Goal: Transaction & Acquisition: Purchase product/service

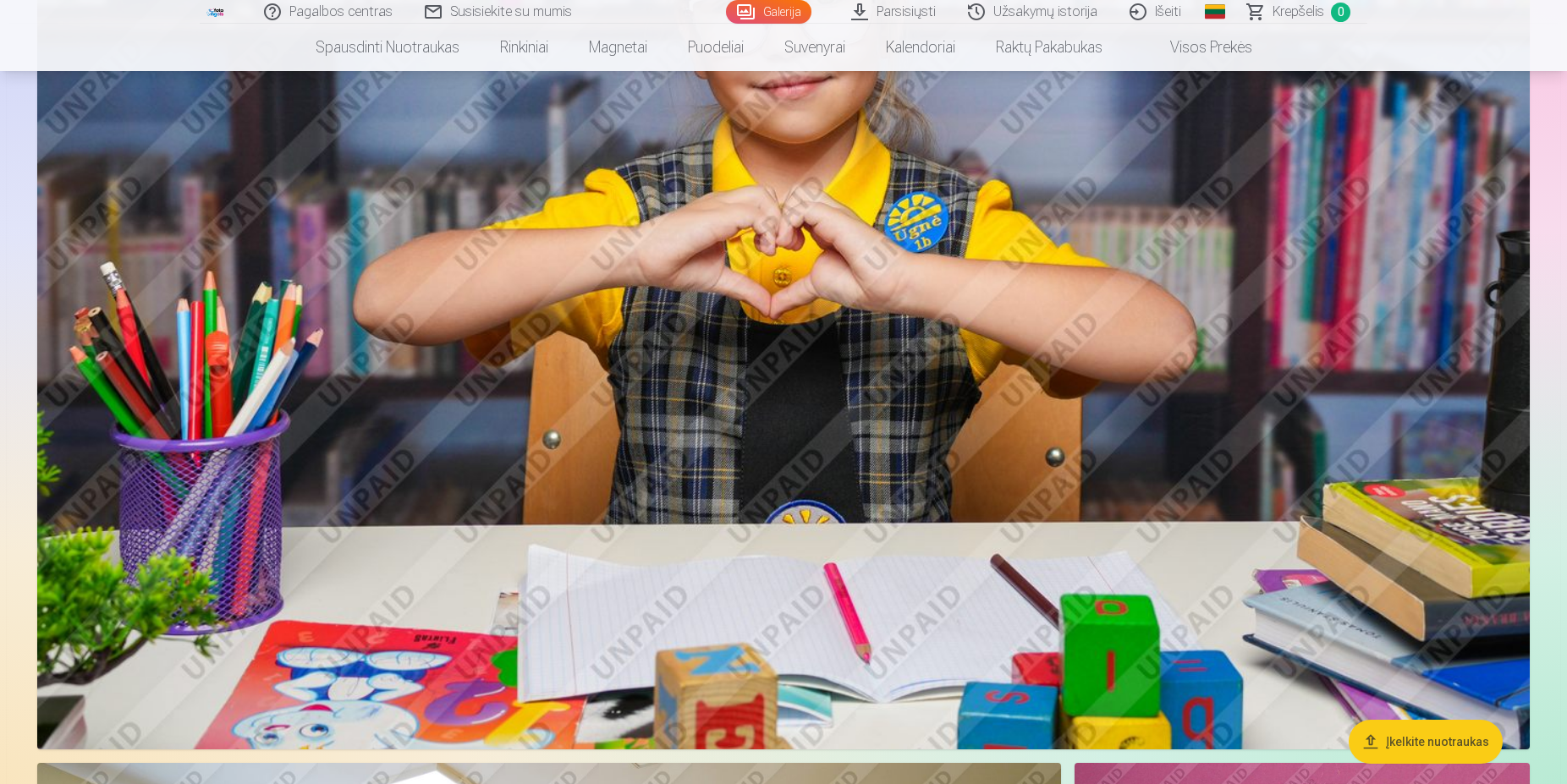
scroll to position [7588, 0]
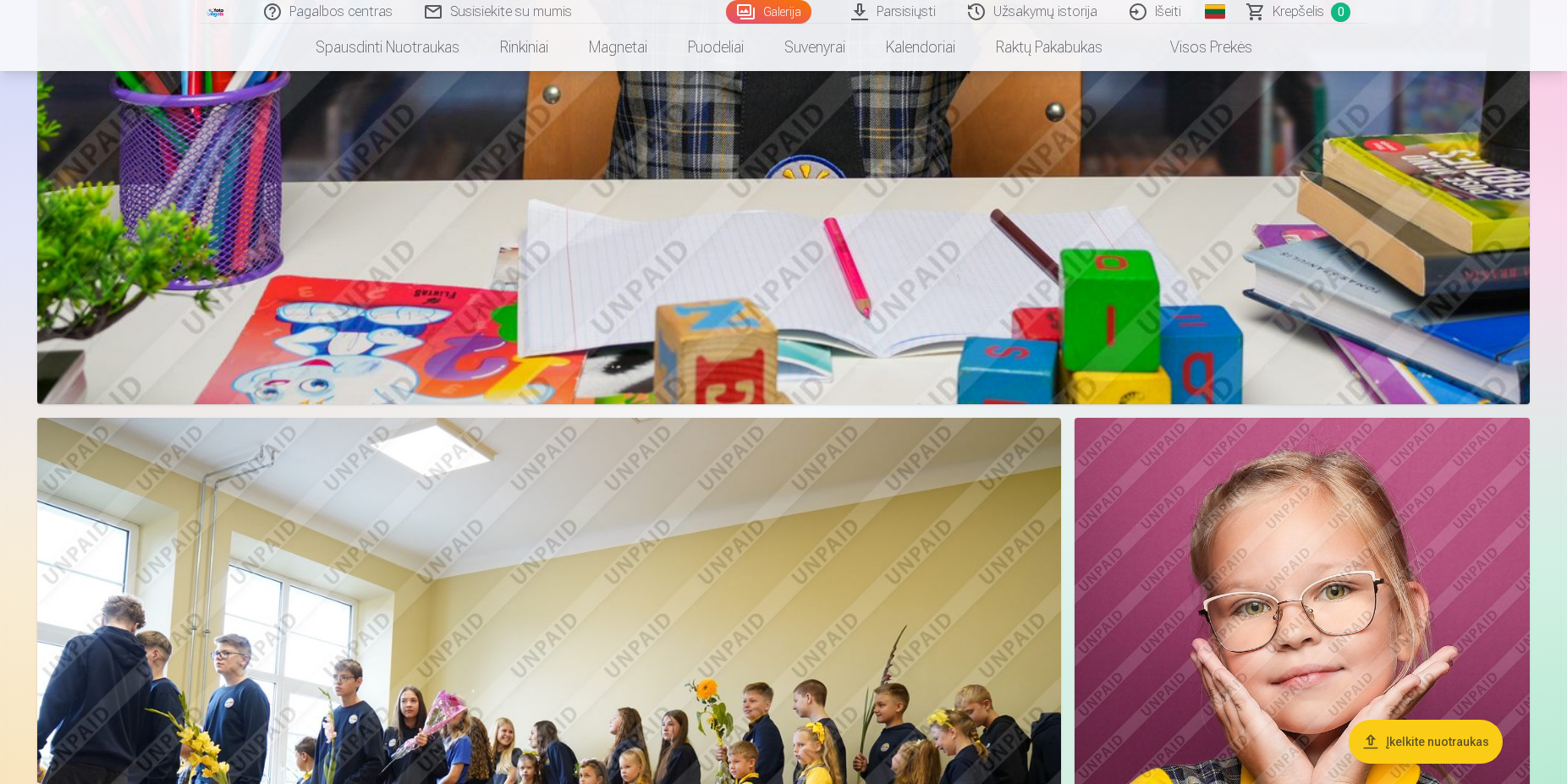
click at [1296, 12] on span "Krepšelis" at bounding box center [1298, 12] width 51 height 21
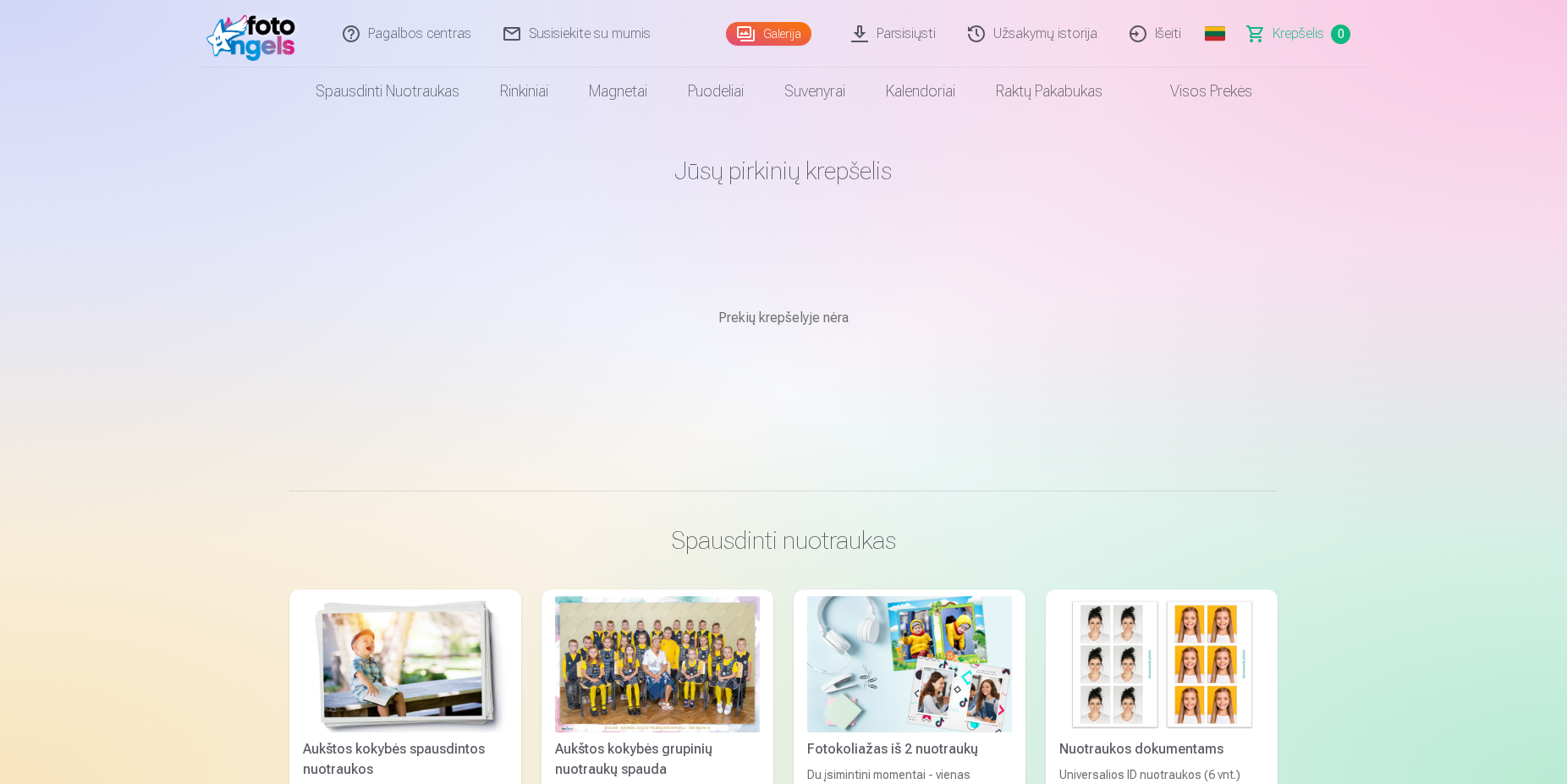
click at [1152, 40] on link "Išeiti" at bounding box center [1155, 34] width 84 height 67
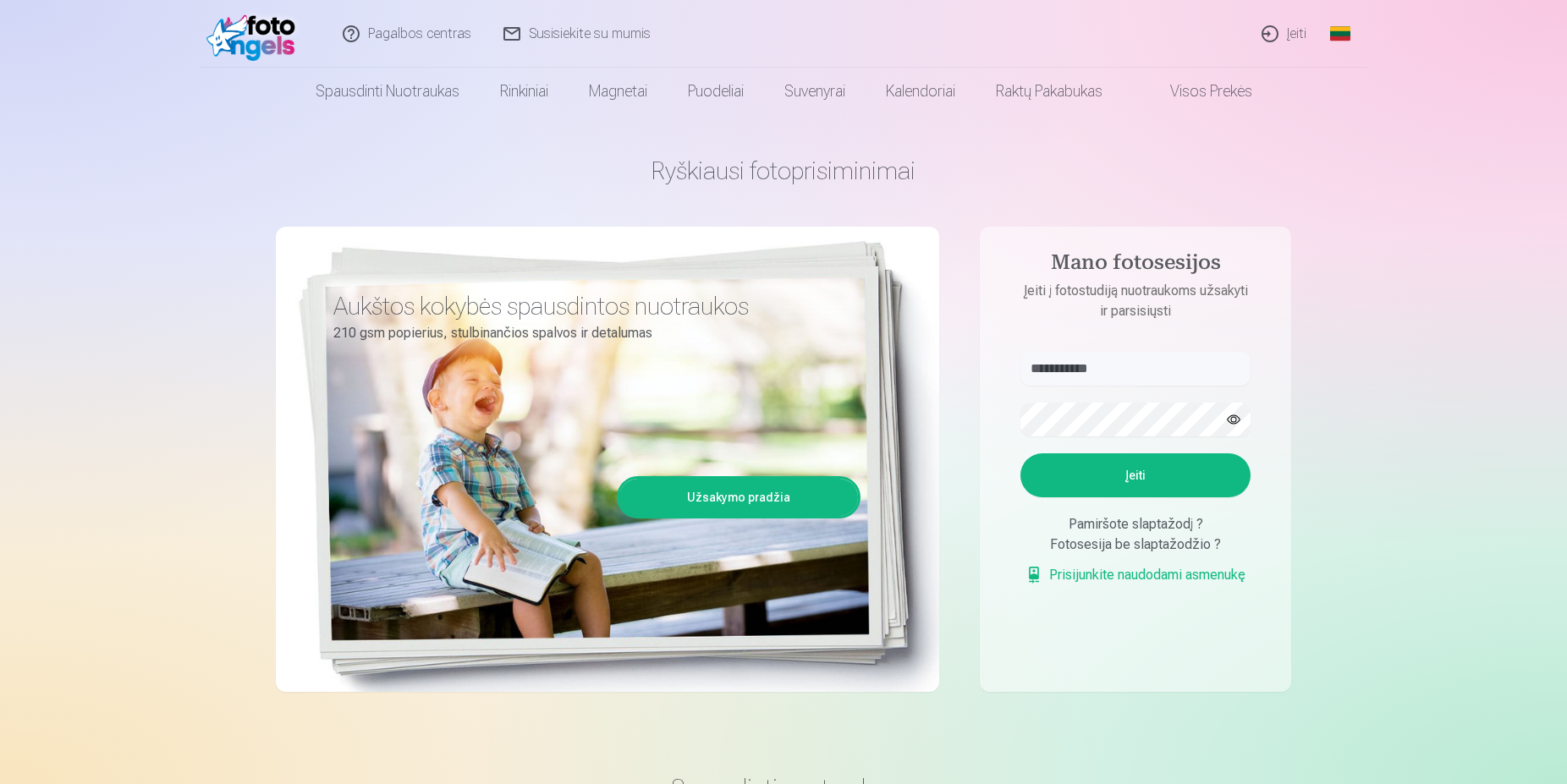
click at [1143, 479] on button "Įeiti" at bounding box center [1135, 475] width 230 height 44
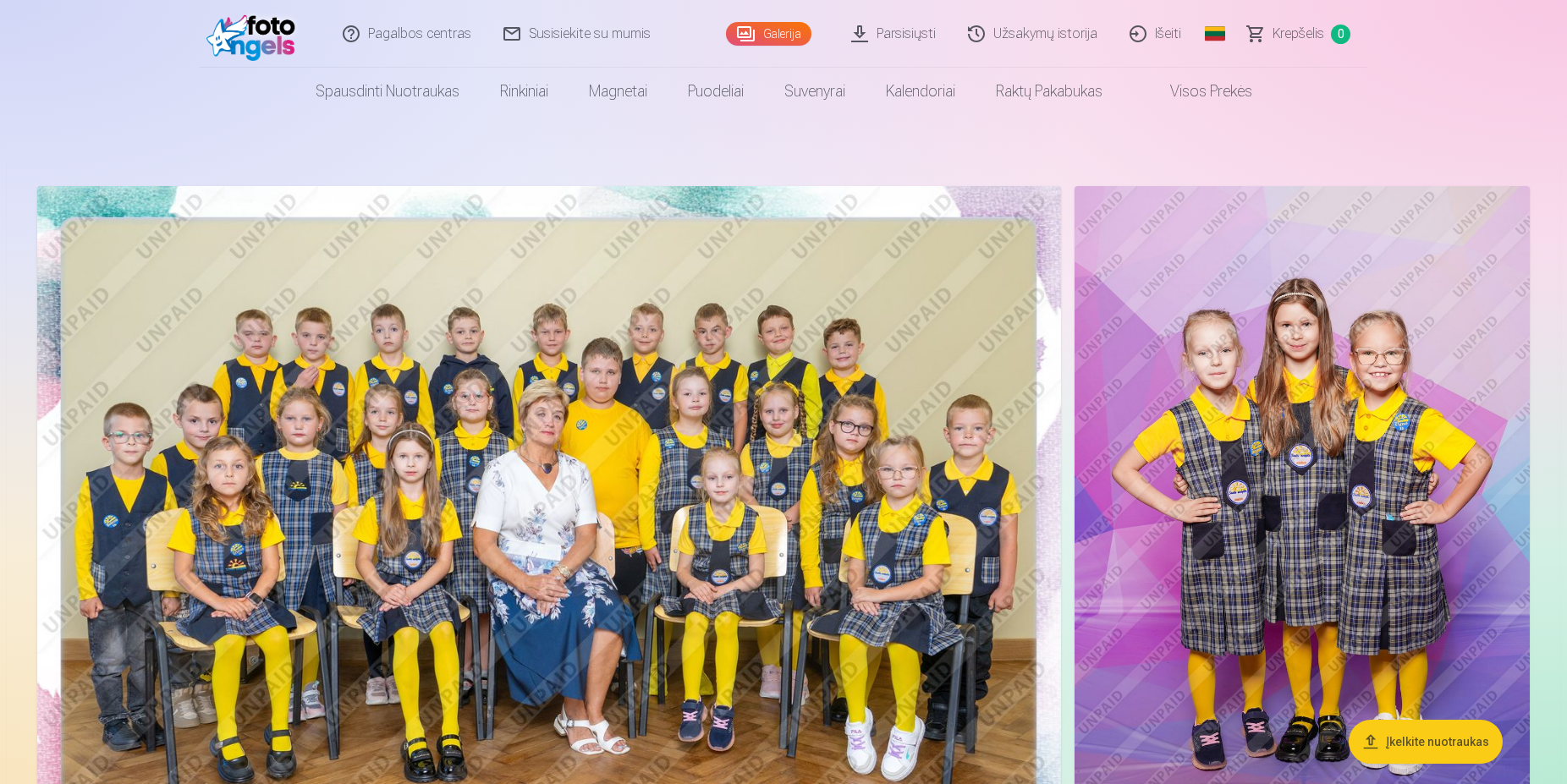
click at [1040, 31] on link "Užsakymų istorija" at bounding box center [1033, 34] width 161 height 67
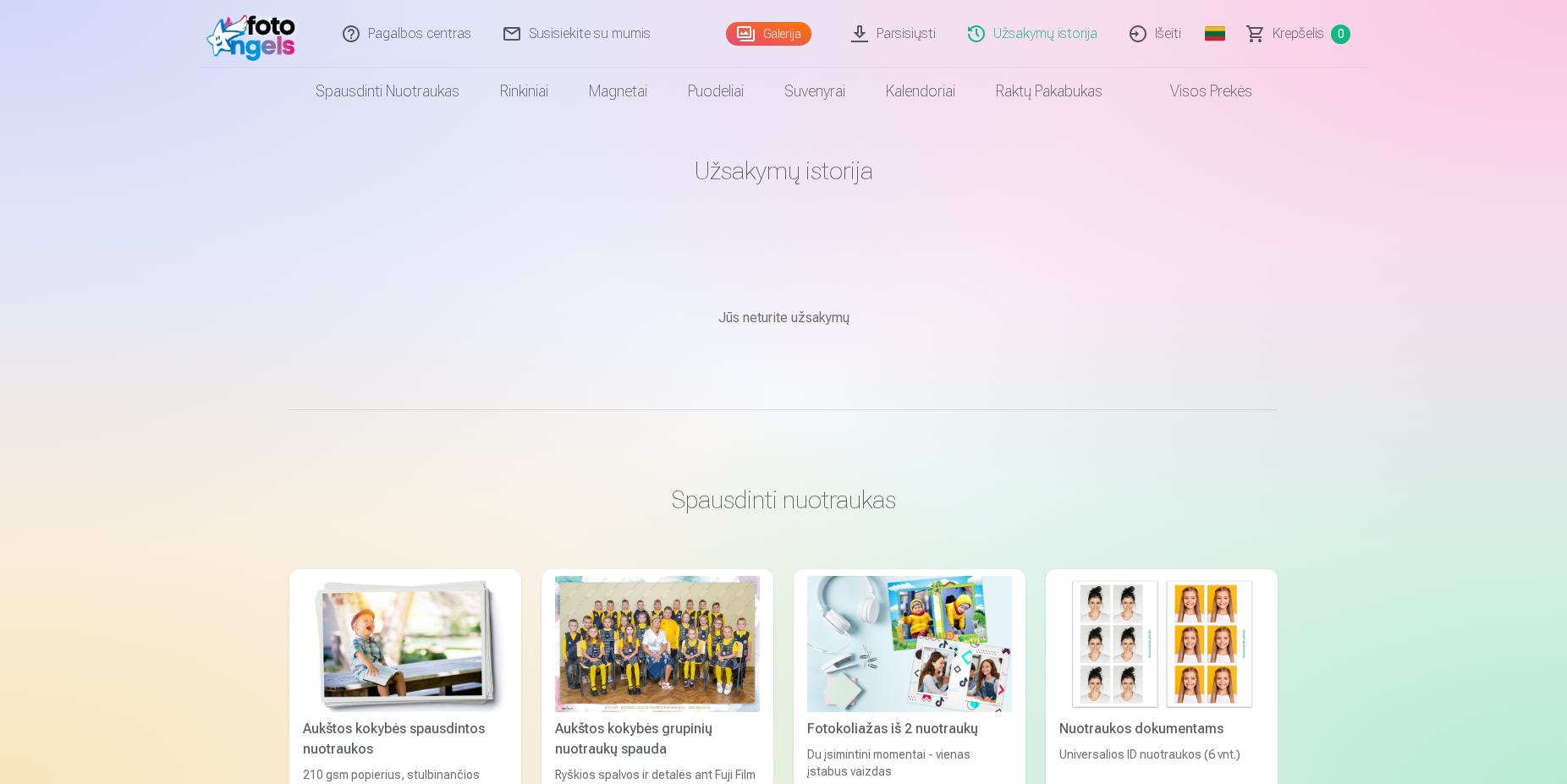
click at [779, 29] on link "Galerija" at bounding box center [769, 34] width 85 height 24
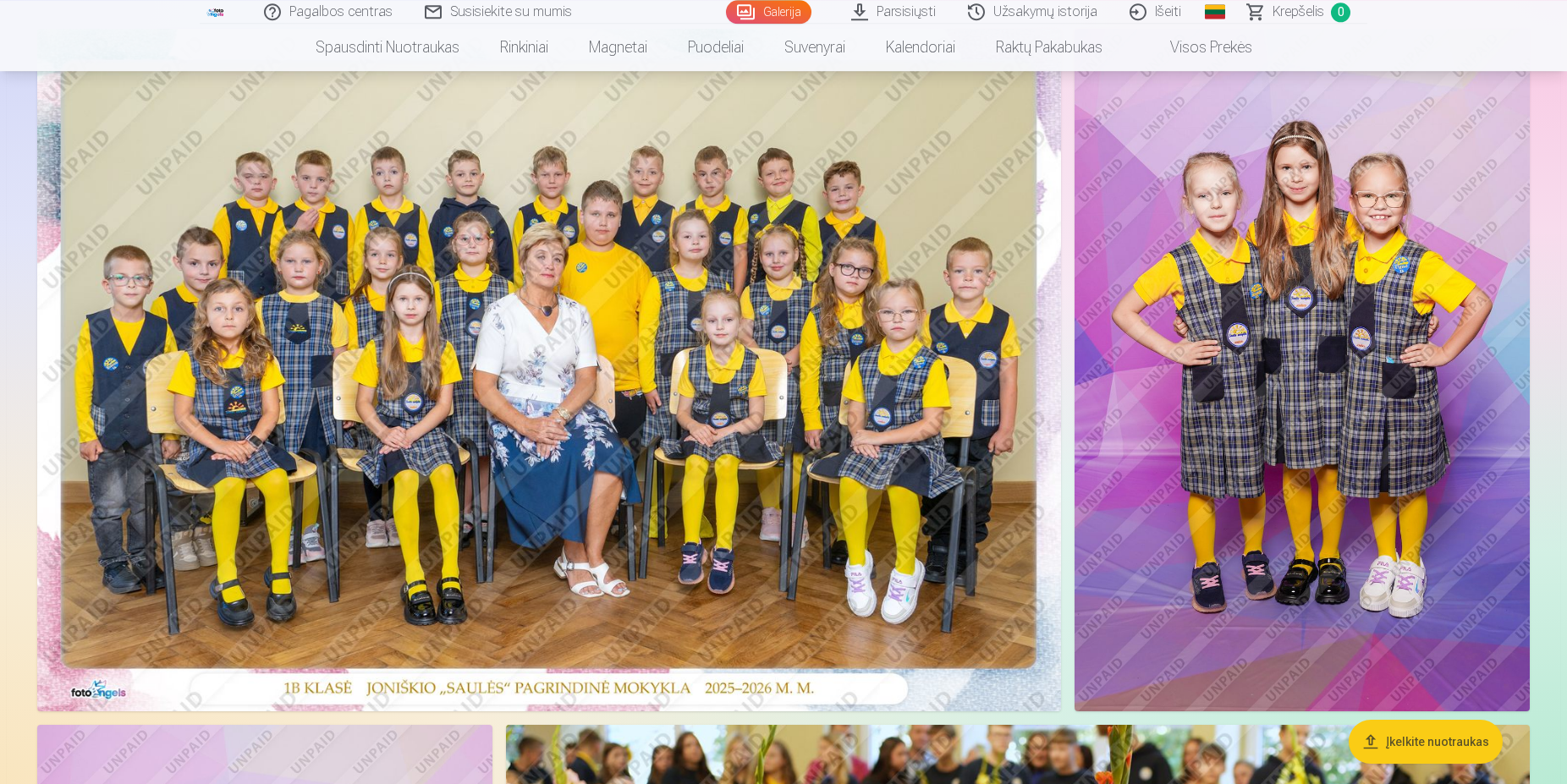
scroll to position [172, 0]
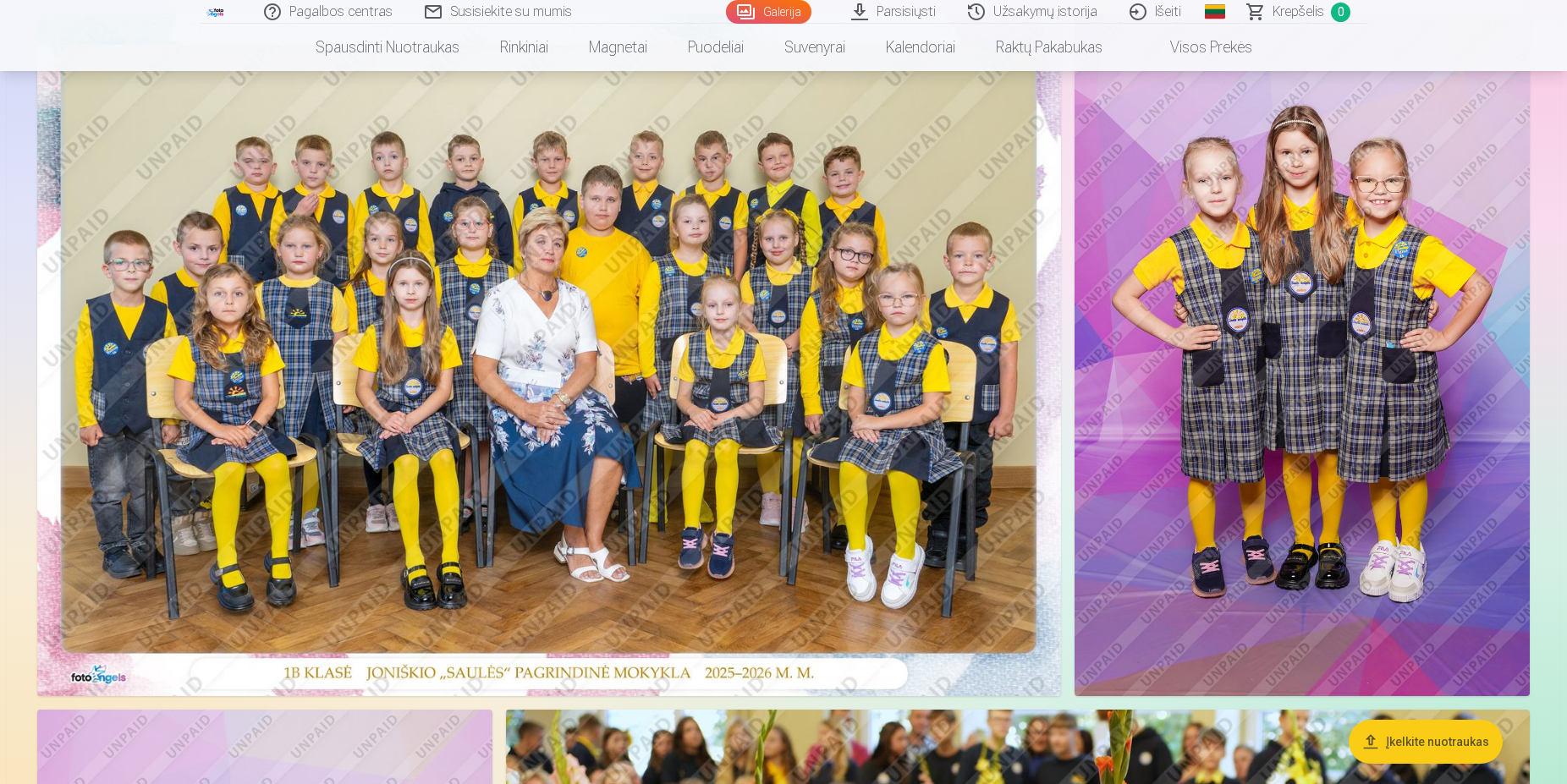
click at [792, 422] on img at bounding box center [549, 355] width 1024 height 682
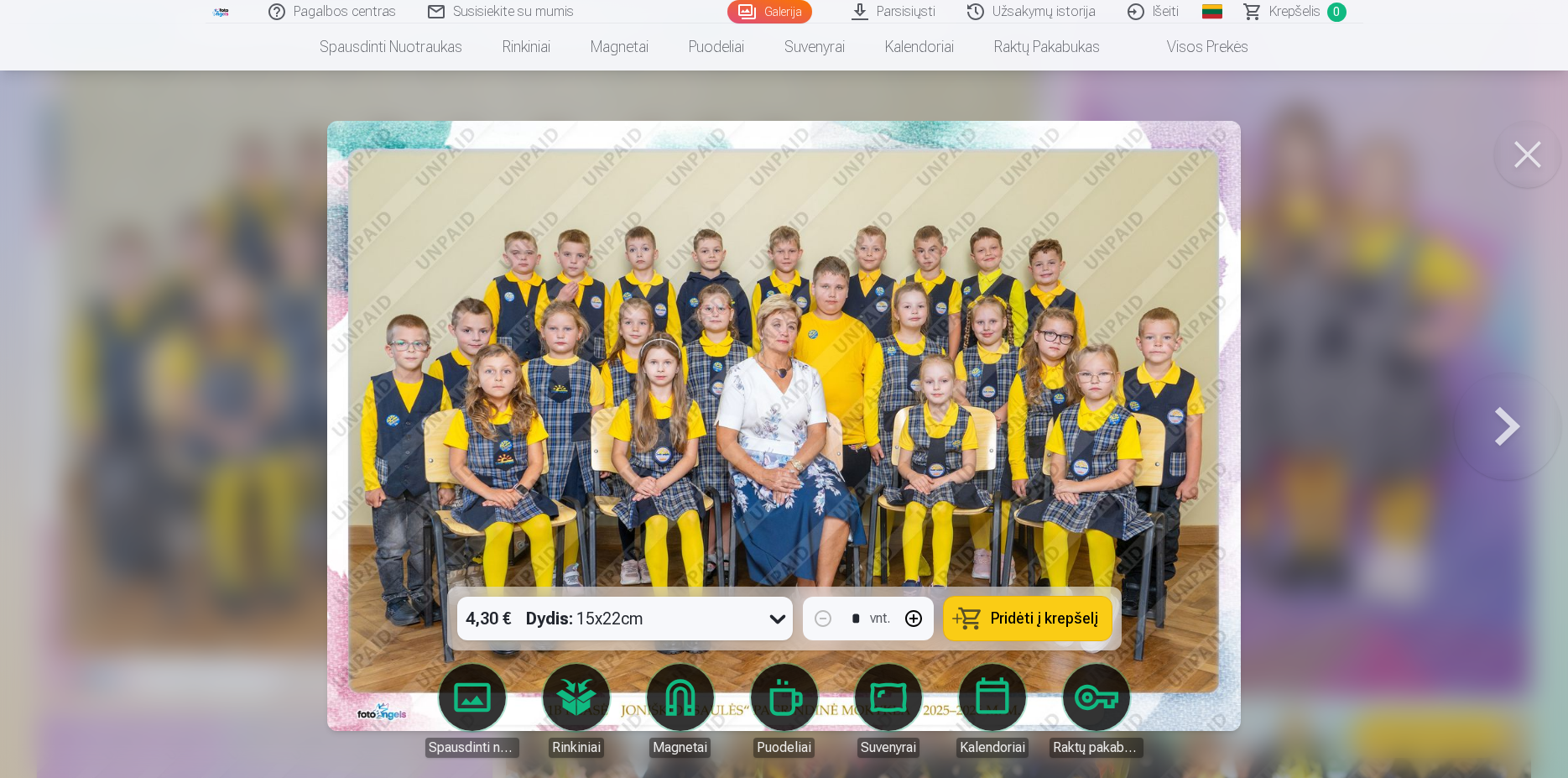
click at [760, 621] on div "4,30 € Dydis : 15x22cm" at bounding box center [609, 618] width 304 height 43
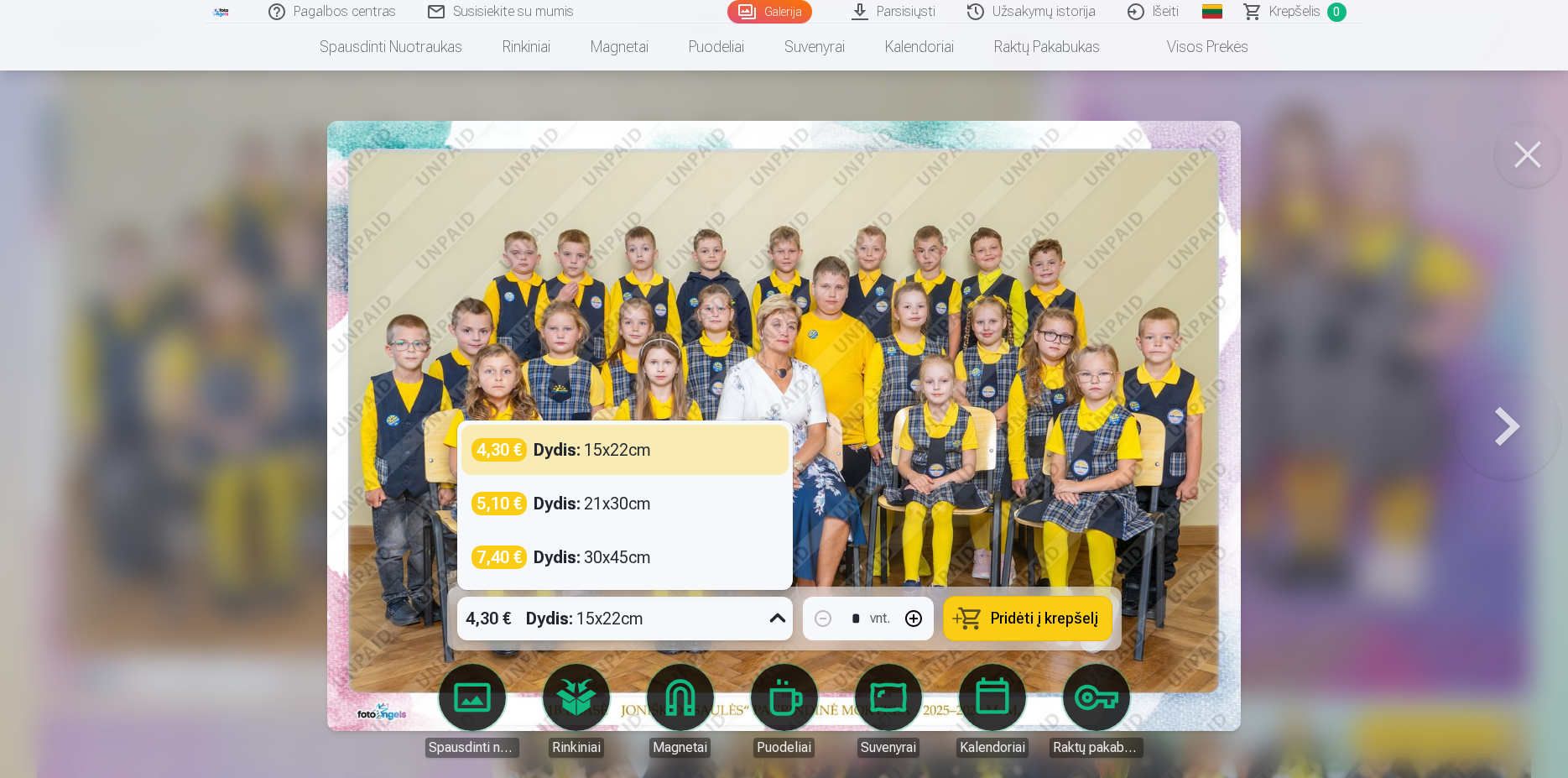
click at [760, 621] on div "4,30 € Dydis : 15x22cm" at bounding box center [609, 618] width 304 height 43
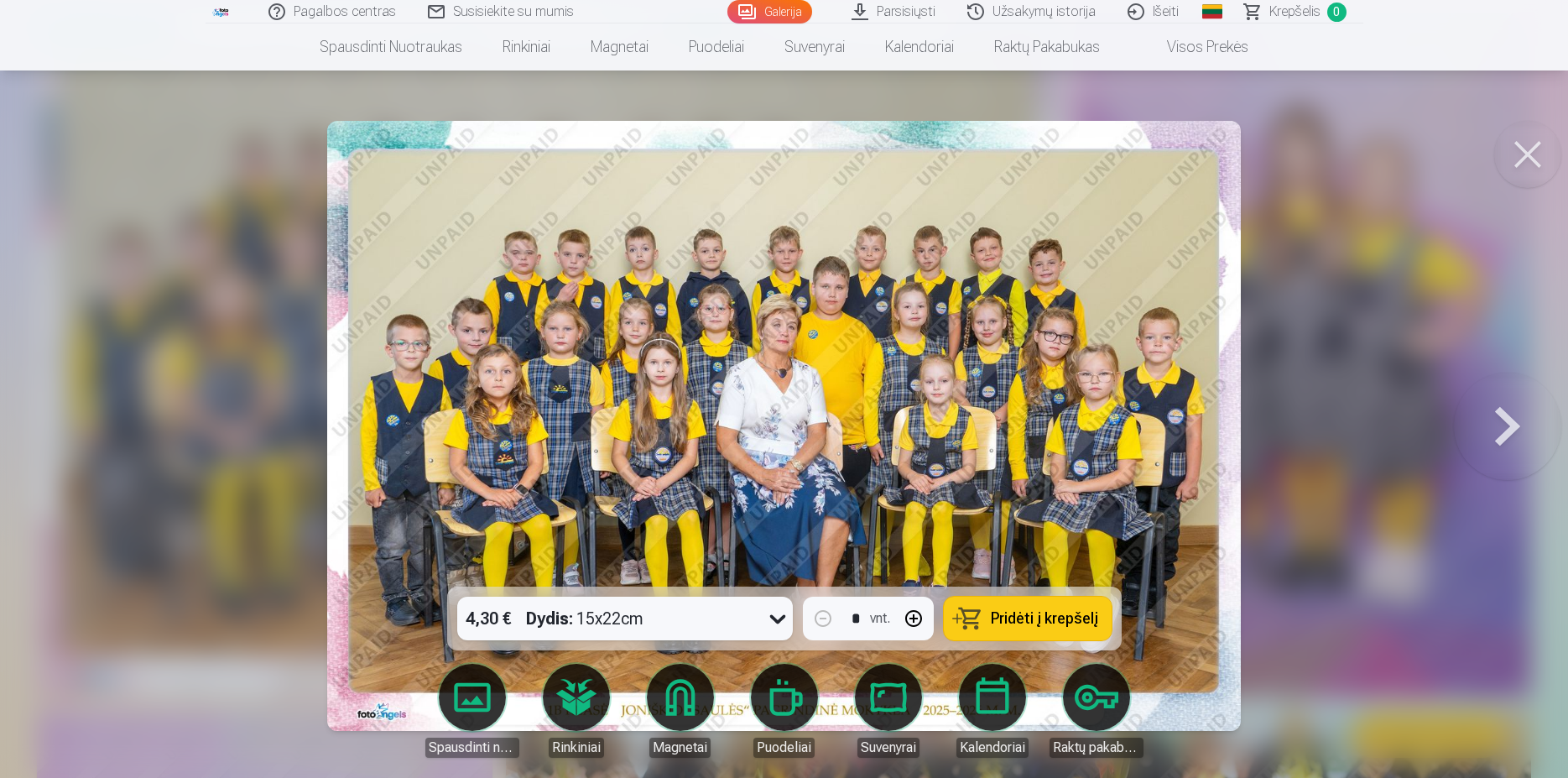
click at [1033, 610] on span "Pridėti į krepšelį" at bounding box center [1044, 617] width 107 height 15
click at [1531, 151] on button at bounding box center [1528, 154] width 67 height 67
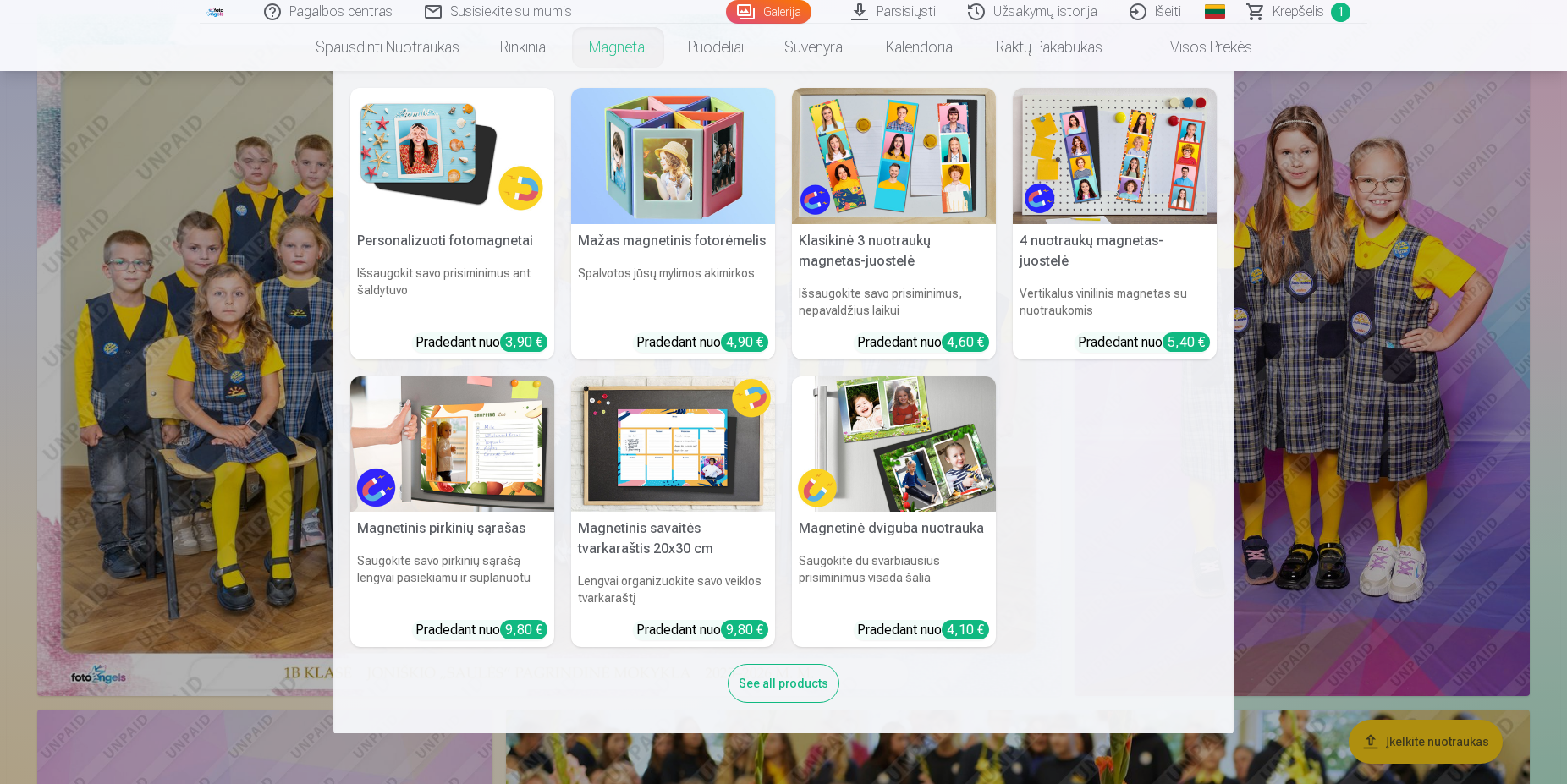
click at [612, 48] on link "Magnetai" at bounding box center [618, 47] width 99 height 47
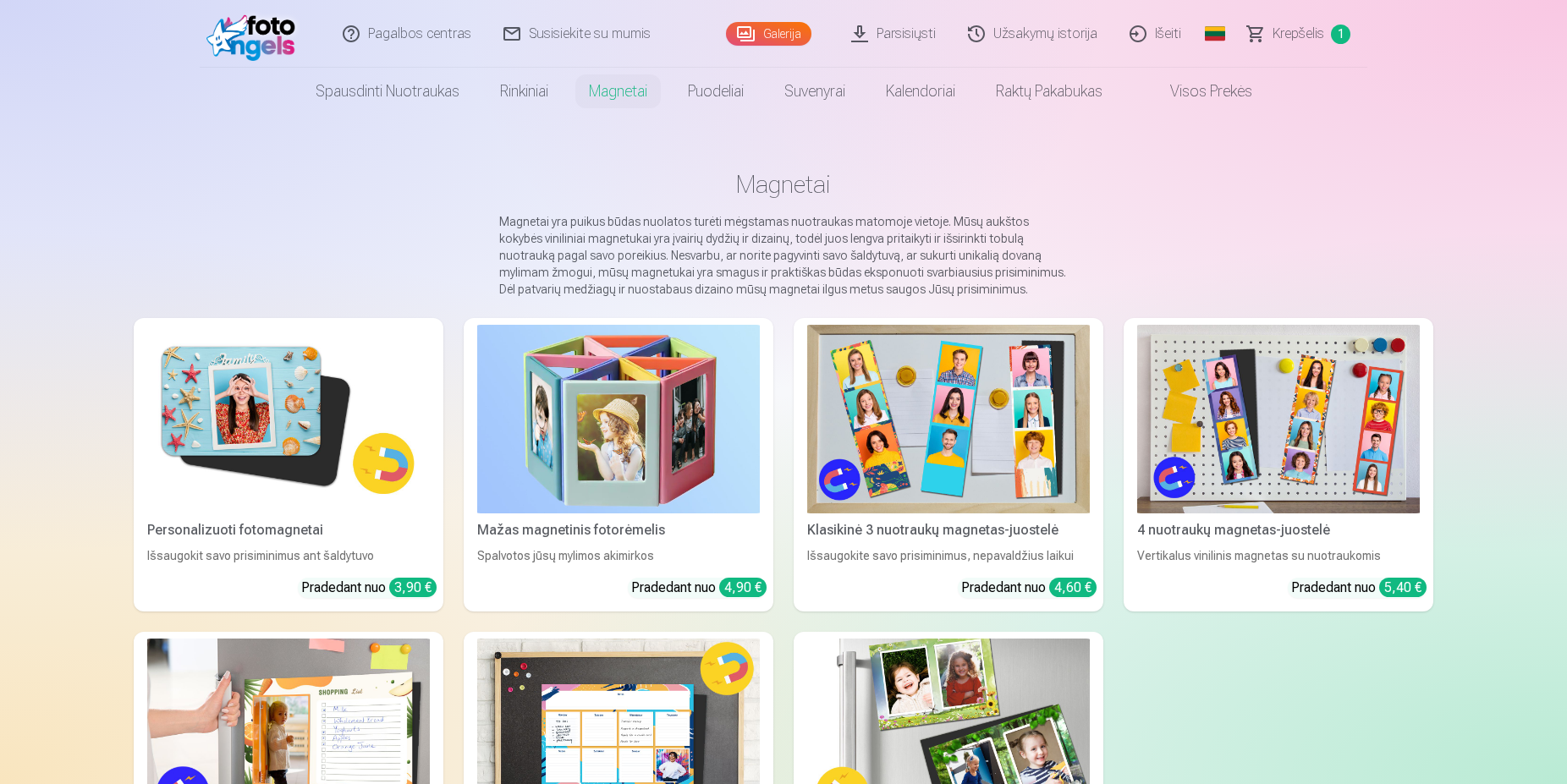
click at [669, 446] on img at bounding box center [618, 418] width 283 height 189
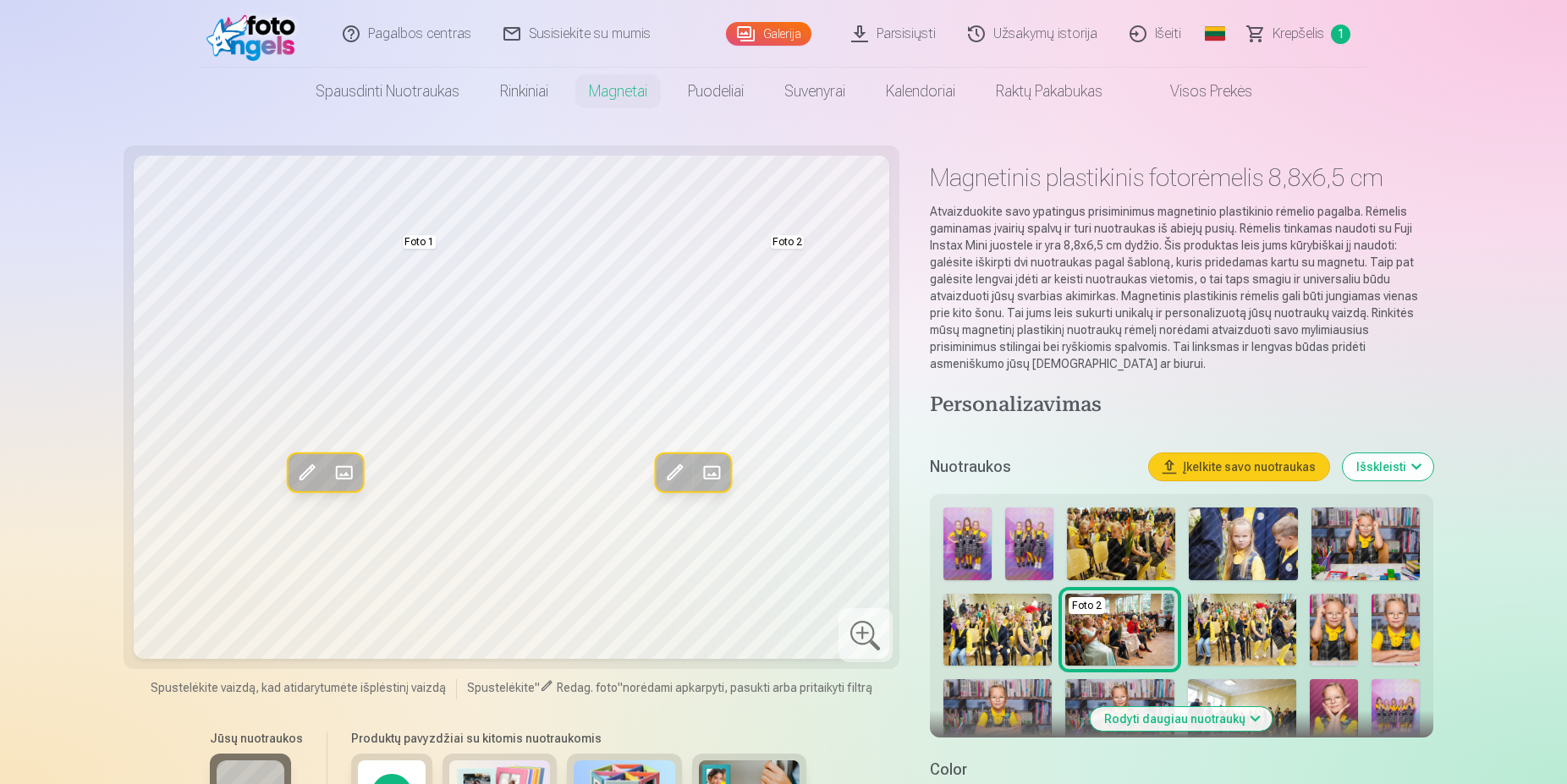
click at [1194, 726] on button "Rodyti daugiau nuotraukų" at bounding box center [1181, 719] width 182 height 24
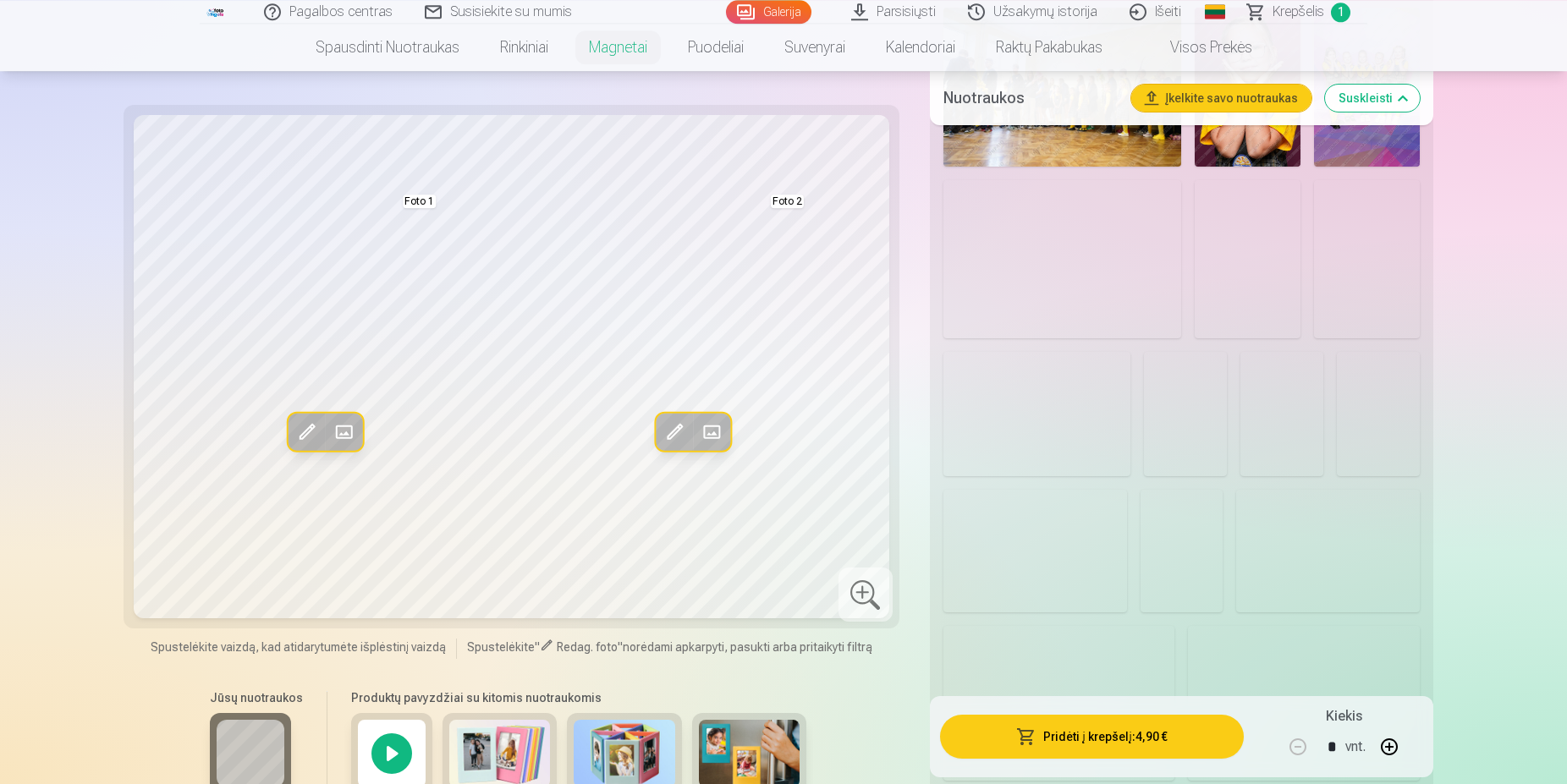
scroll to position [1293, 0]
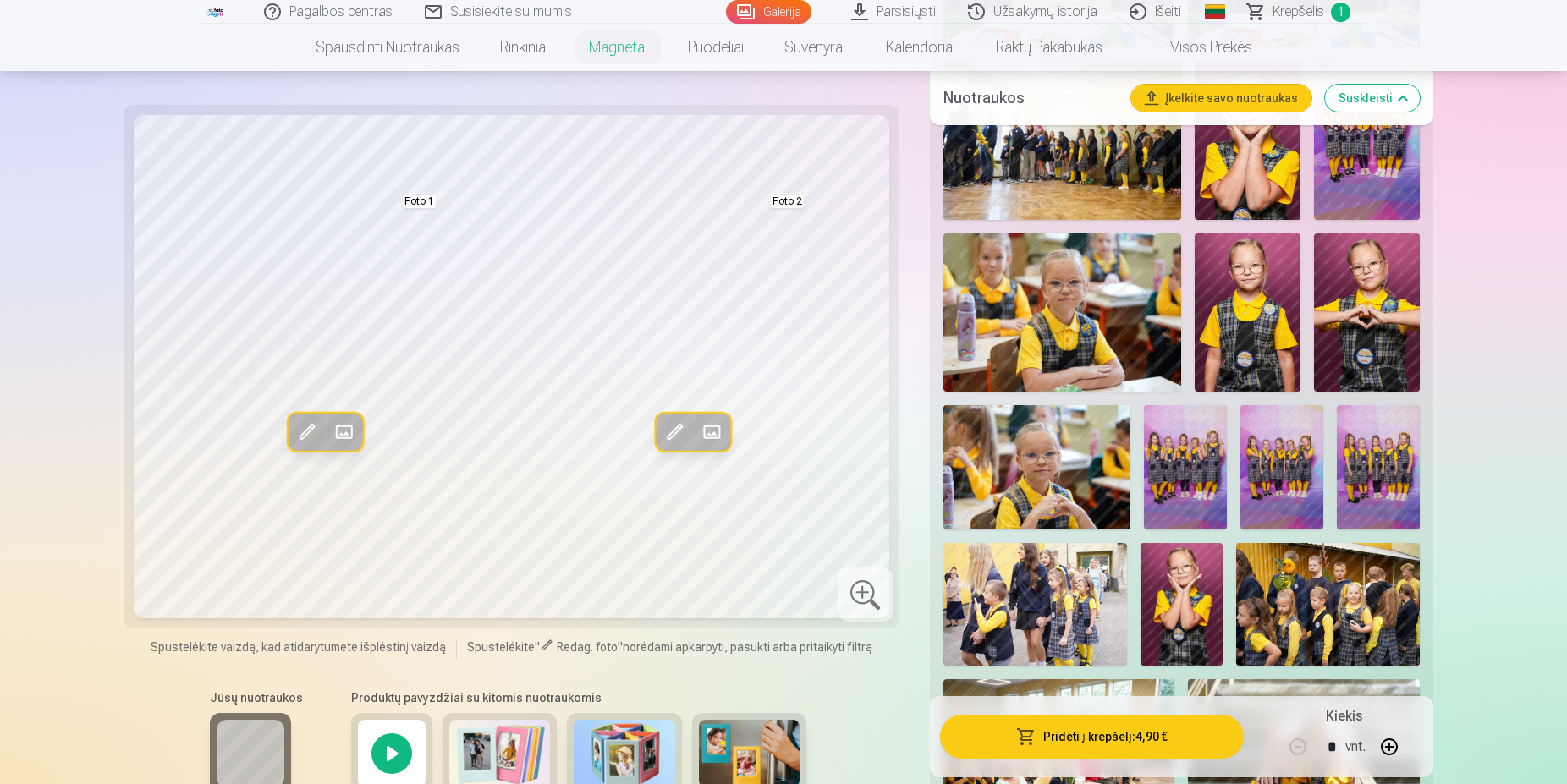
click at [1244, 328] on img at bounding box center [1246, 312] width 106 height 159
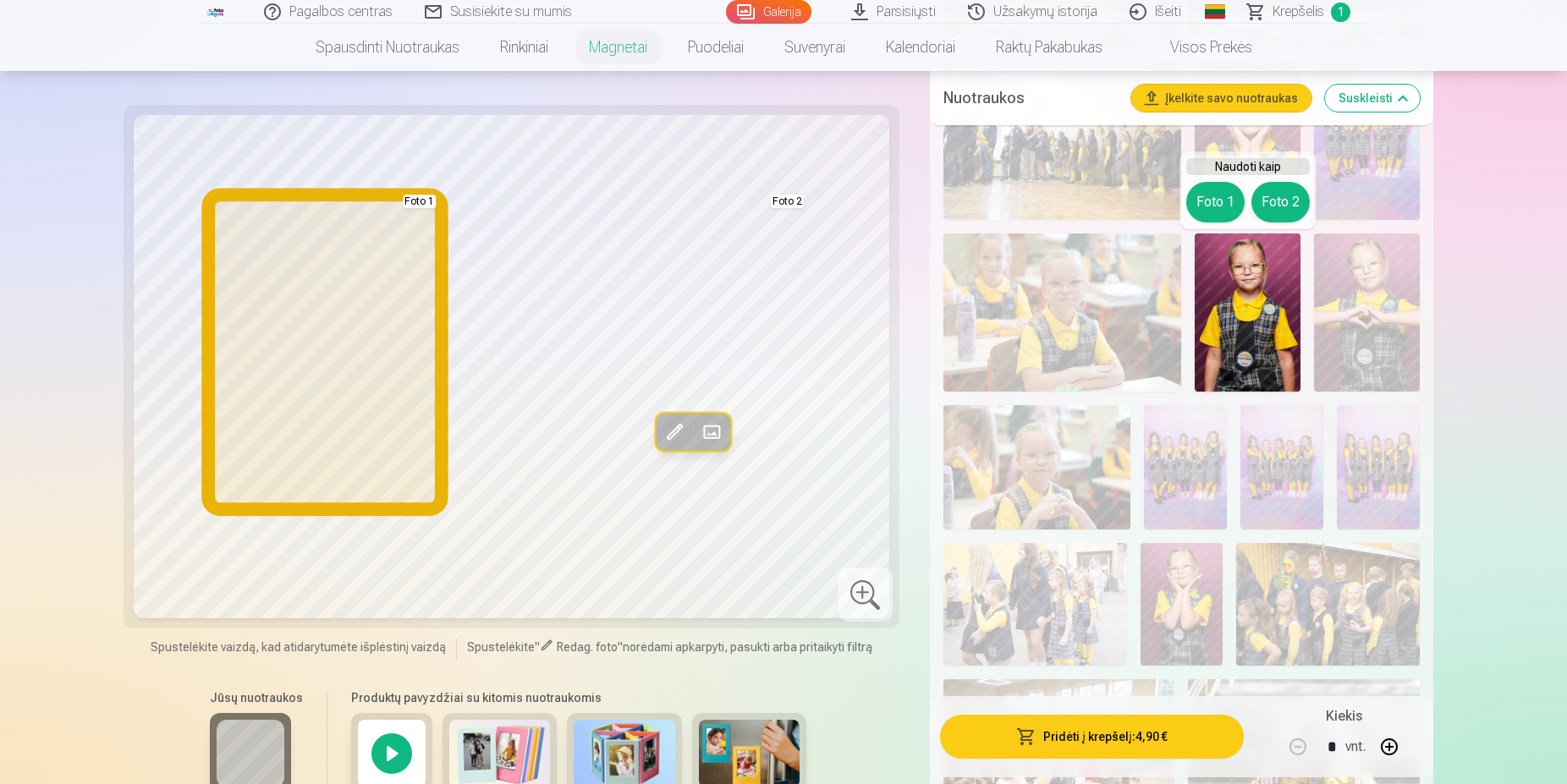
click at [1215, 214] on button "Foto 1" at bounding box center [1215, 202] width 58 height 41
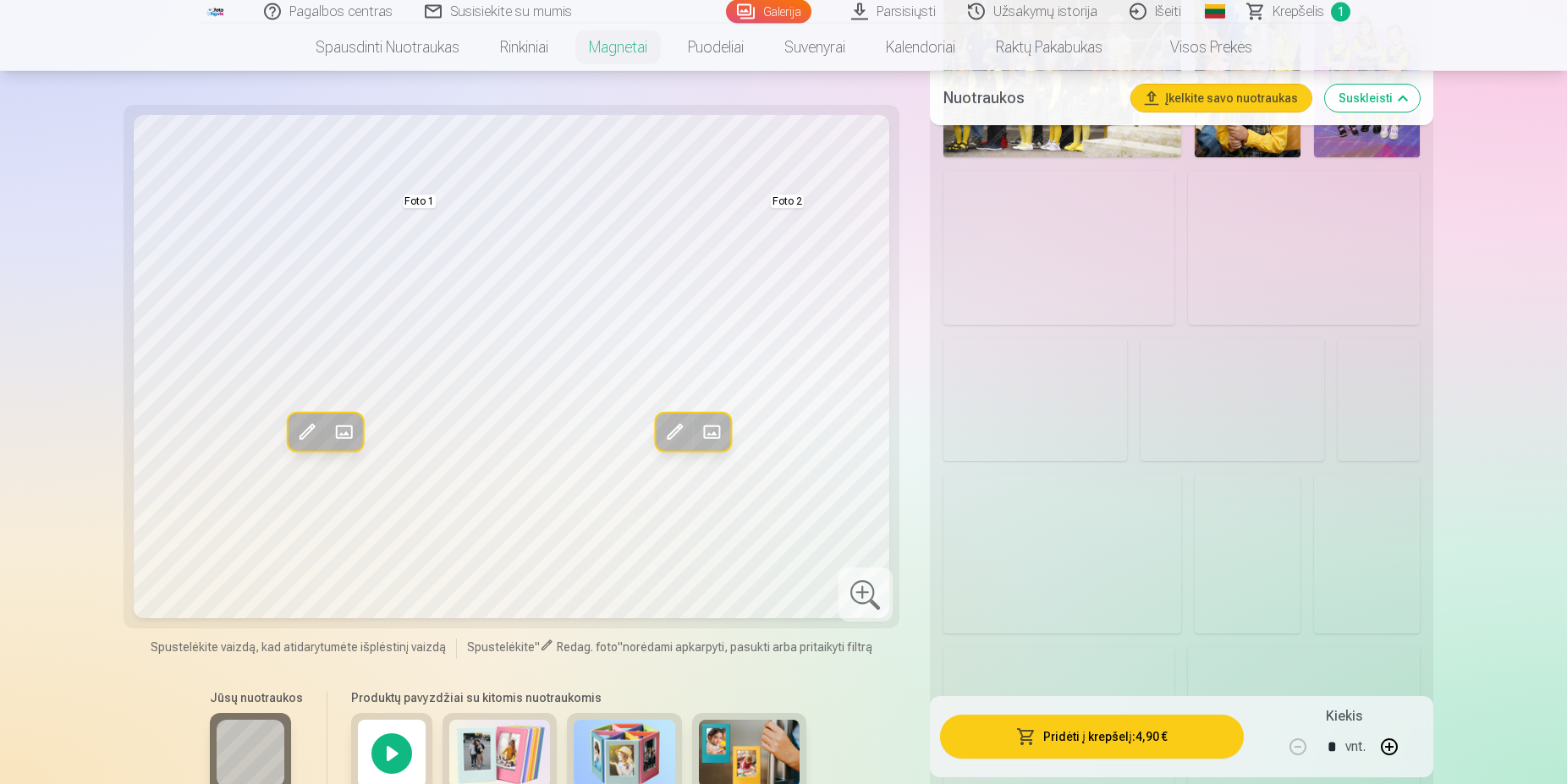
scroll to position [2931, 0]
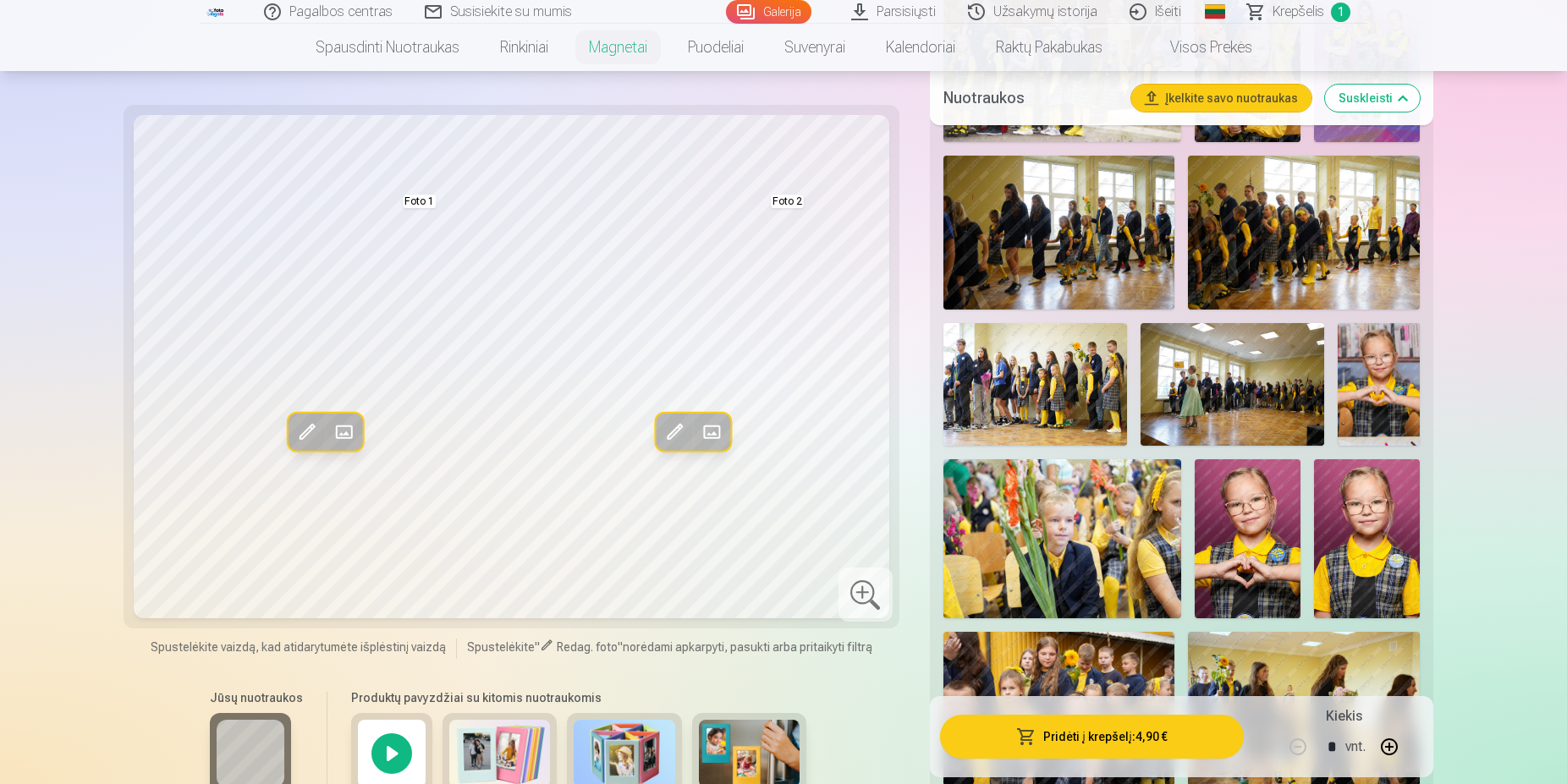
click at [1394, 534] on img at bounding box center [1366, 538] width 106 height 158
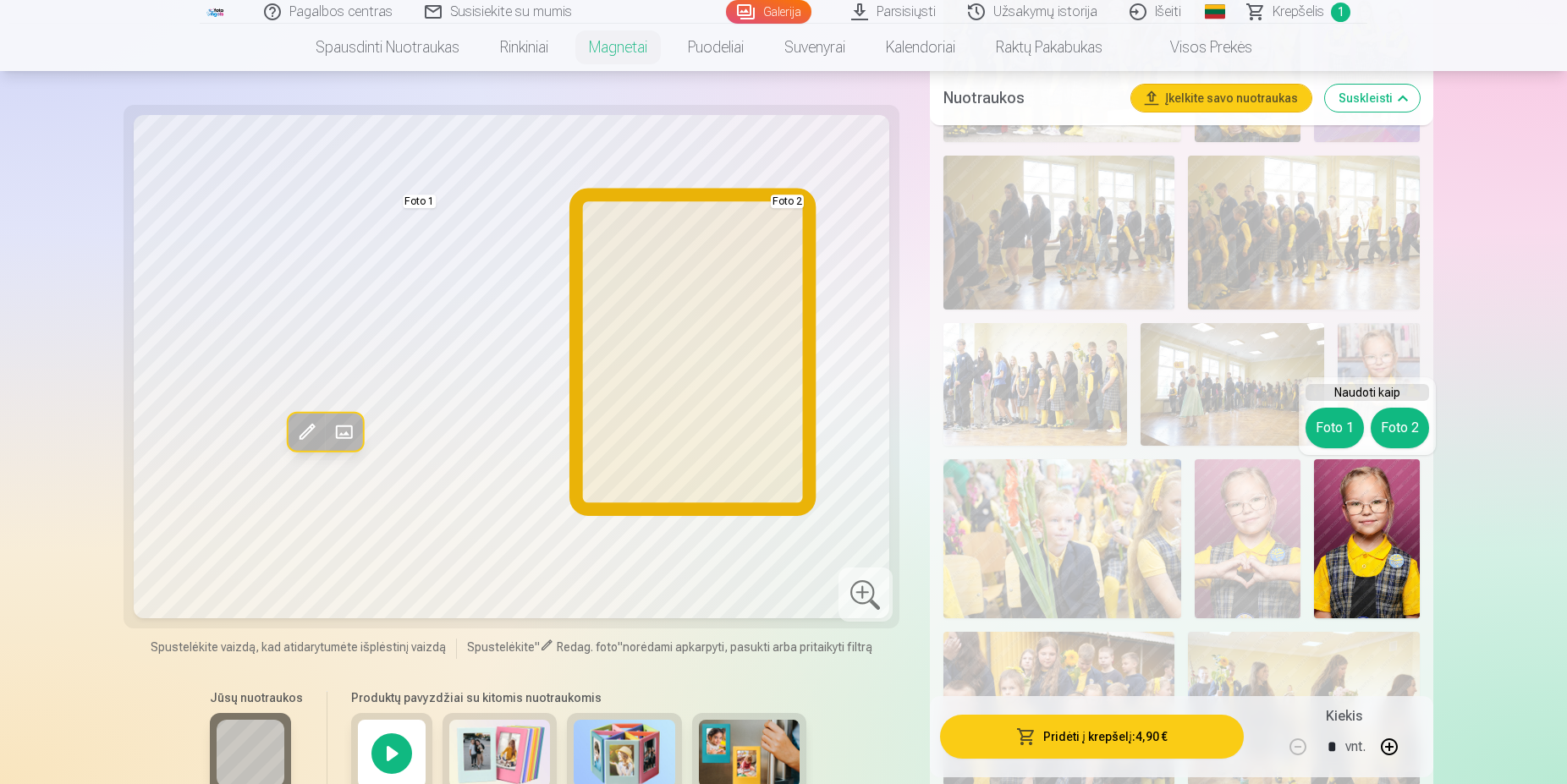
click at [1399, 434] on button "Foto 2" at bounding box center [1399, 427] width 58 height 41
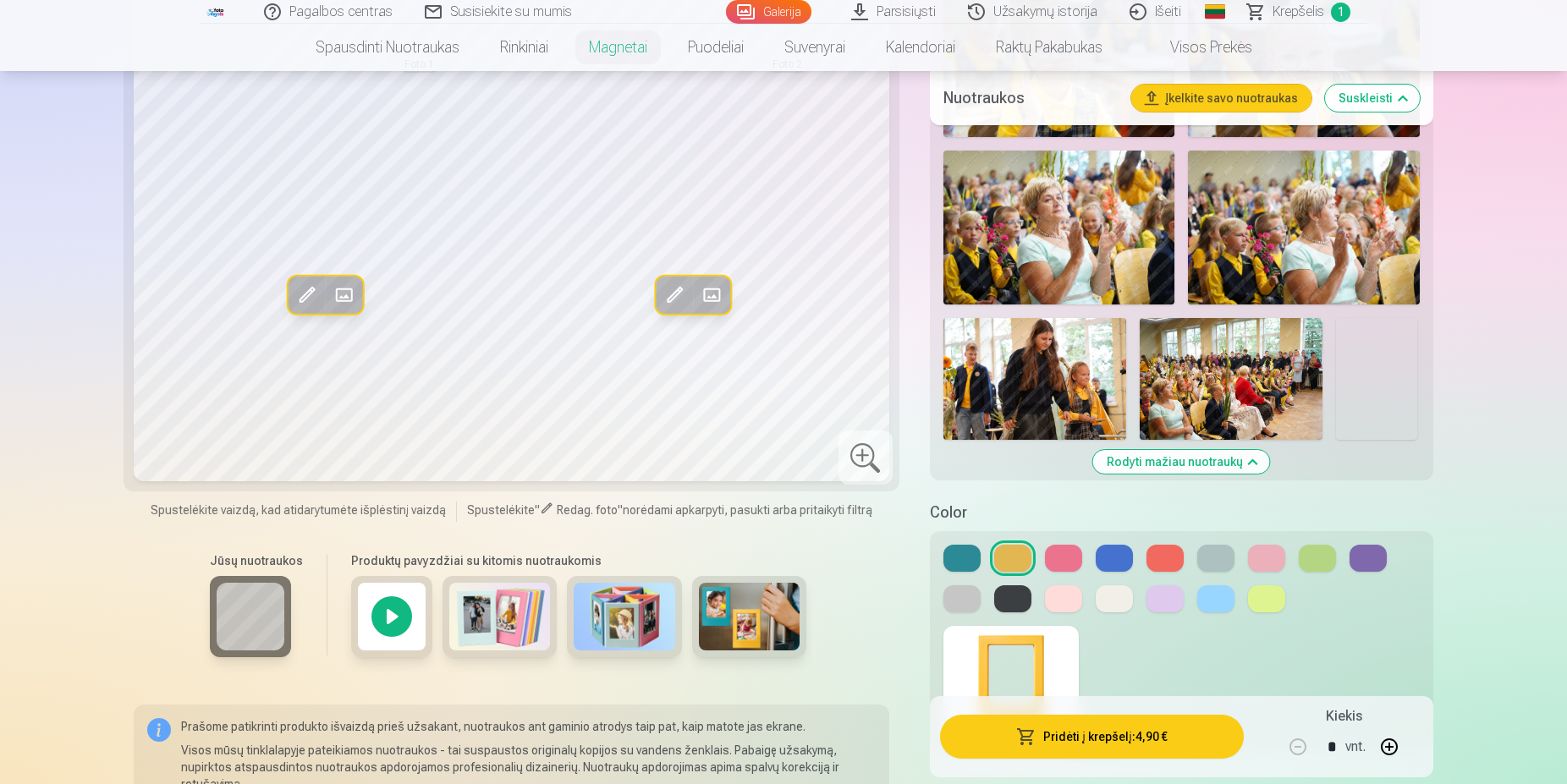
scroll to position [4052, 0]
click at [1269, 565] on button at bounding box center [1266, 557] width 38 height 27
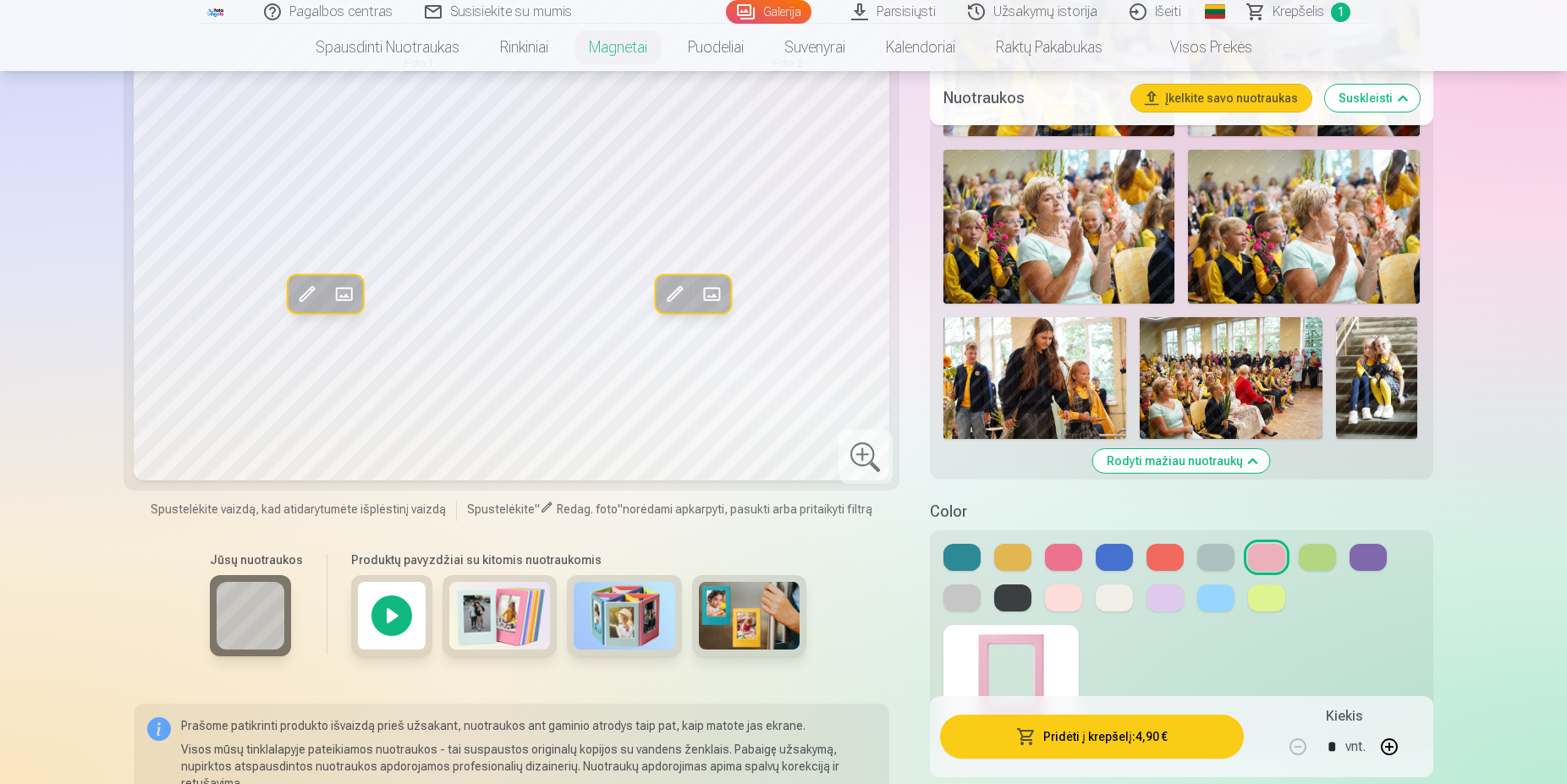
click at [1162, 593] on button at bounding box center [1165, 597] width 38 height 27
click at [1268, 563] on button at bounding box center [1266, 557] width 38 height 27
click at [1061, 599] on button at bounding box center [1063, 597] width 38 height 27
click at [1260, 566] on button at bounding box center [1266, 557] width 38 height 27
click at [1062, 606] on button at bounding box center [1063, 597] width 38 height 27
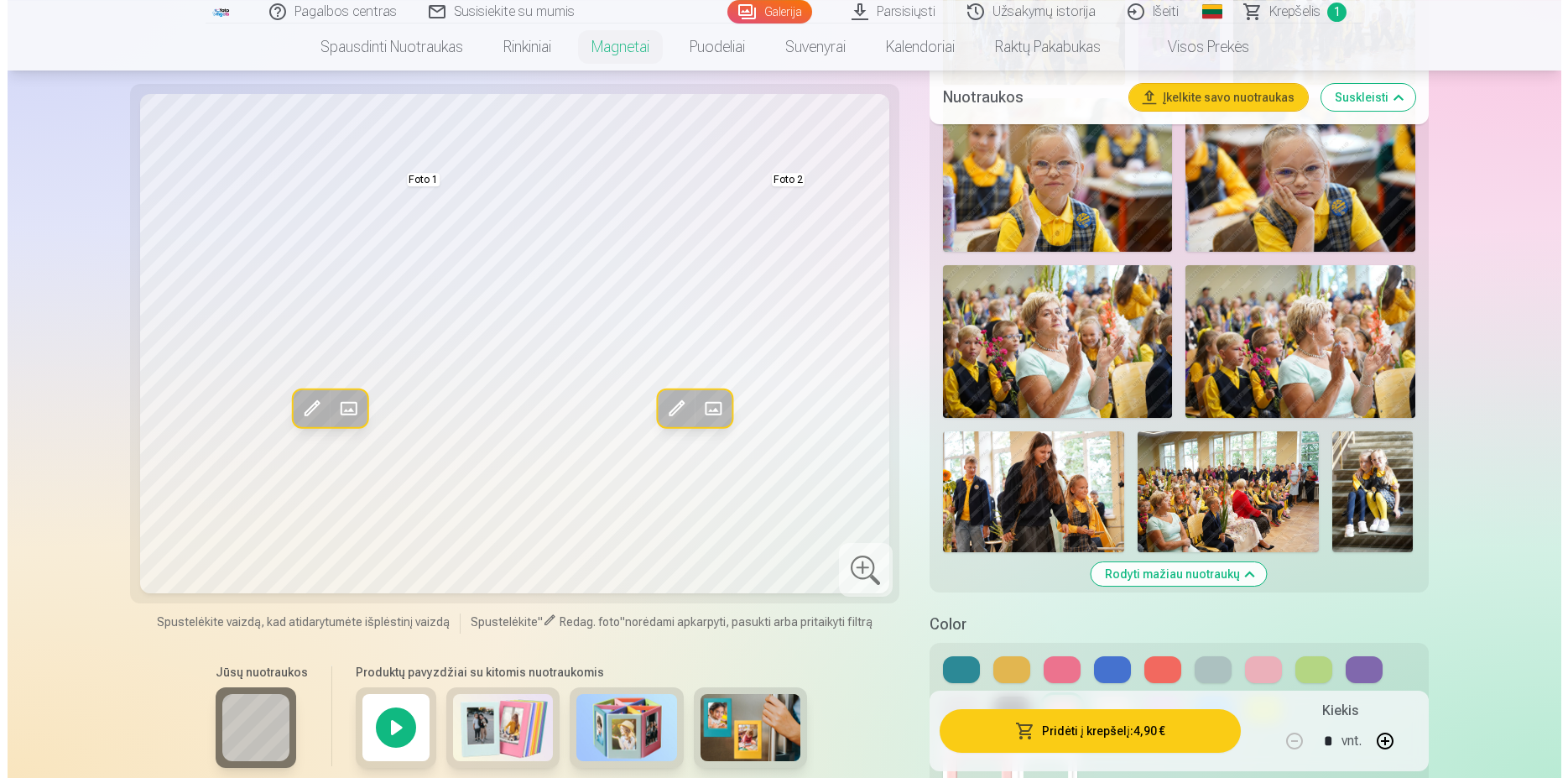
scroll to position [3936, 0]
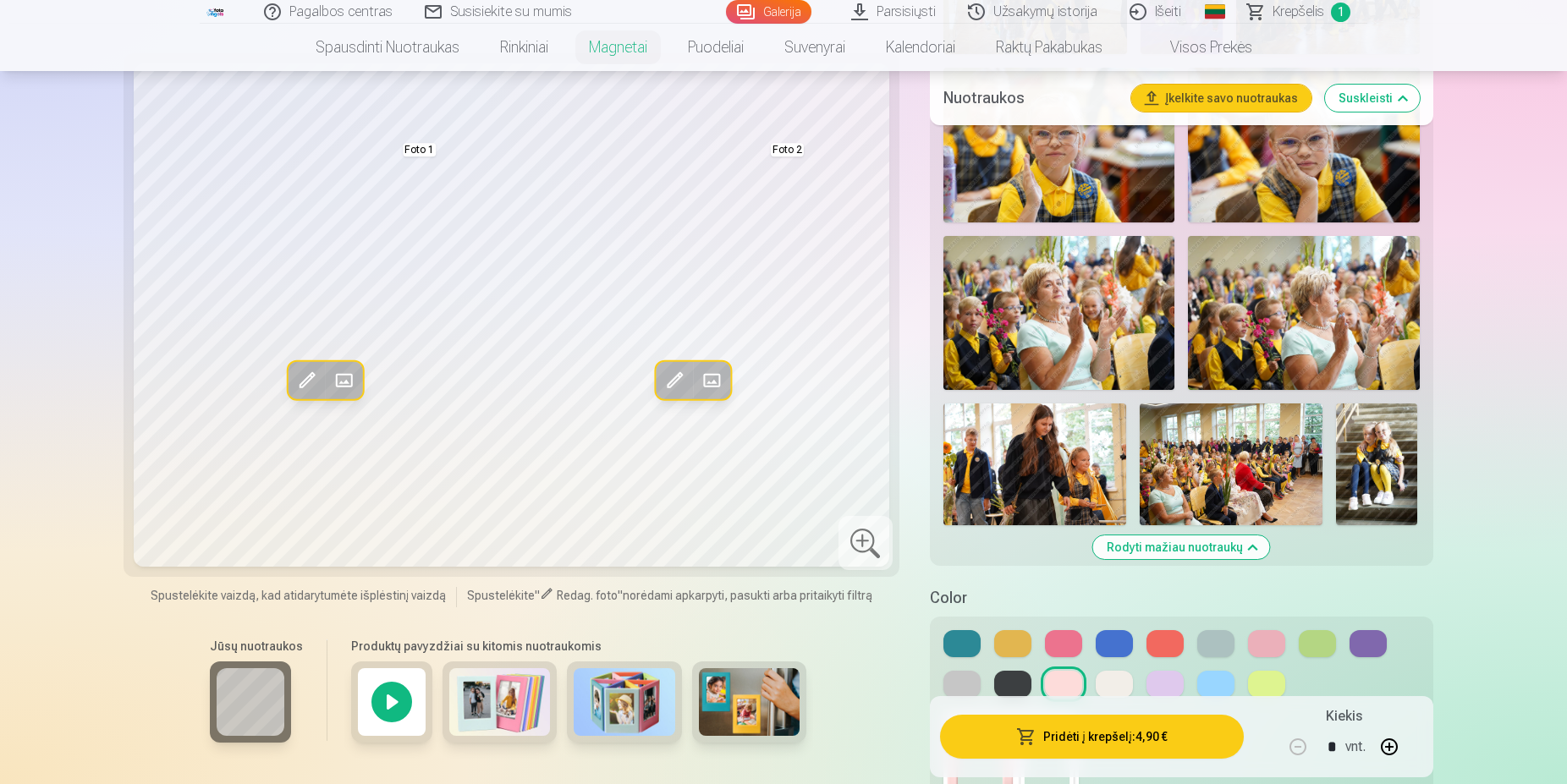
click at [1129, 738] on button "Pridėti į krepšelį : 4,90 €" at bounding box center [1091, 736] width 304 height 44
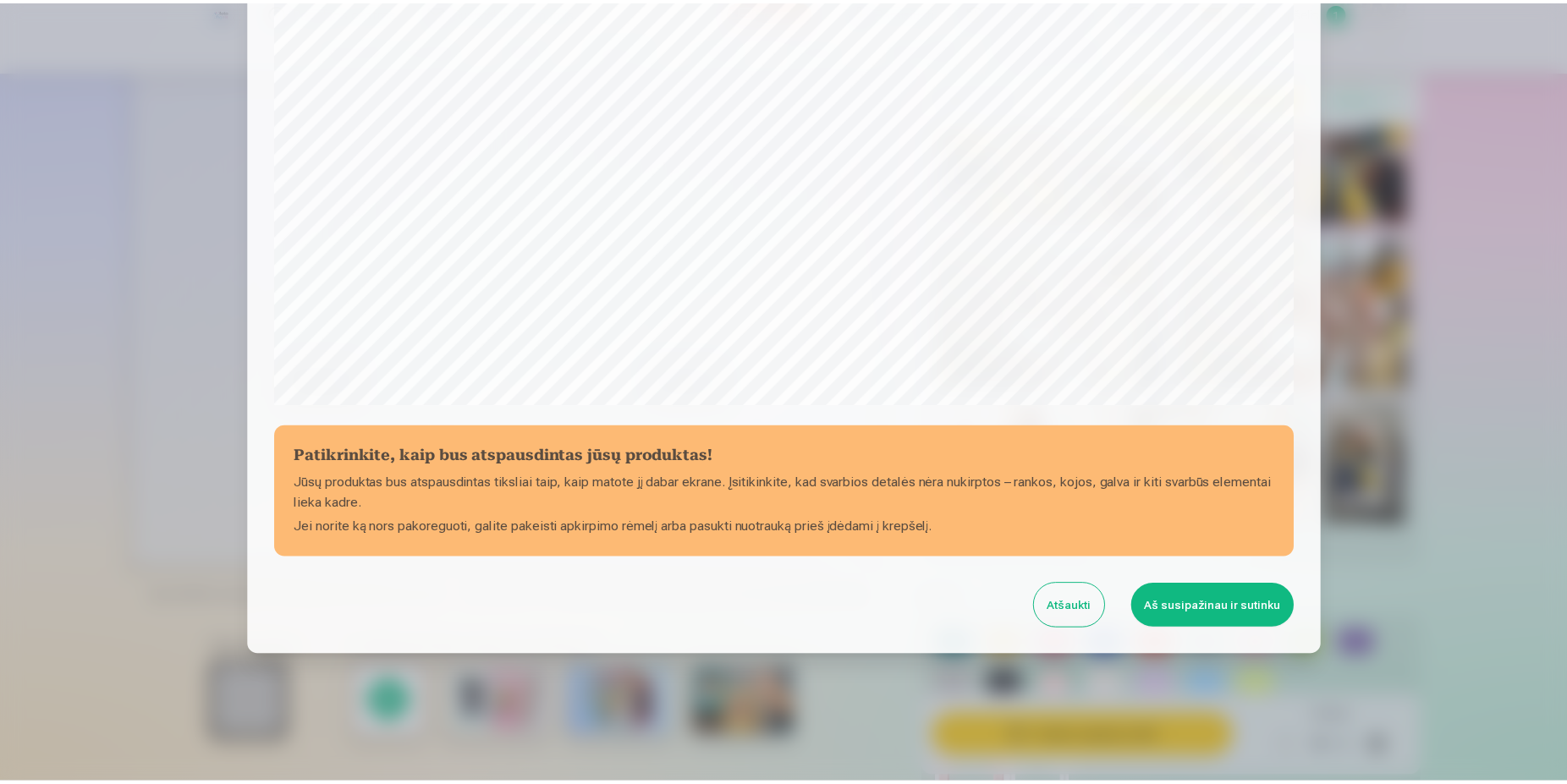
scroll to position [434, 0]
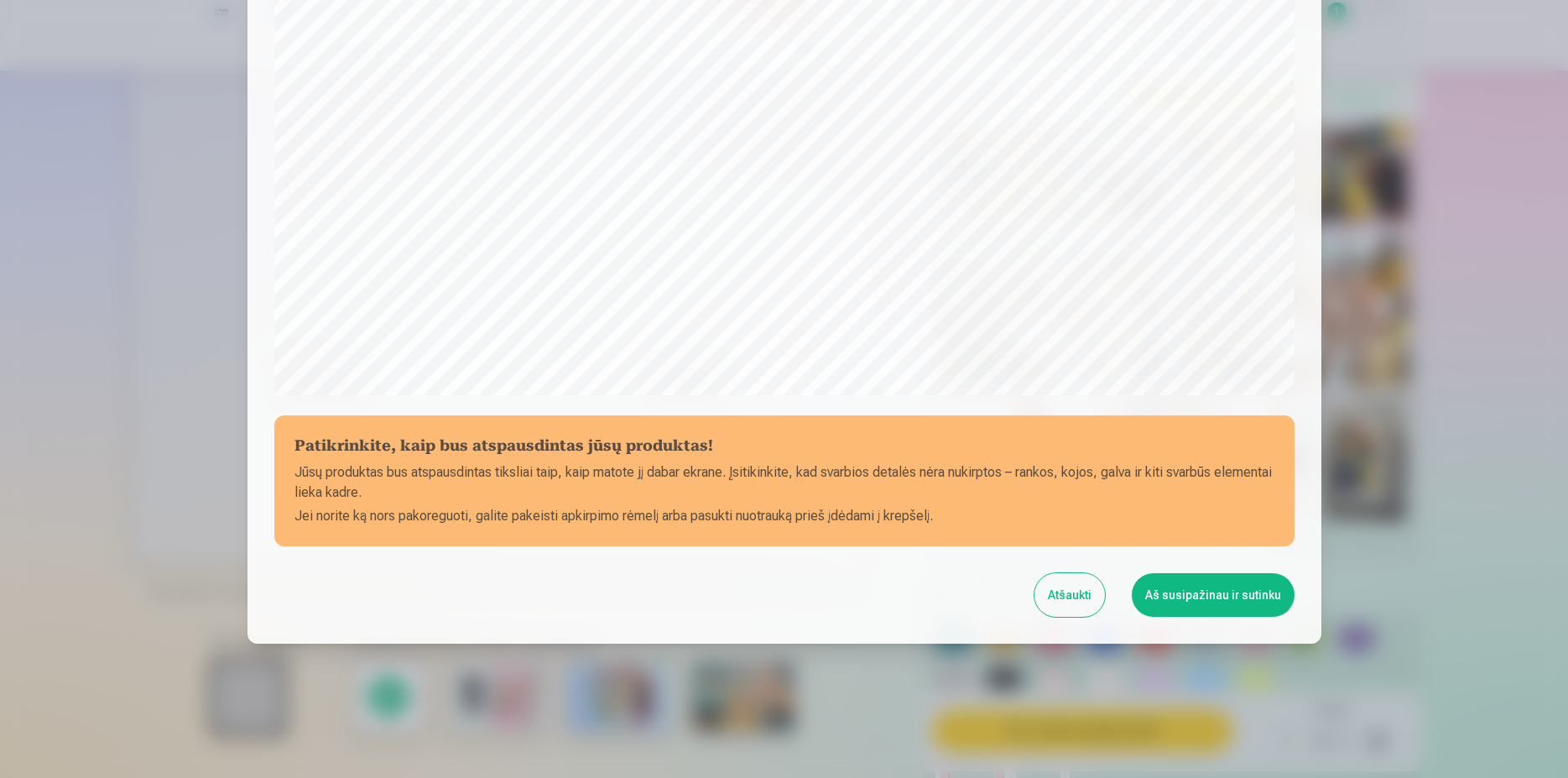
click at [1223, 585] on button "Aš susipažinau ir sutinku" at bounding box center [1213, 595] width 163 height 43
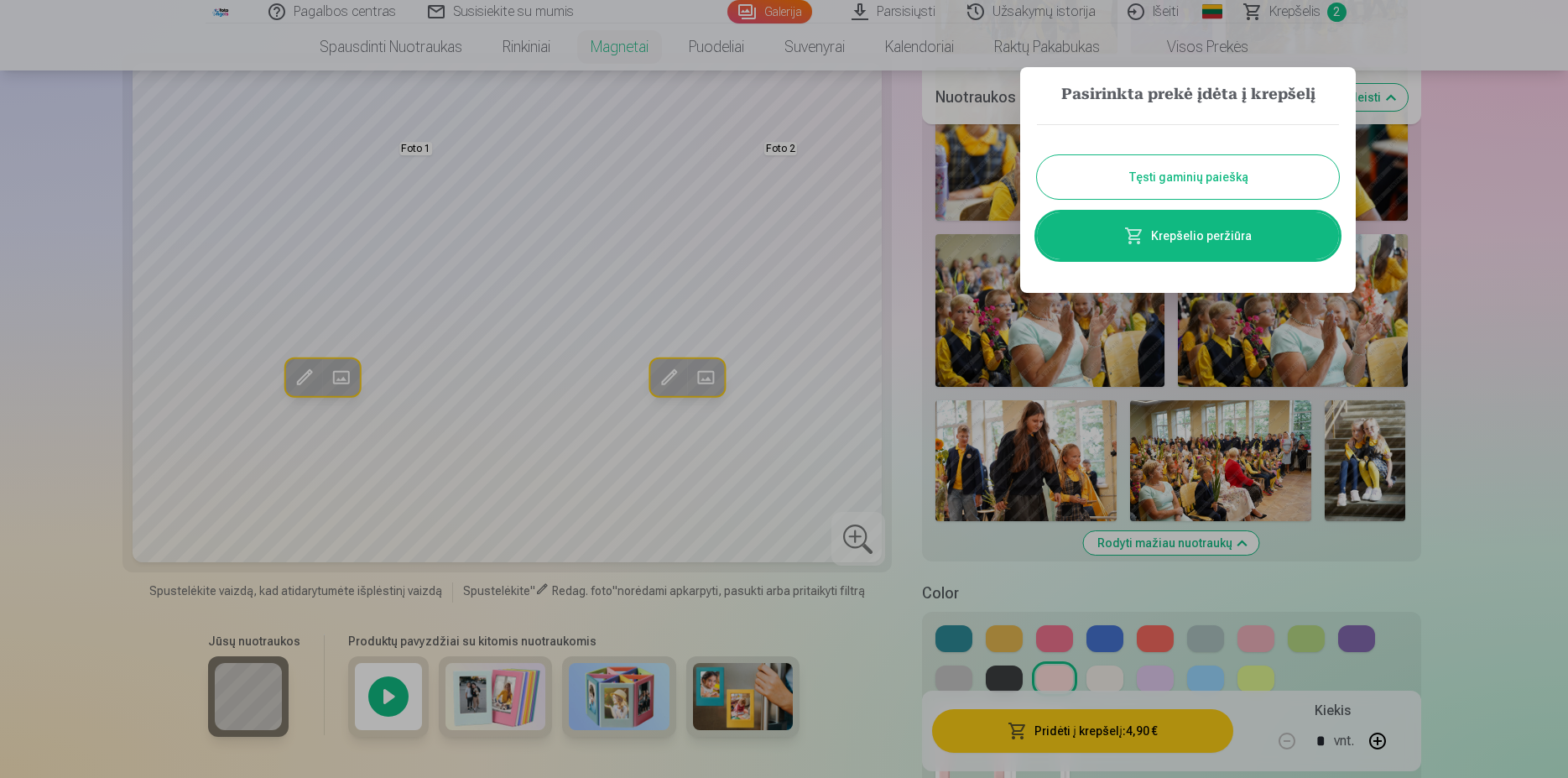
click at [1230, 190] on button "Tęsti gaminių paiešką" at bounding box center [1188, 177] width 302 height 43
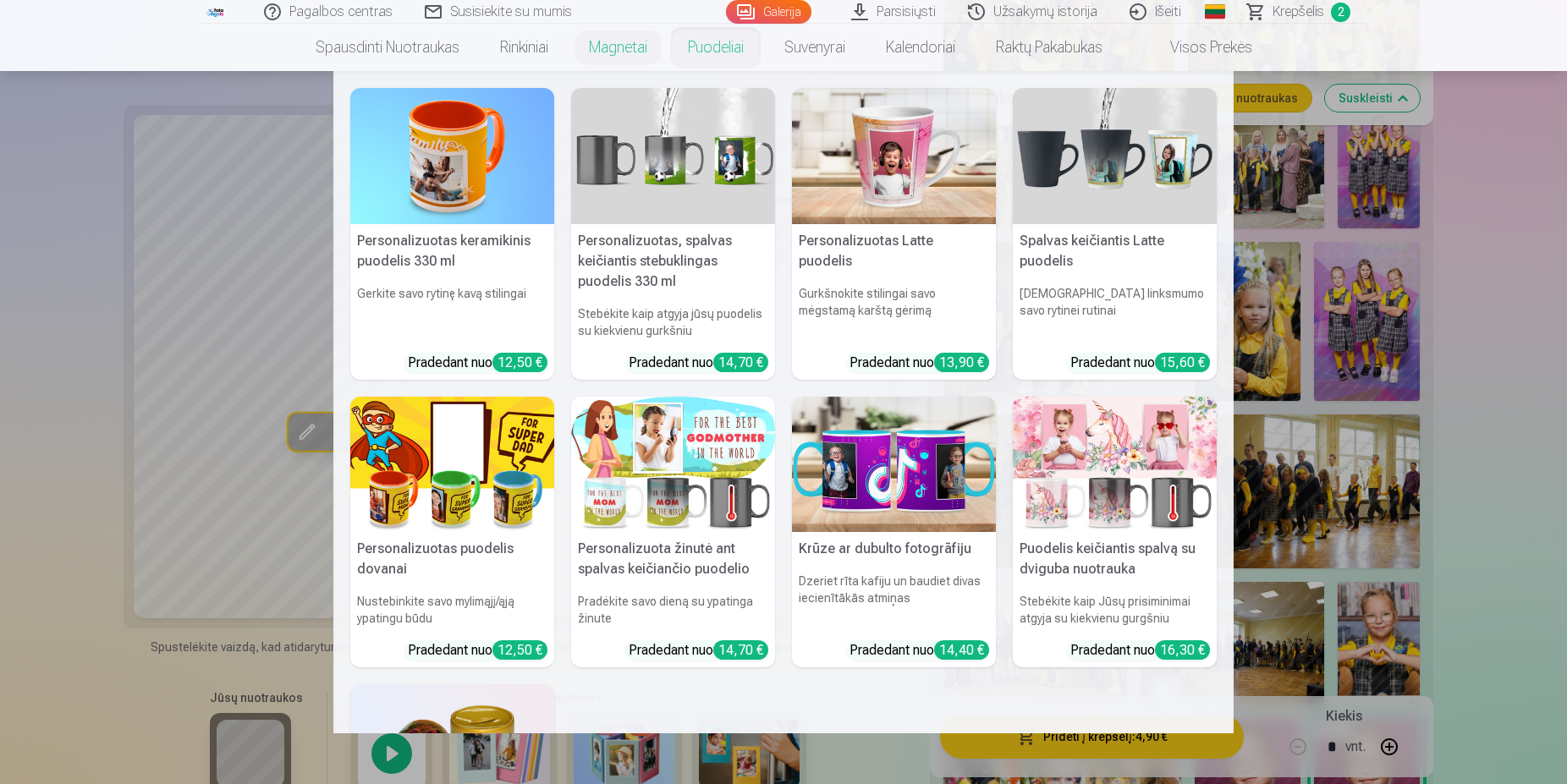
scroll to position [2328, 0]
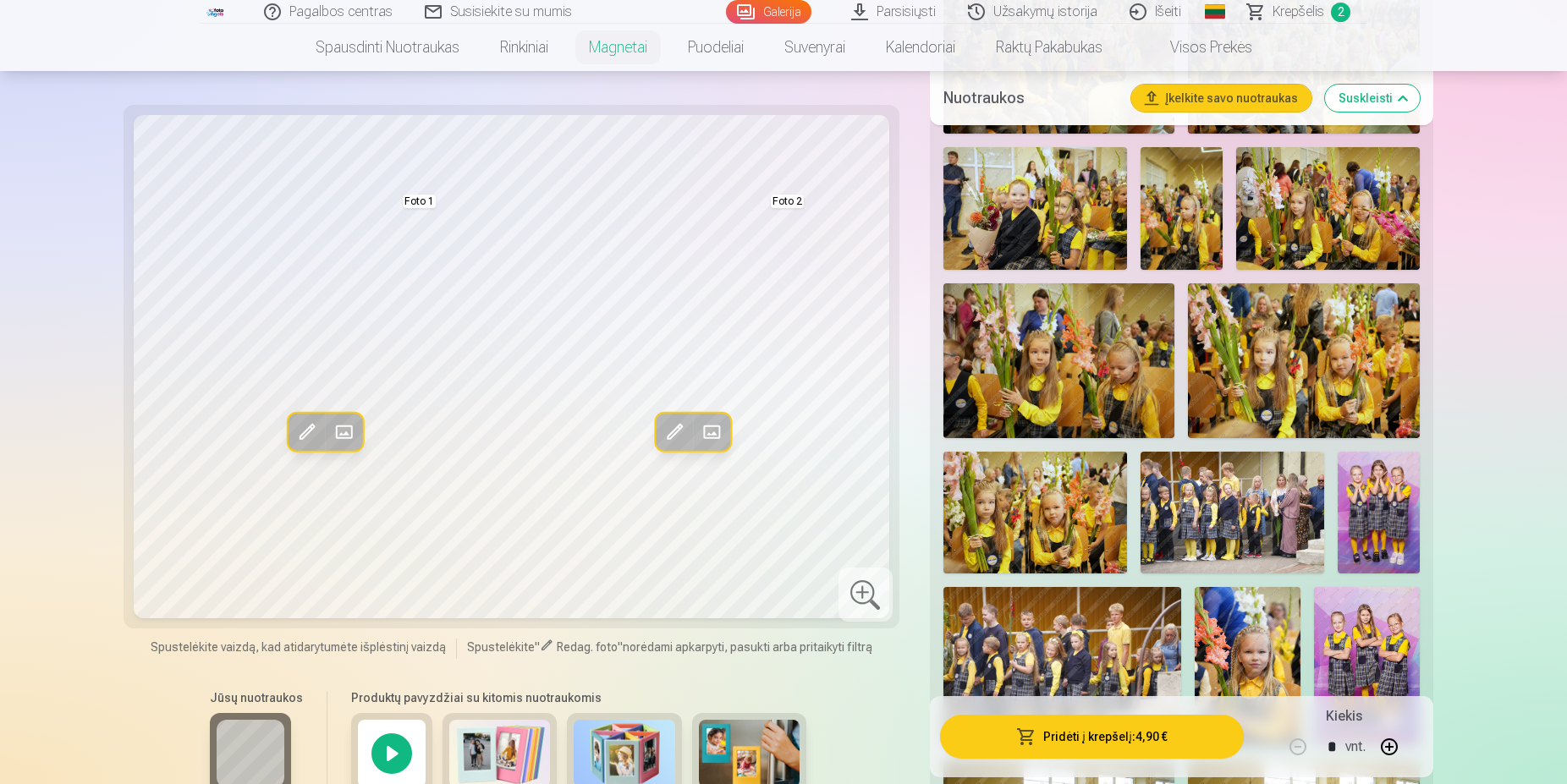
click at [768, 13] on link "Galerija" at bounding box center [769, 12] width 85 height 24
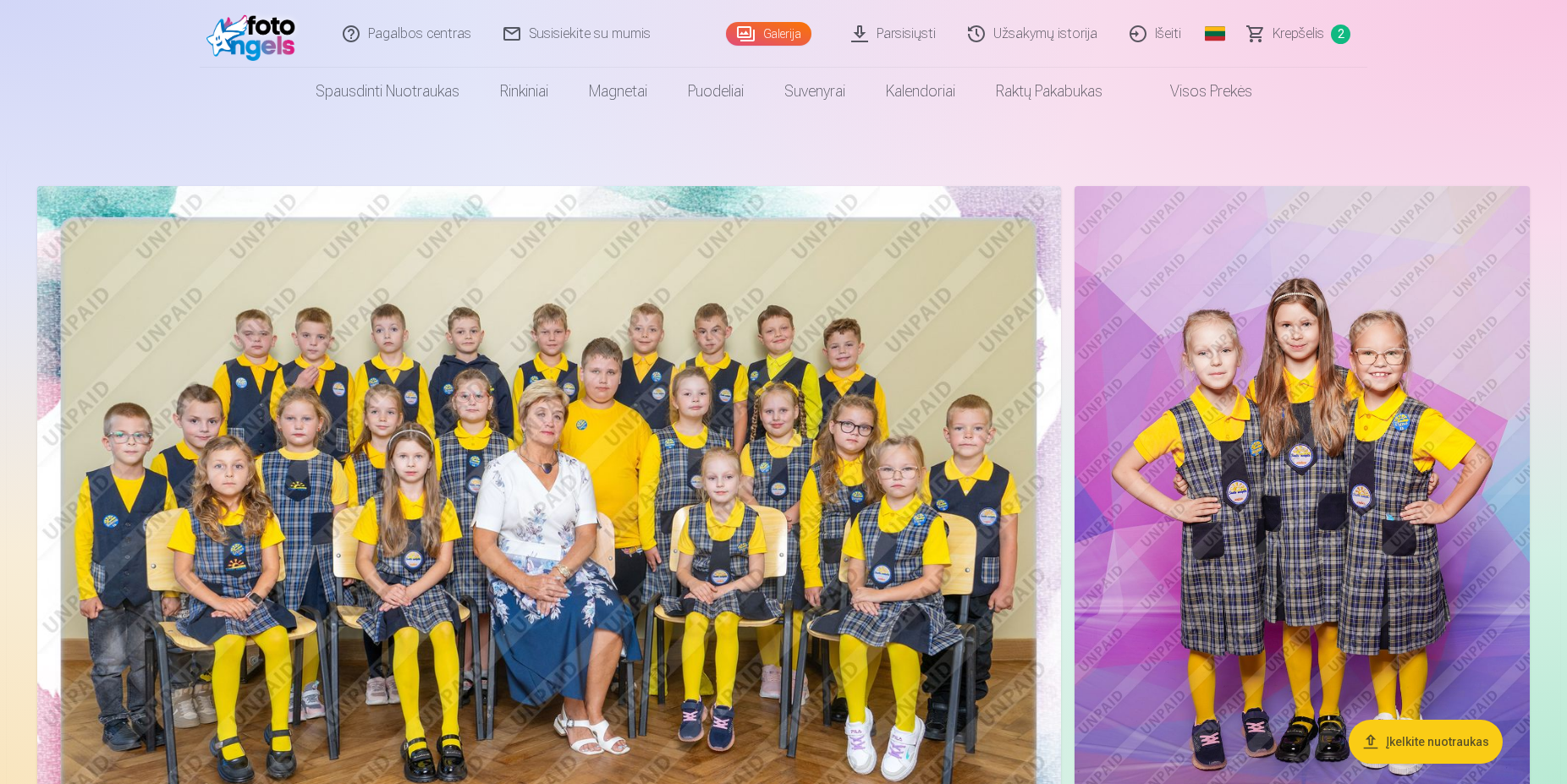
click at [1317, 501] on img at bounding box center [1302, 527] width 455 height 682
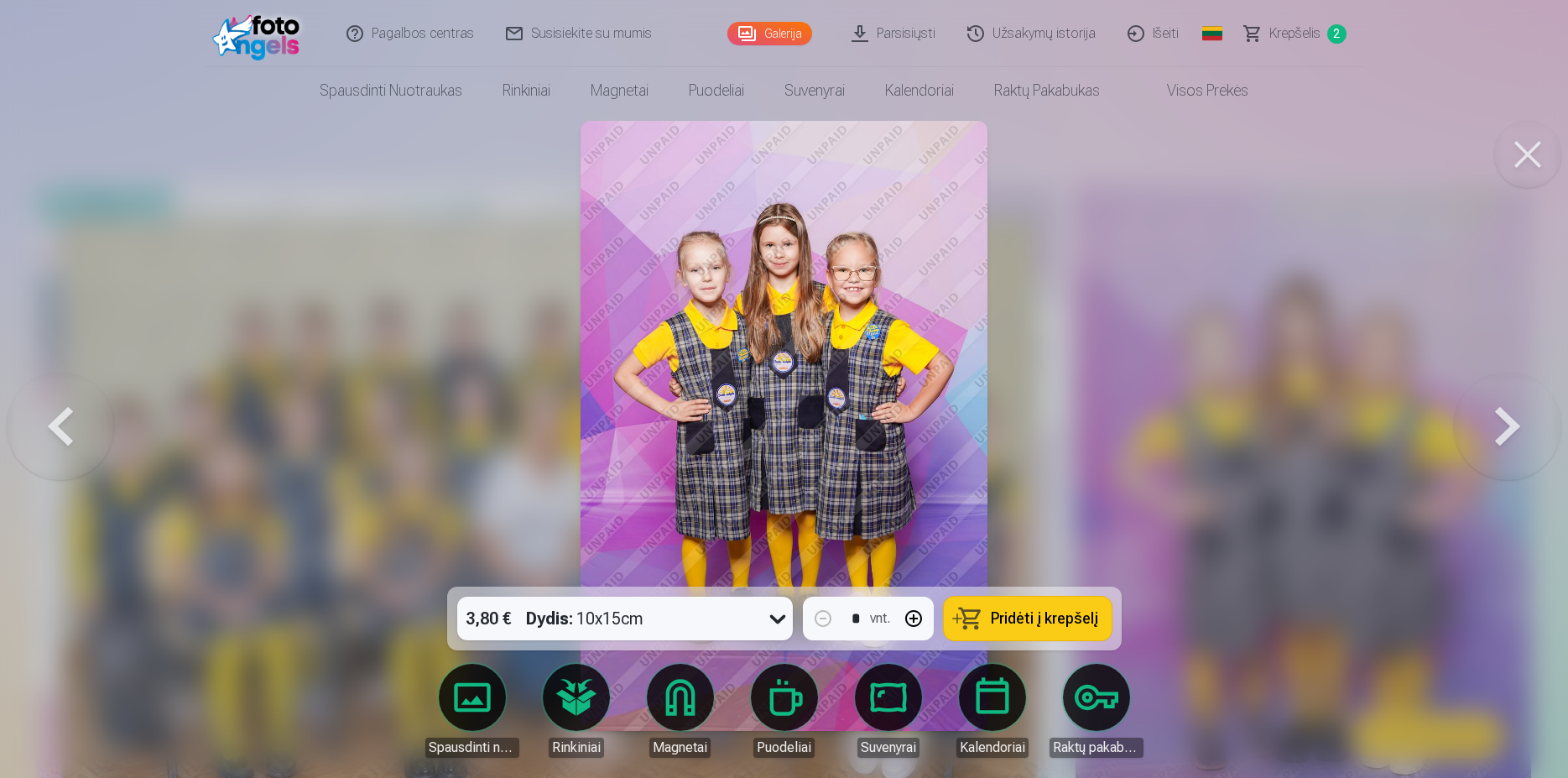
click at [1001, 619] on span "Pridėti į krepšelį" at bounding box center [1044, 617] width 107 height 15
click at [1515, 165] on button at bounding box center [1528, 154] width 67 height 67
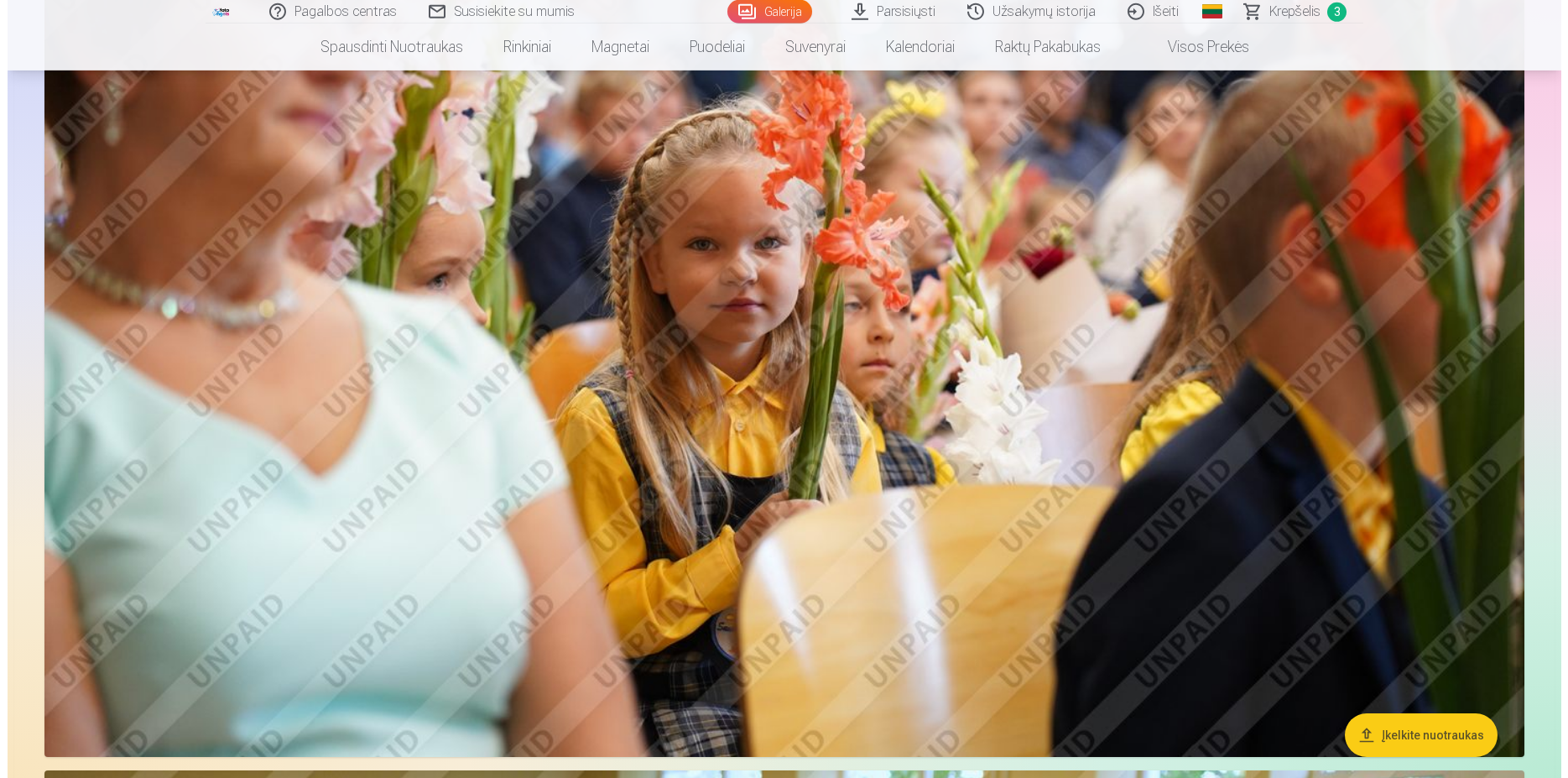
scroll to position [16171, 0]
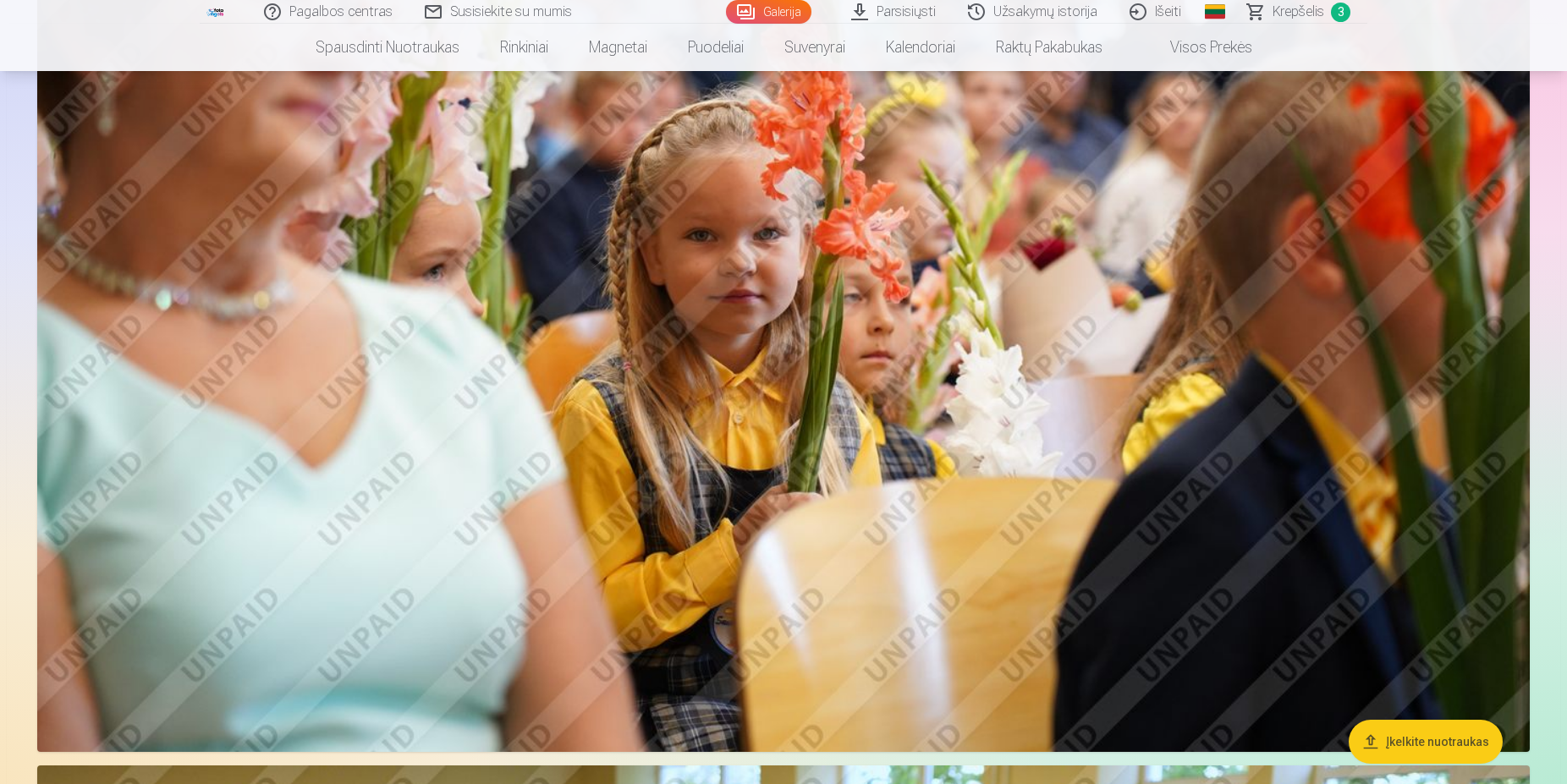
click at [1061, 501] on img at bounding box center [784, 255] width 1492 height 995
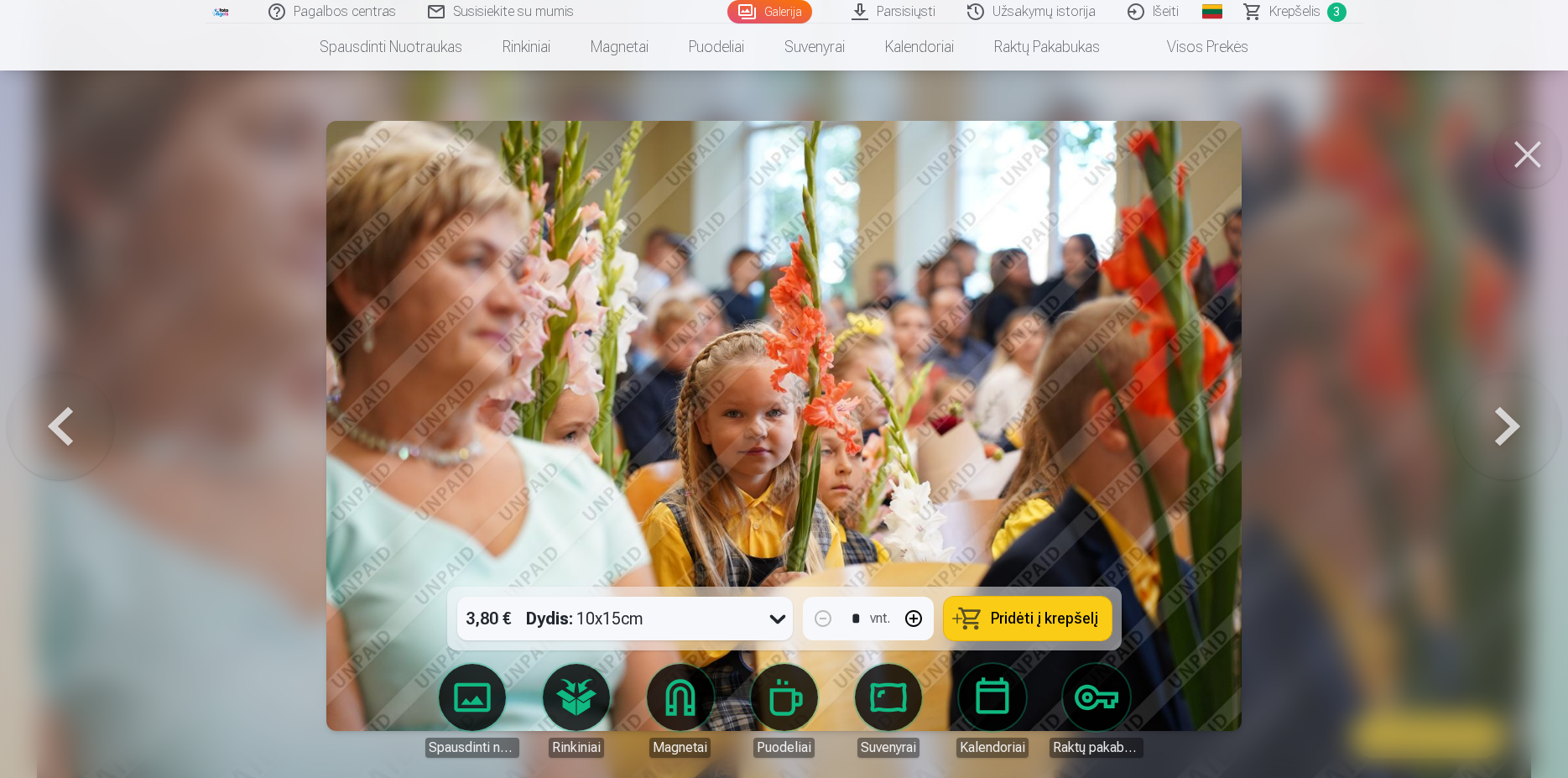
click at [1069, 626] on span "Pridėti į krepšelį" at bounding box center [1044, 617] width 107 height 15
click at [1507, 160] on button at bounding box center [1528, 154] width 67 height 67
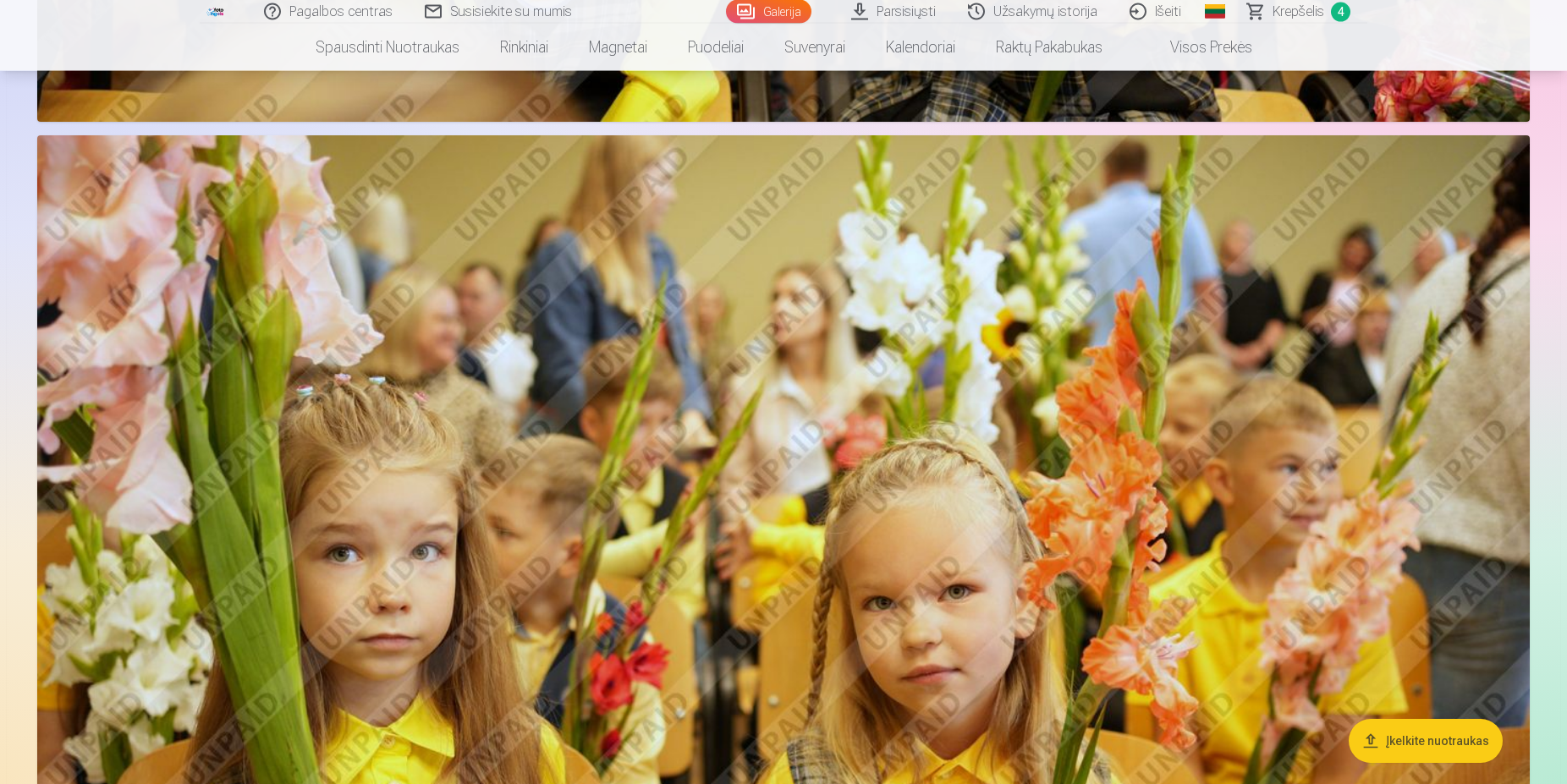
scroll to position [23733, 0]
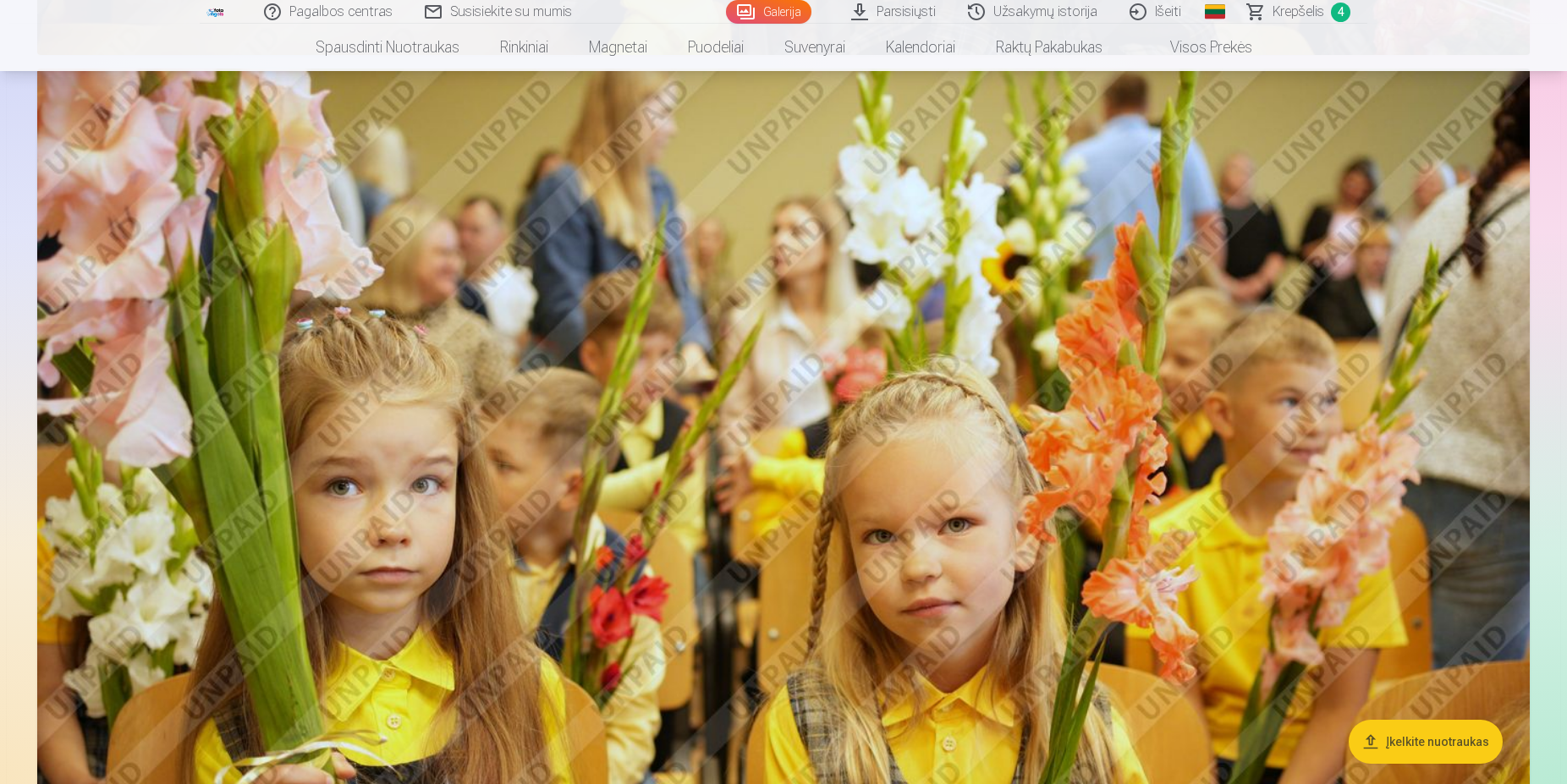
click at [947, 491] on img at bounding box center [784, 566] width 1492 height 995
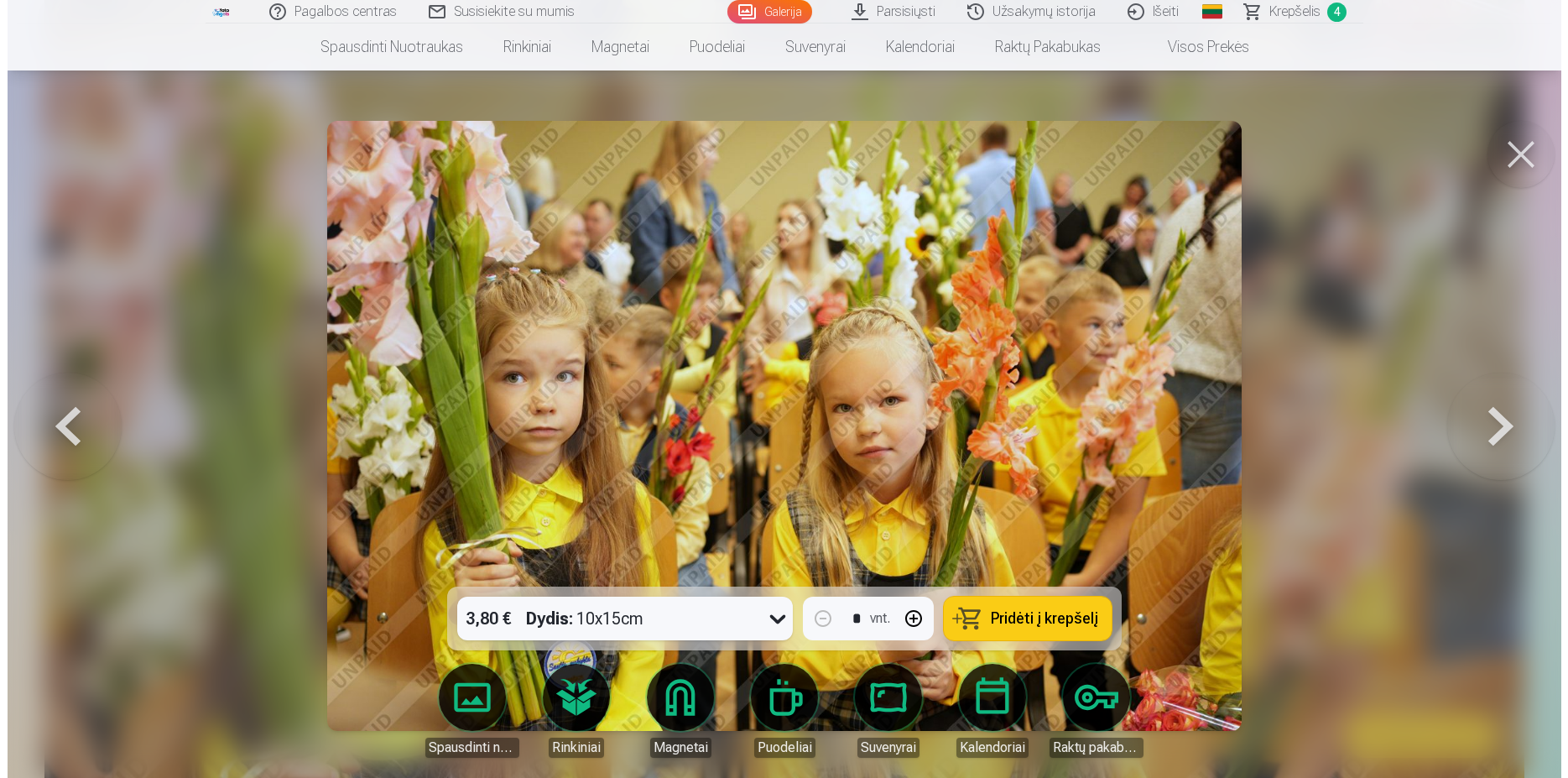
scroll to position [23764, 0]
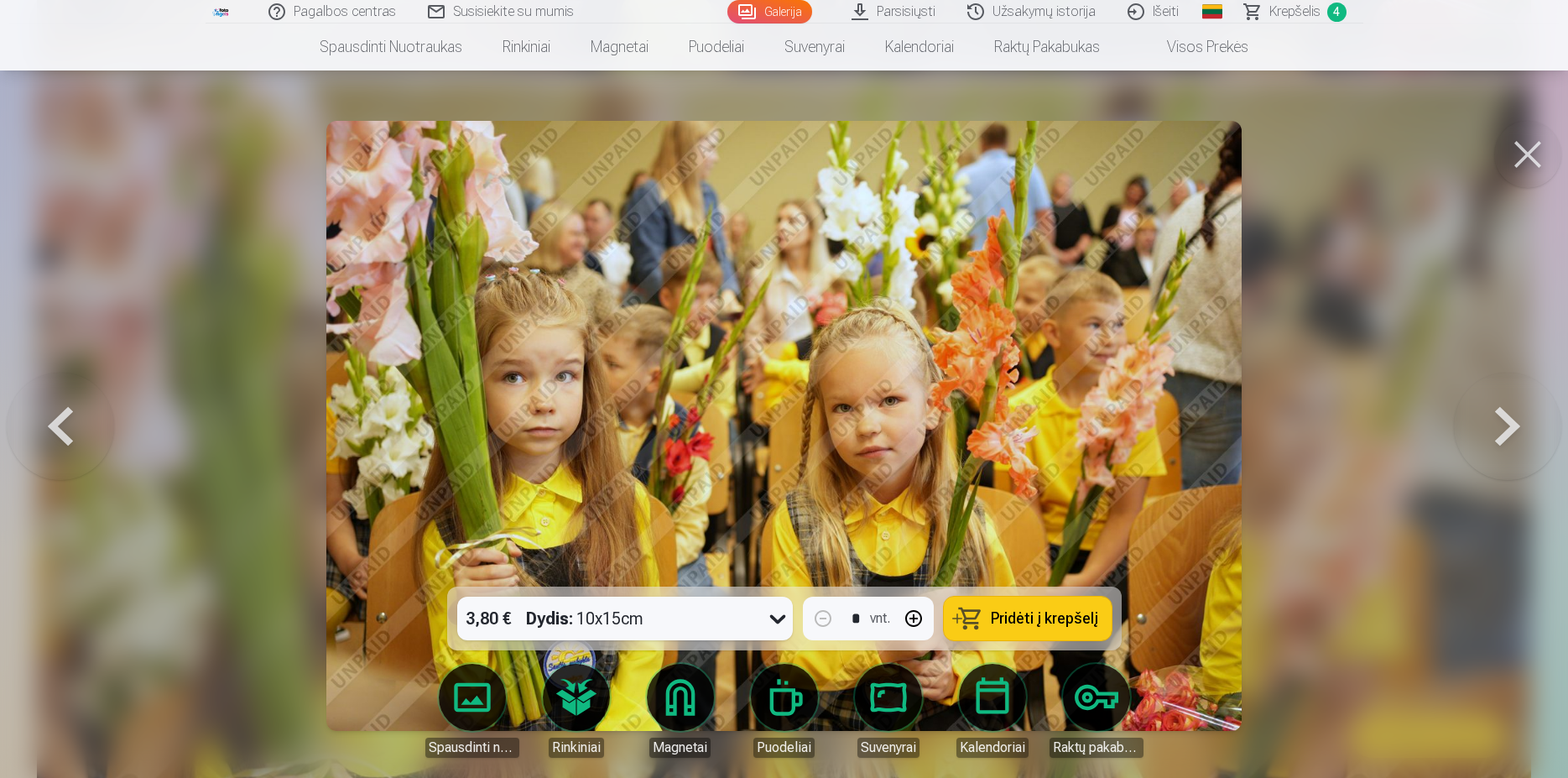
click at [46, 430] on button at bounding box center [60, 425] width 107 height 287
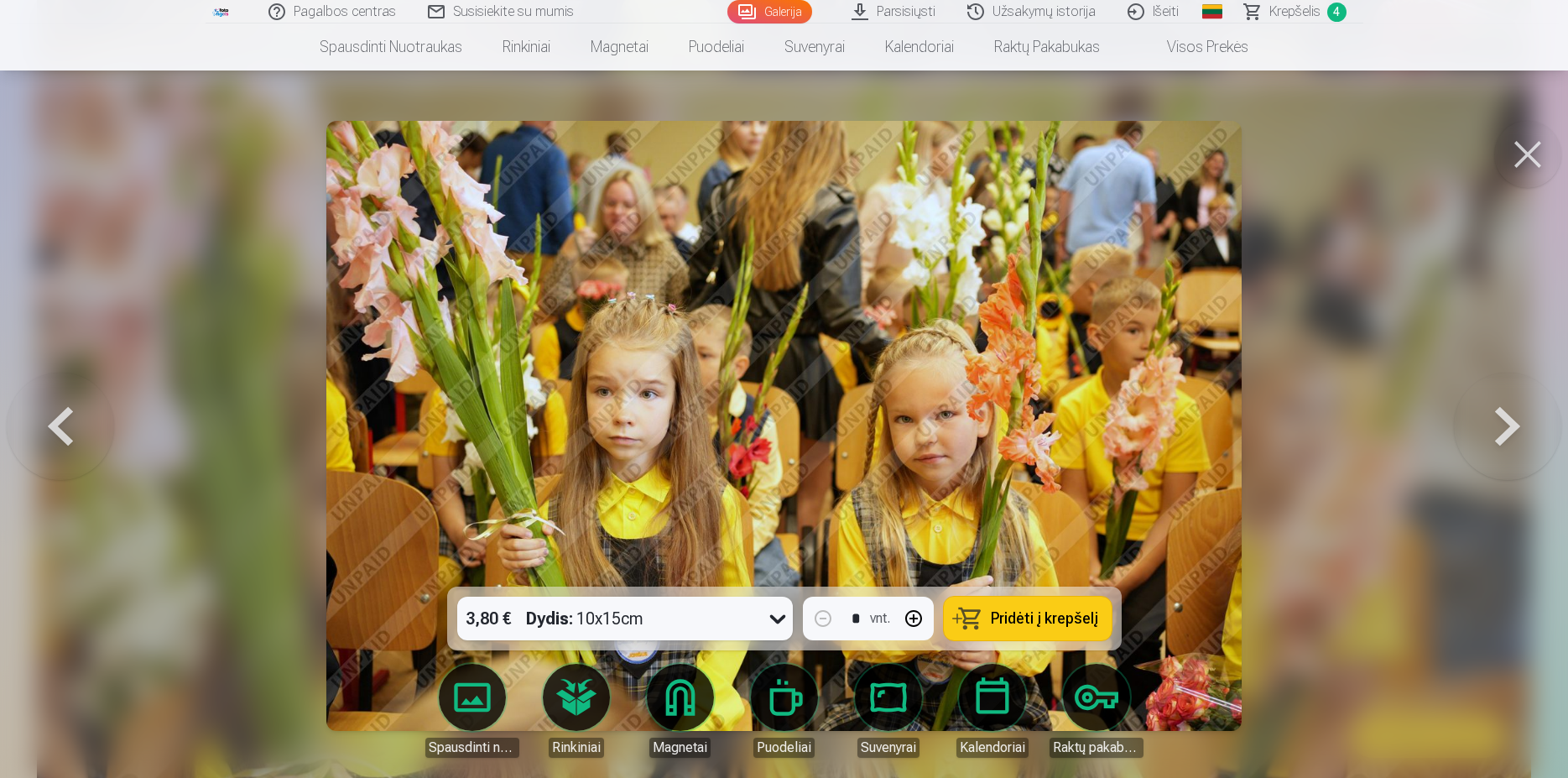
click at [1513, 426] on button at bounding box center [1507, 425] width 107 height 287
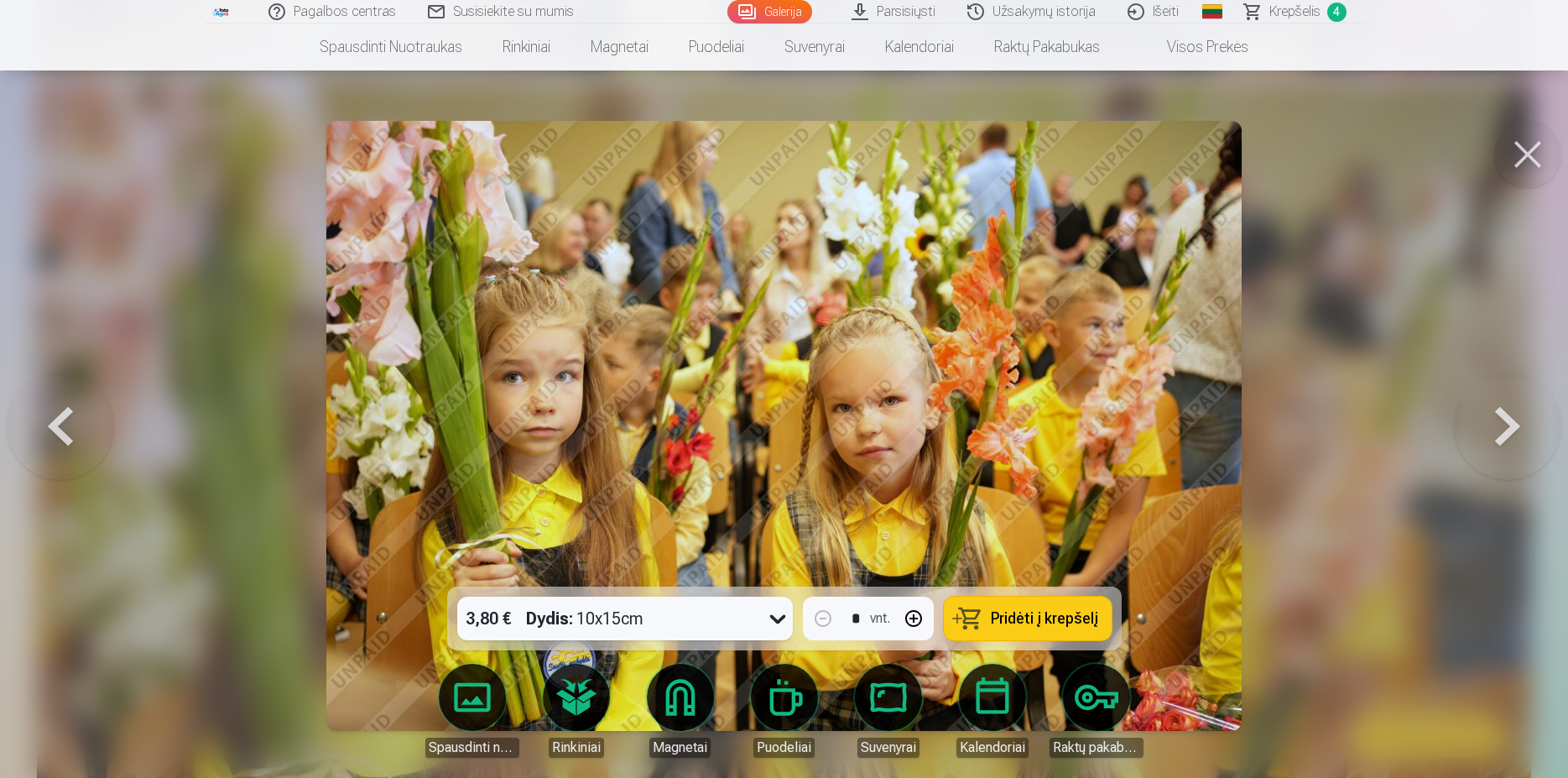
click at [1027, 620] on span "Pridėti į krepšelį" at bounding box center [1044, 617] width 107 height 15
click at [1516, 166] on button at bounding box center [1528, 154] width 67 height 67
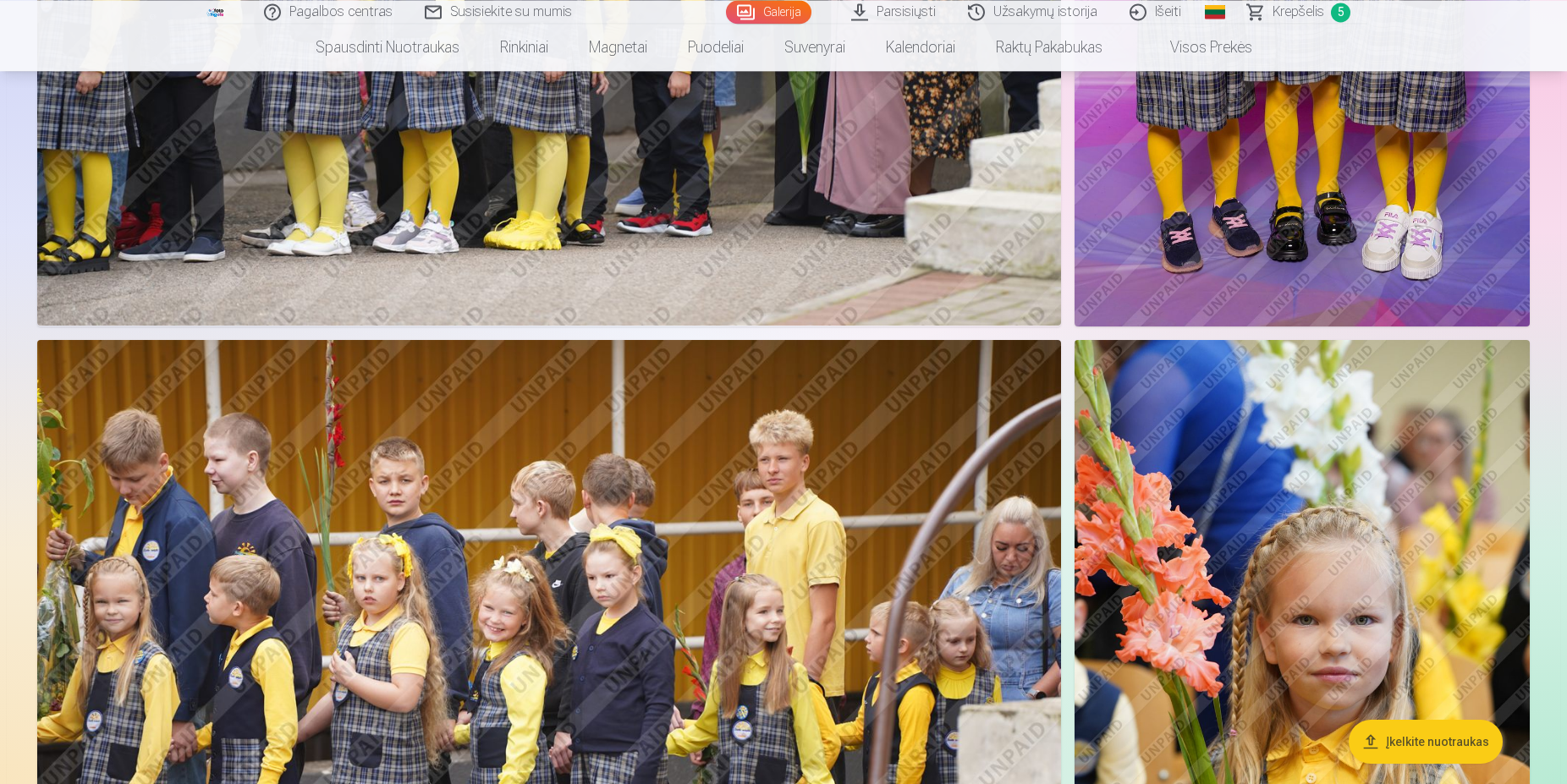
scroll to position [25198, 0]
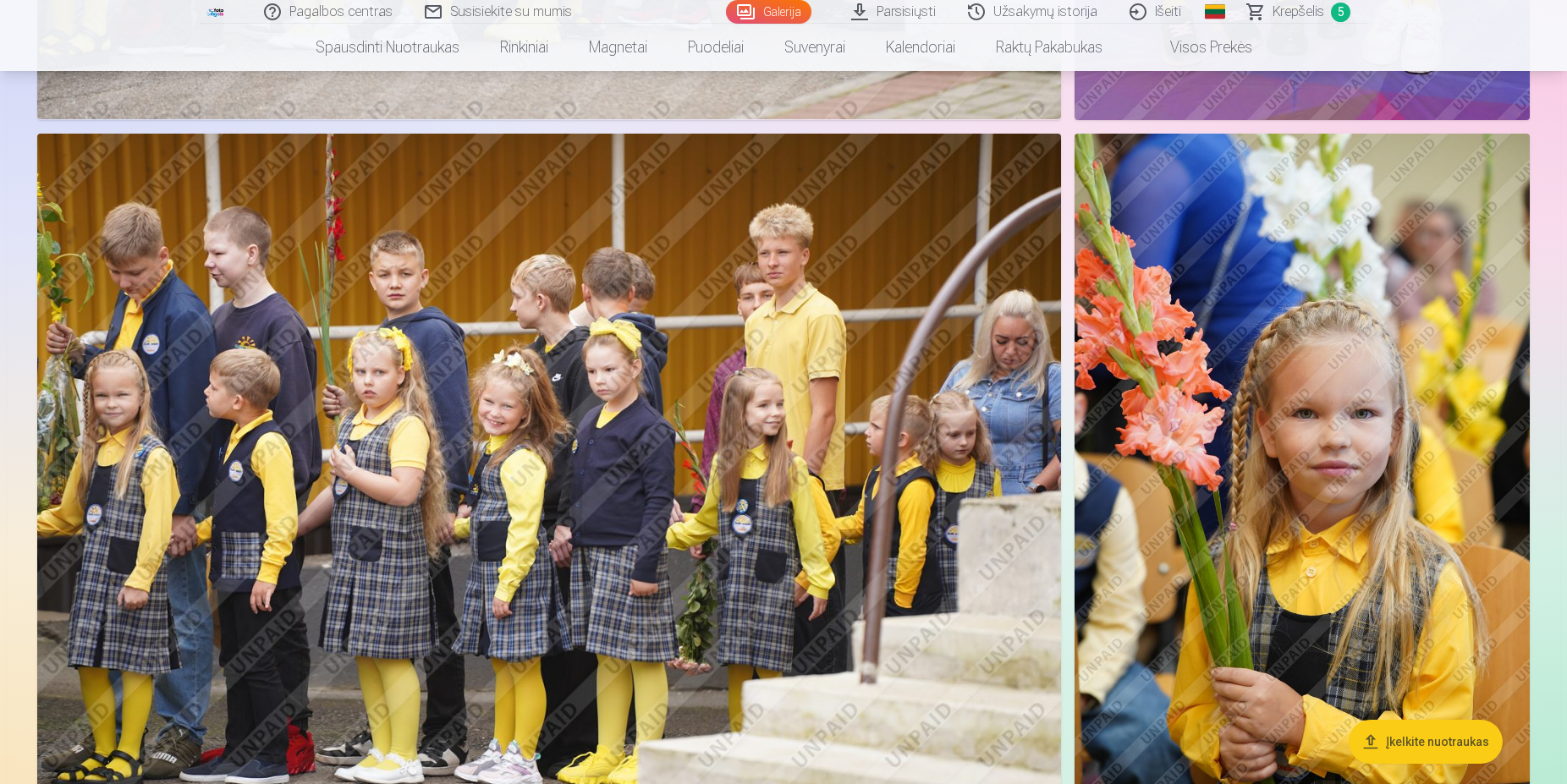
click at [1347, 474] on img at bounding box center [1302, 475] width 455 height 682
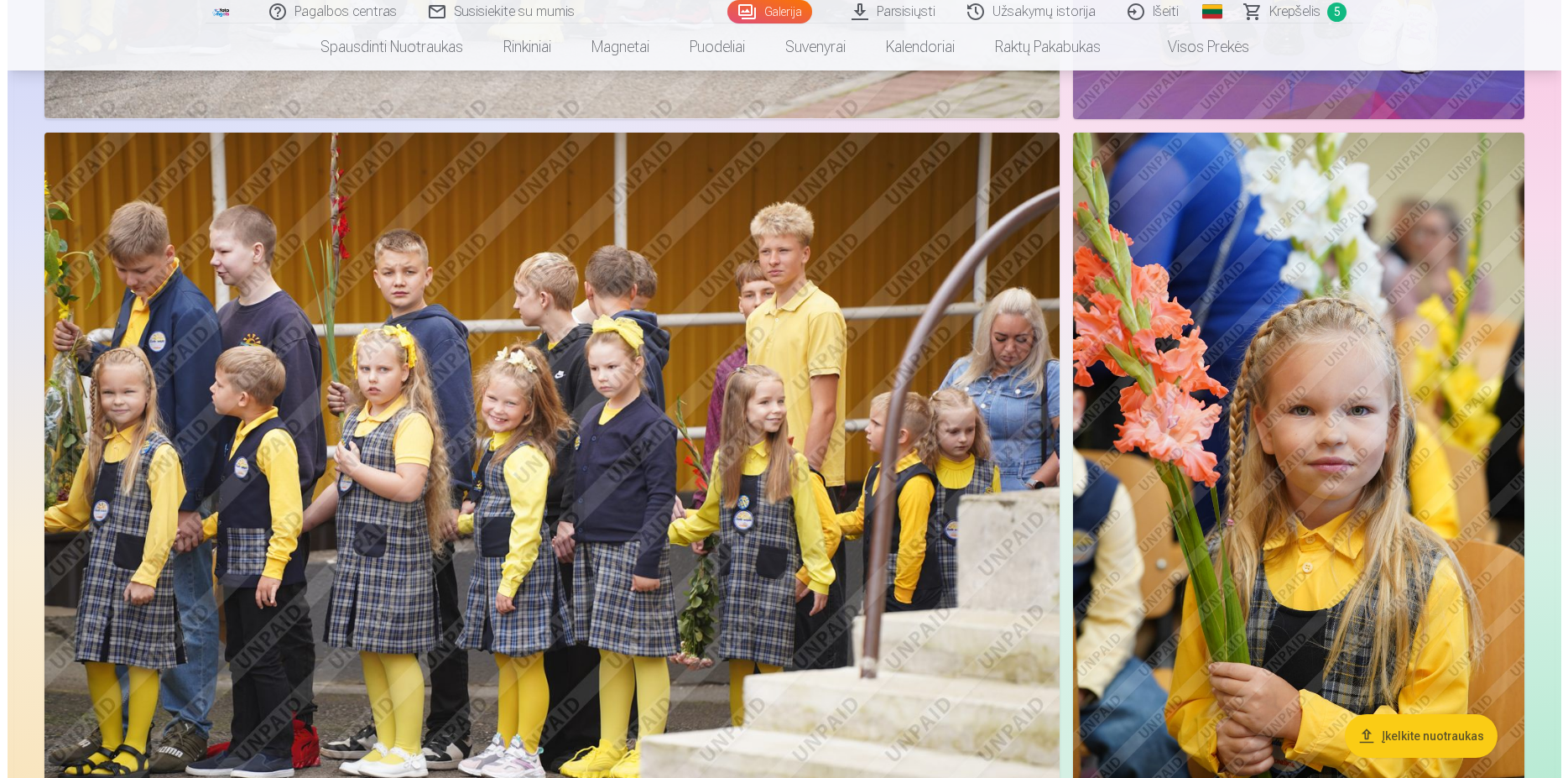
scroll to position [25409, 0]
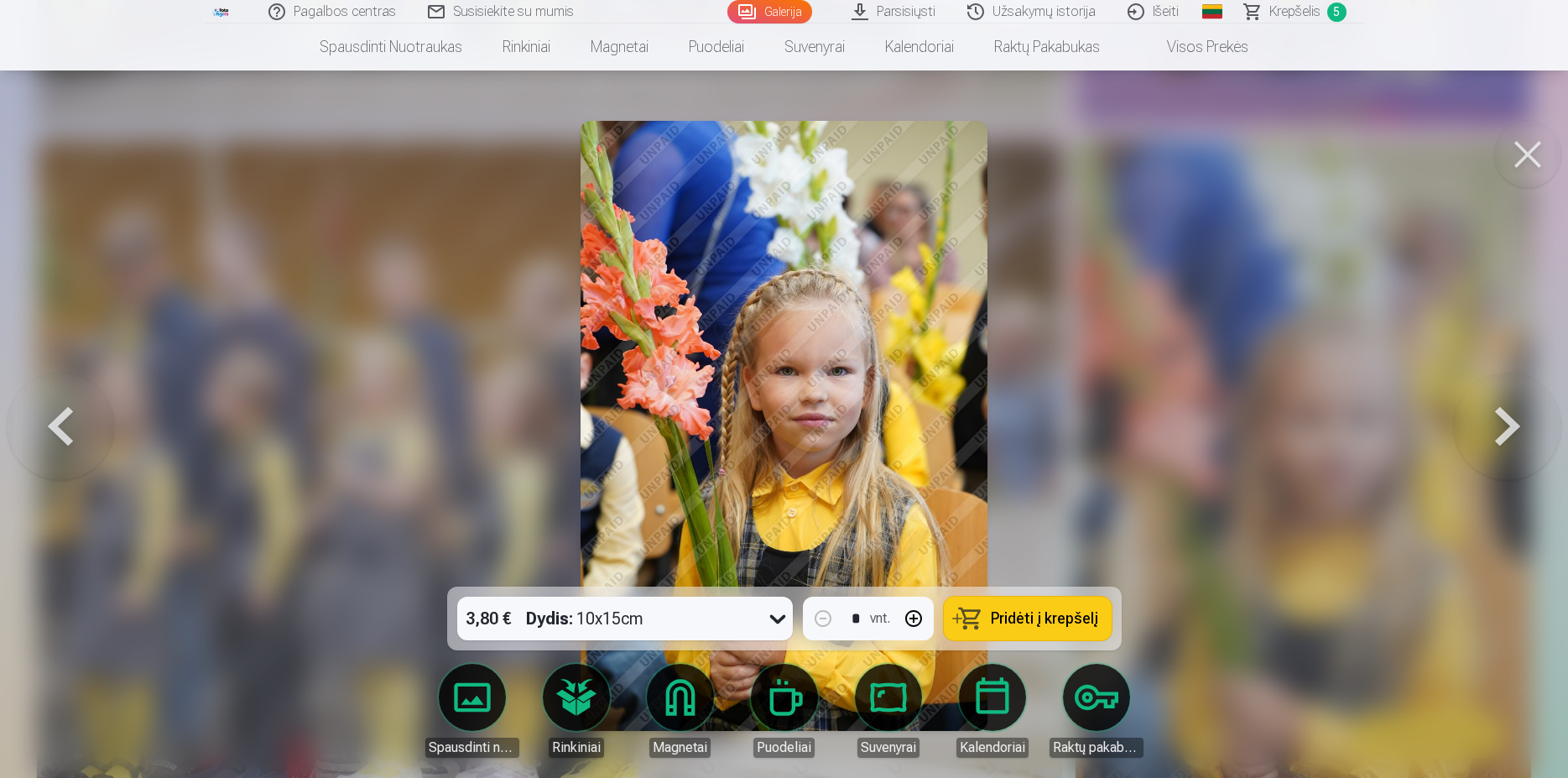
click at [1066, 631] on button "Pridėti į krepšelį" at bounding box center [1027, 618] width 168 height 43
click at [1515, 143] on button at bounding box center [1528, 154] width 67 height 67
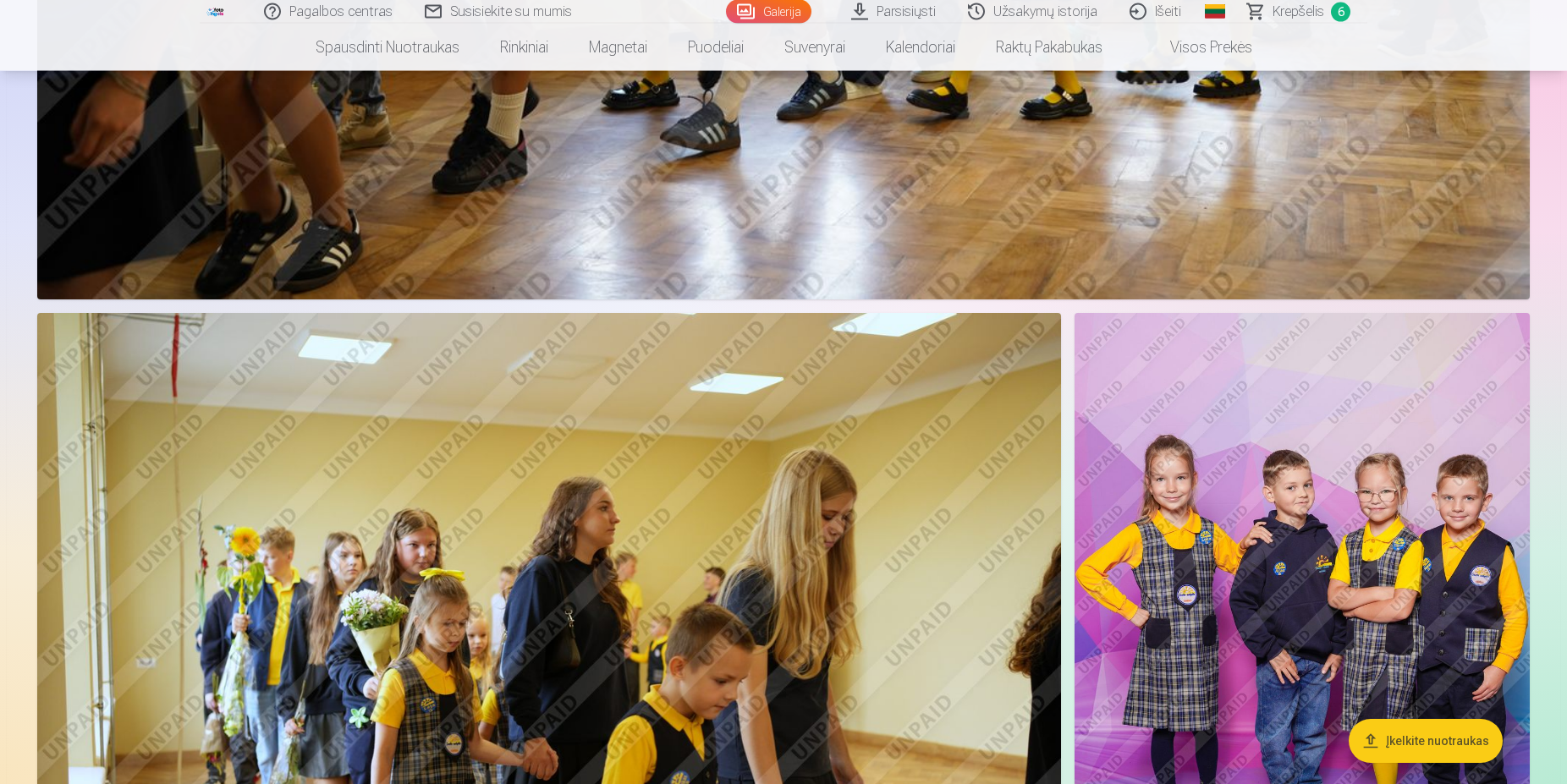
scroll to position [33993, 0]
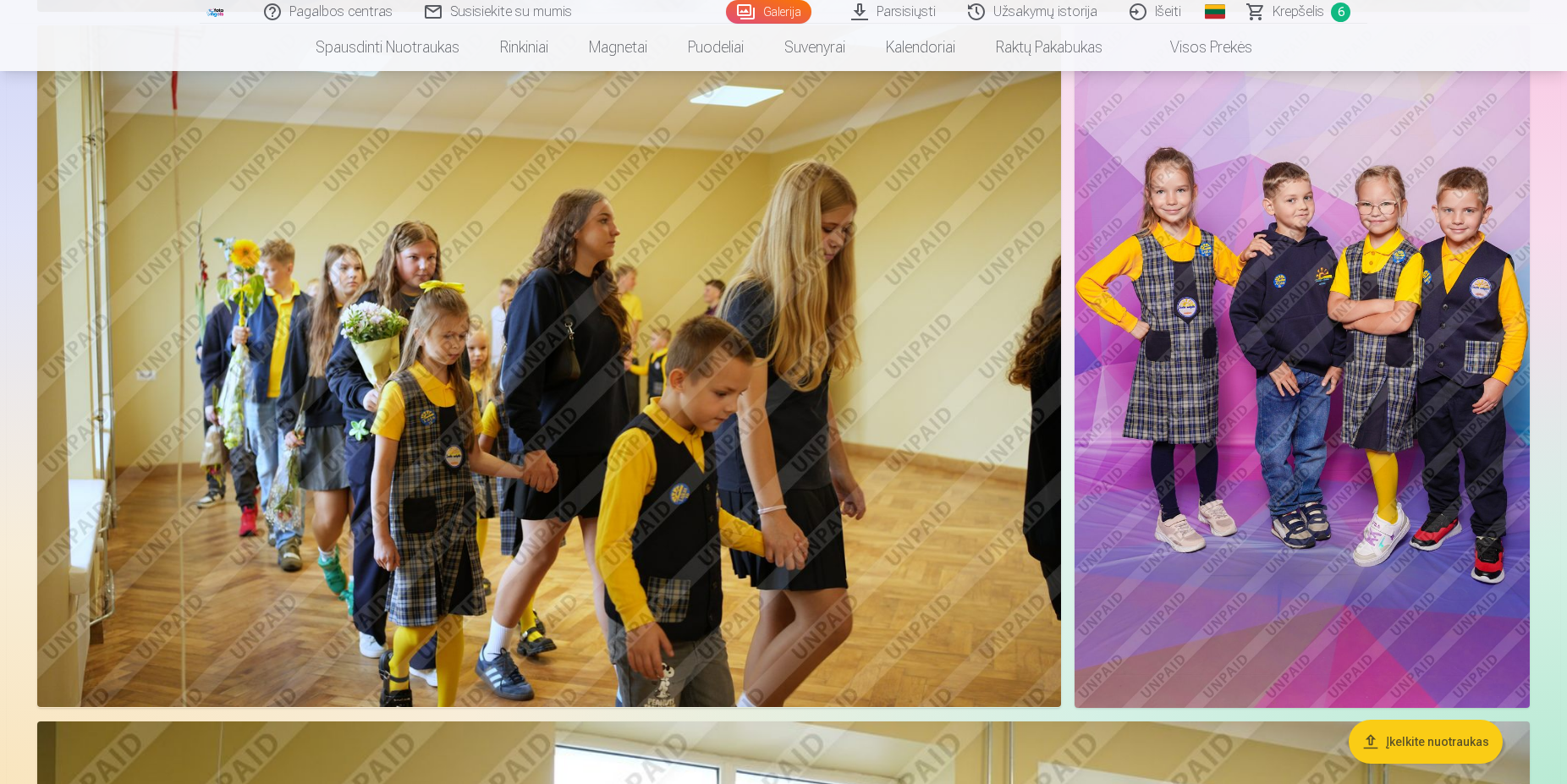
click at [1263, 440] on img at bounding box center [1302, 367] width 455 height 682
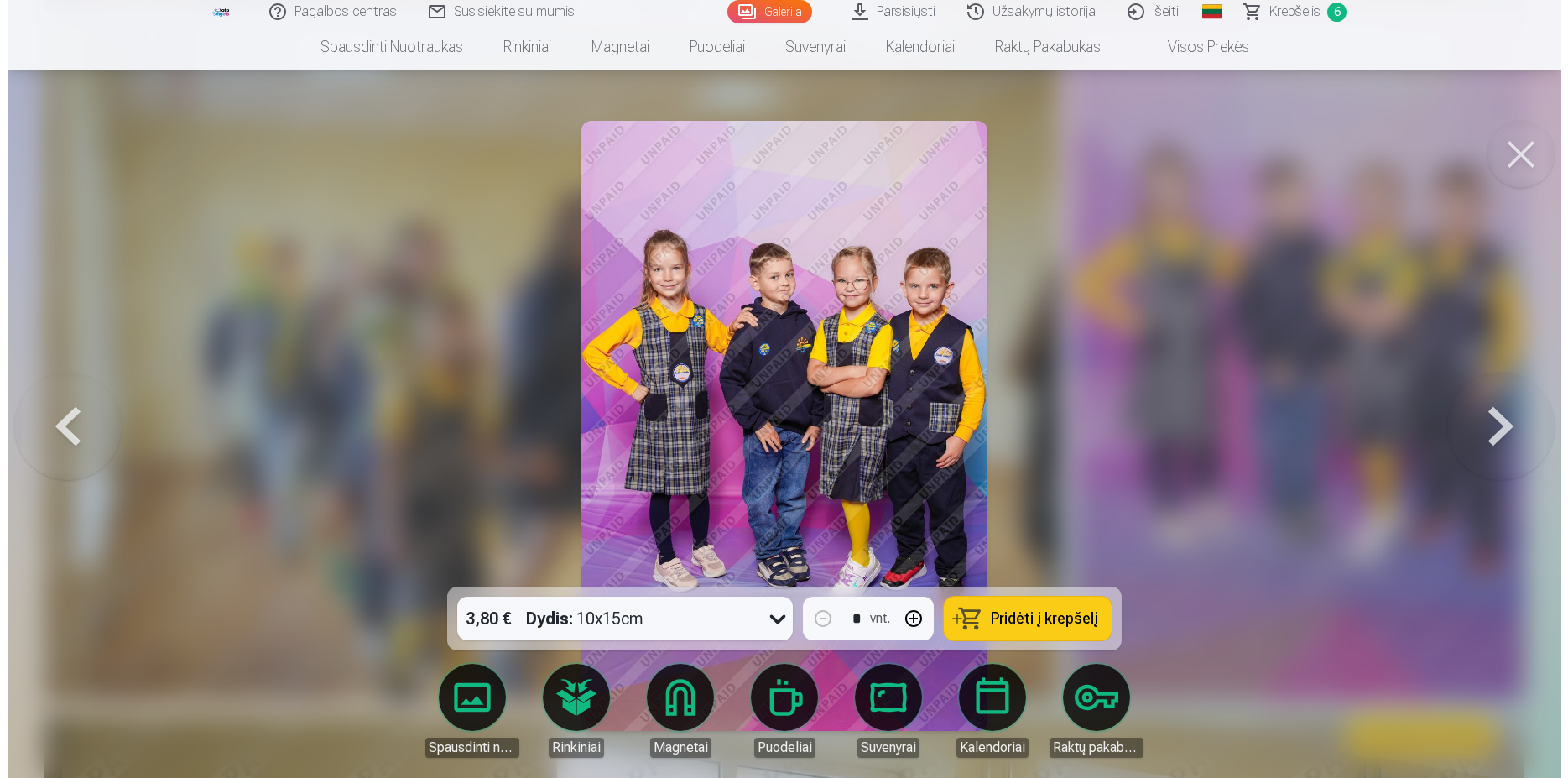
scroll to position [34043, 0]
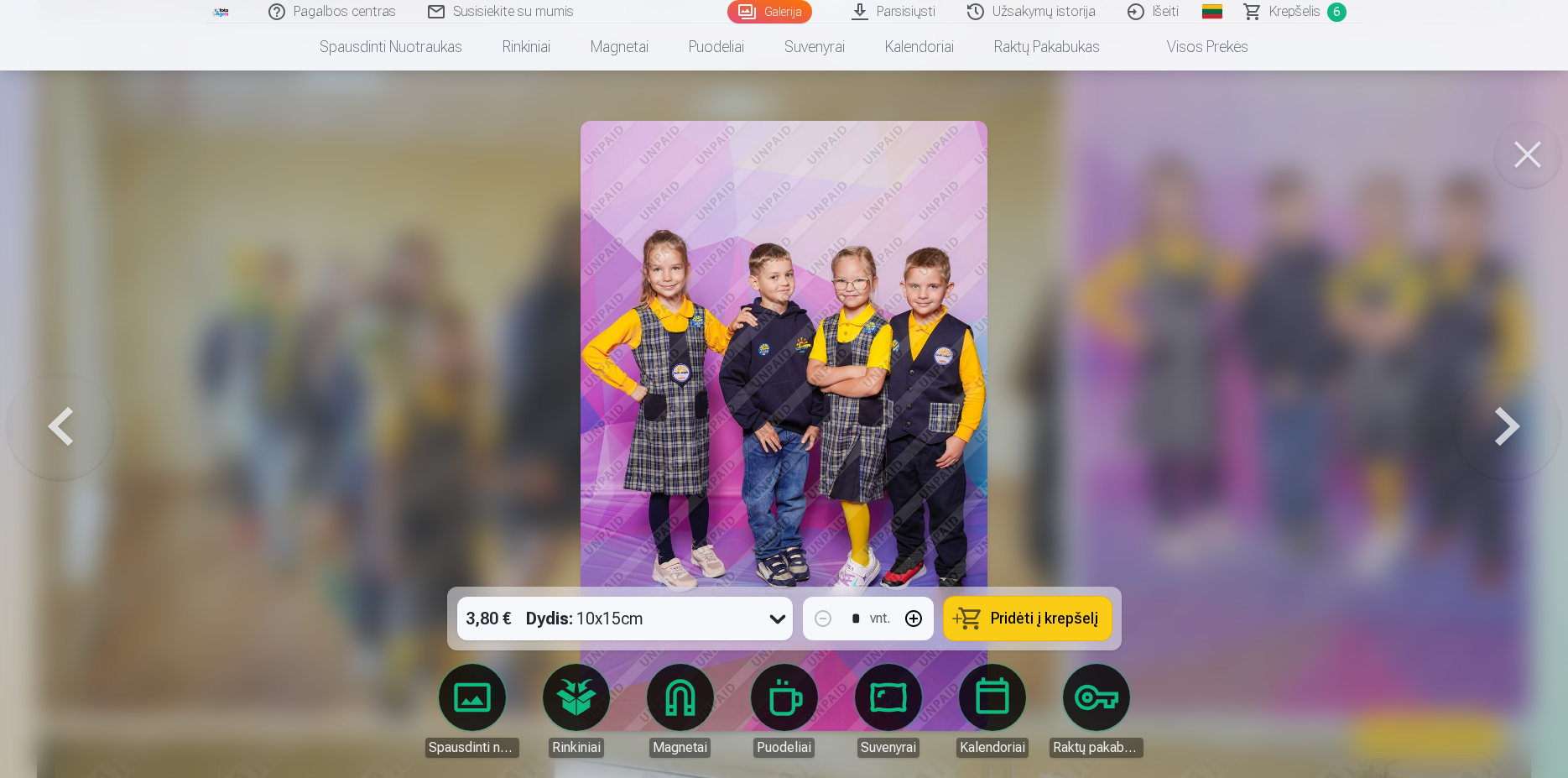
click at [983, 622] on button "Pridėti į krepšelį" at bounding box center [1027, 618] width 168 height 43
click at [1531, 171] on button at bounding box center [1528, 154] width 67 height 67
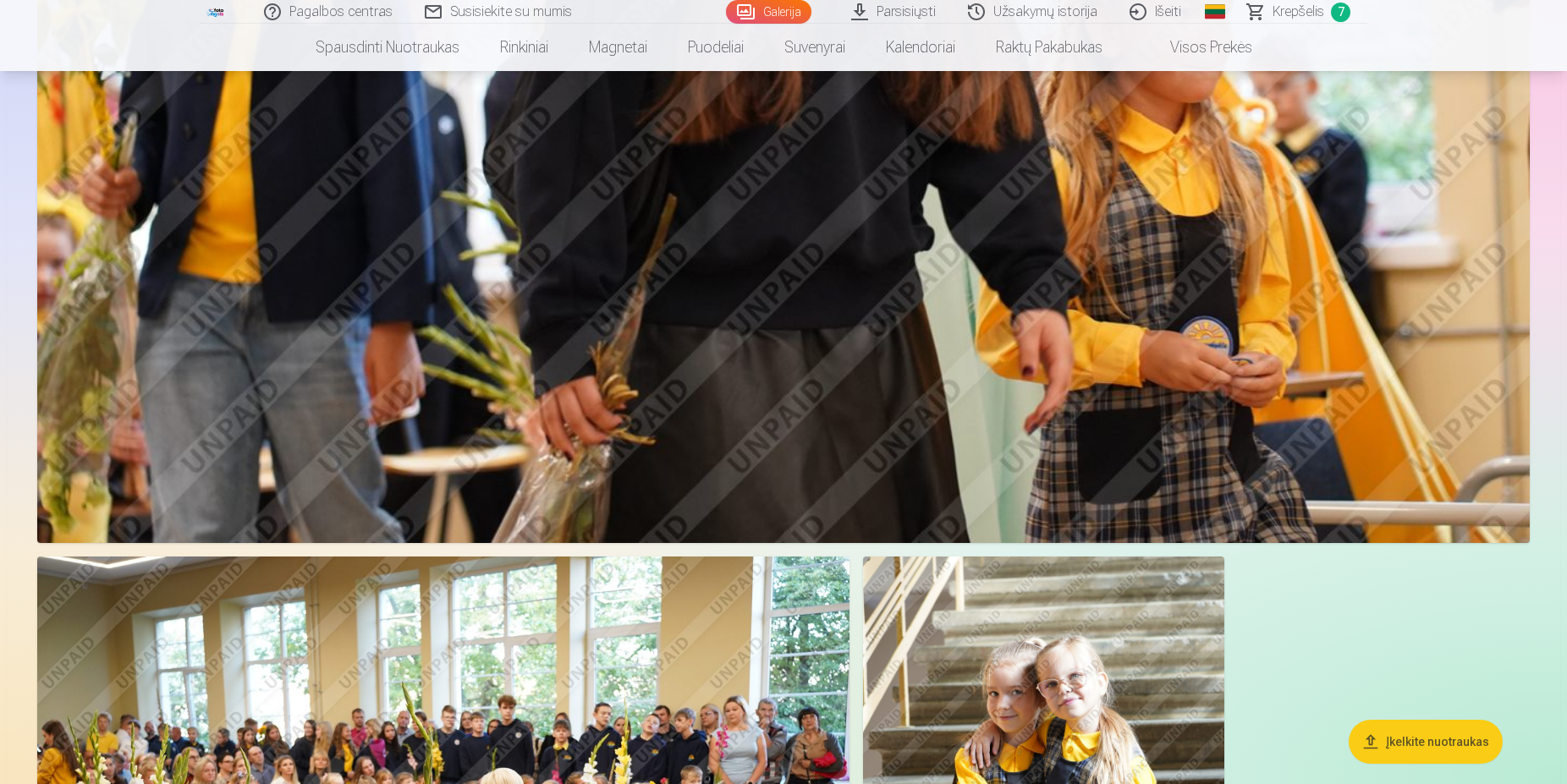
scroll to position [40632, 0]
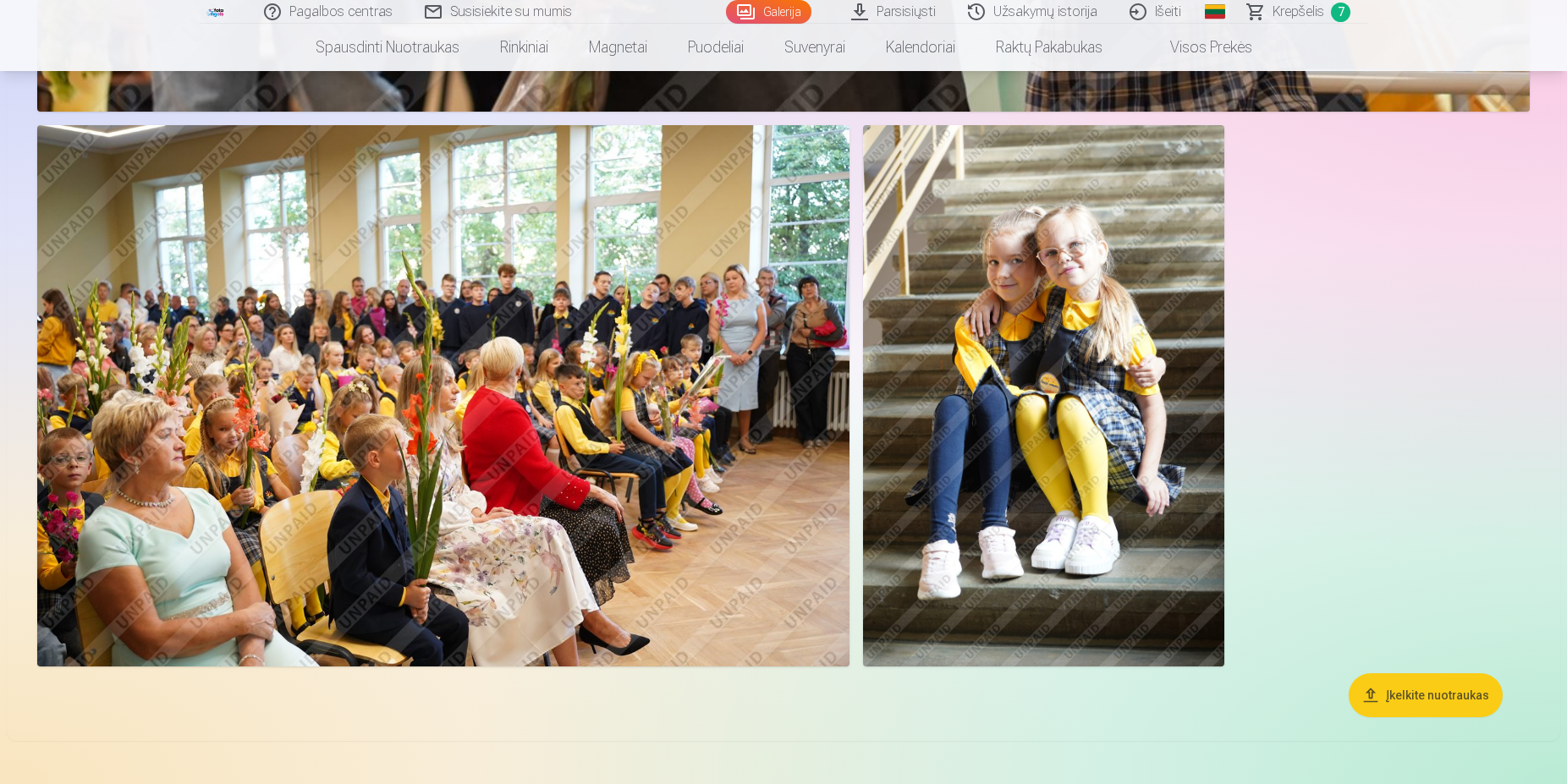
click at [1080, 466] on img at bounding box center [1043, 395] width 361 height 541
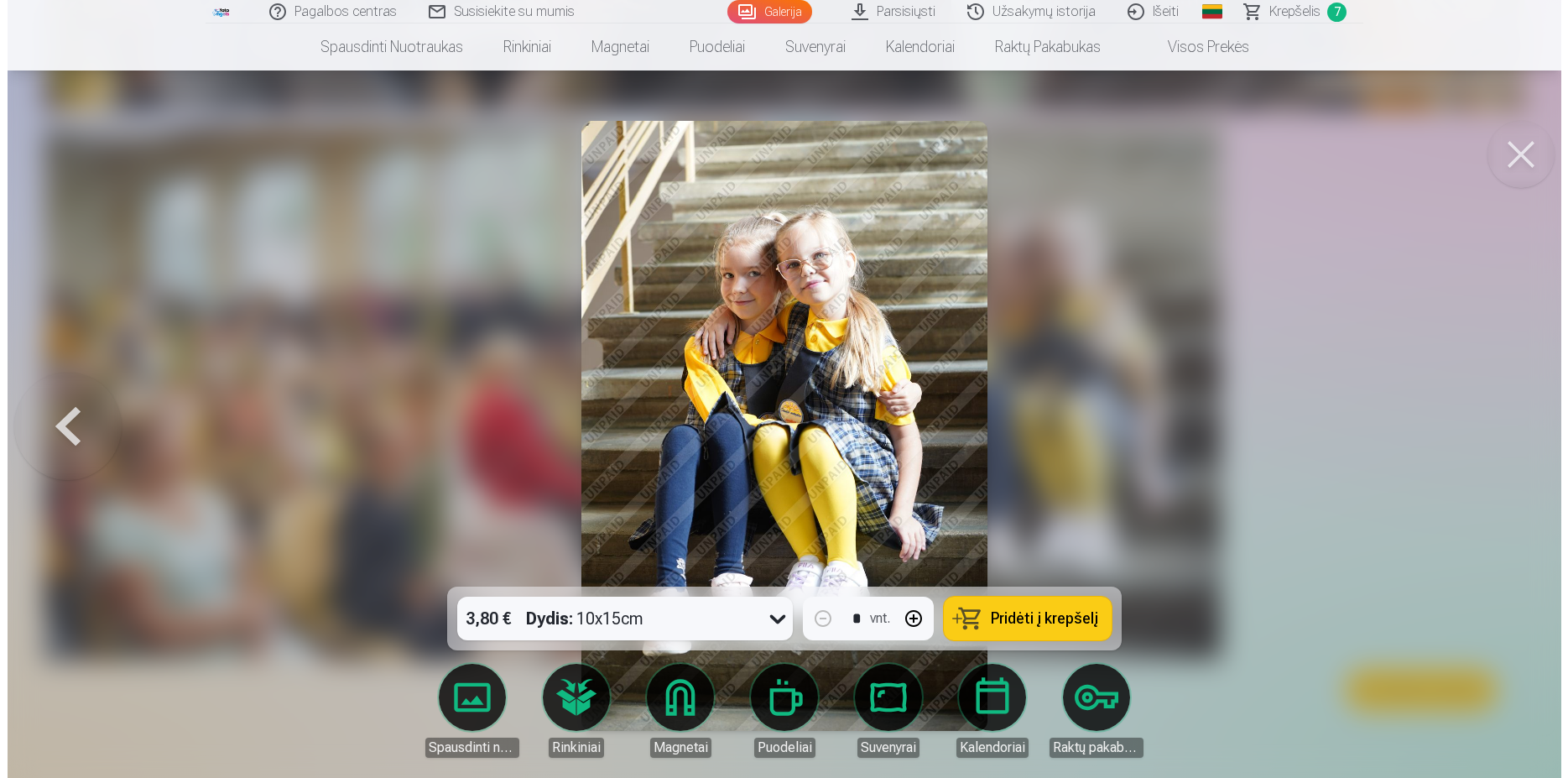
scroll to position [40694, 0]
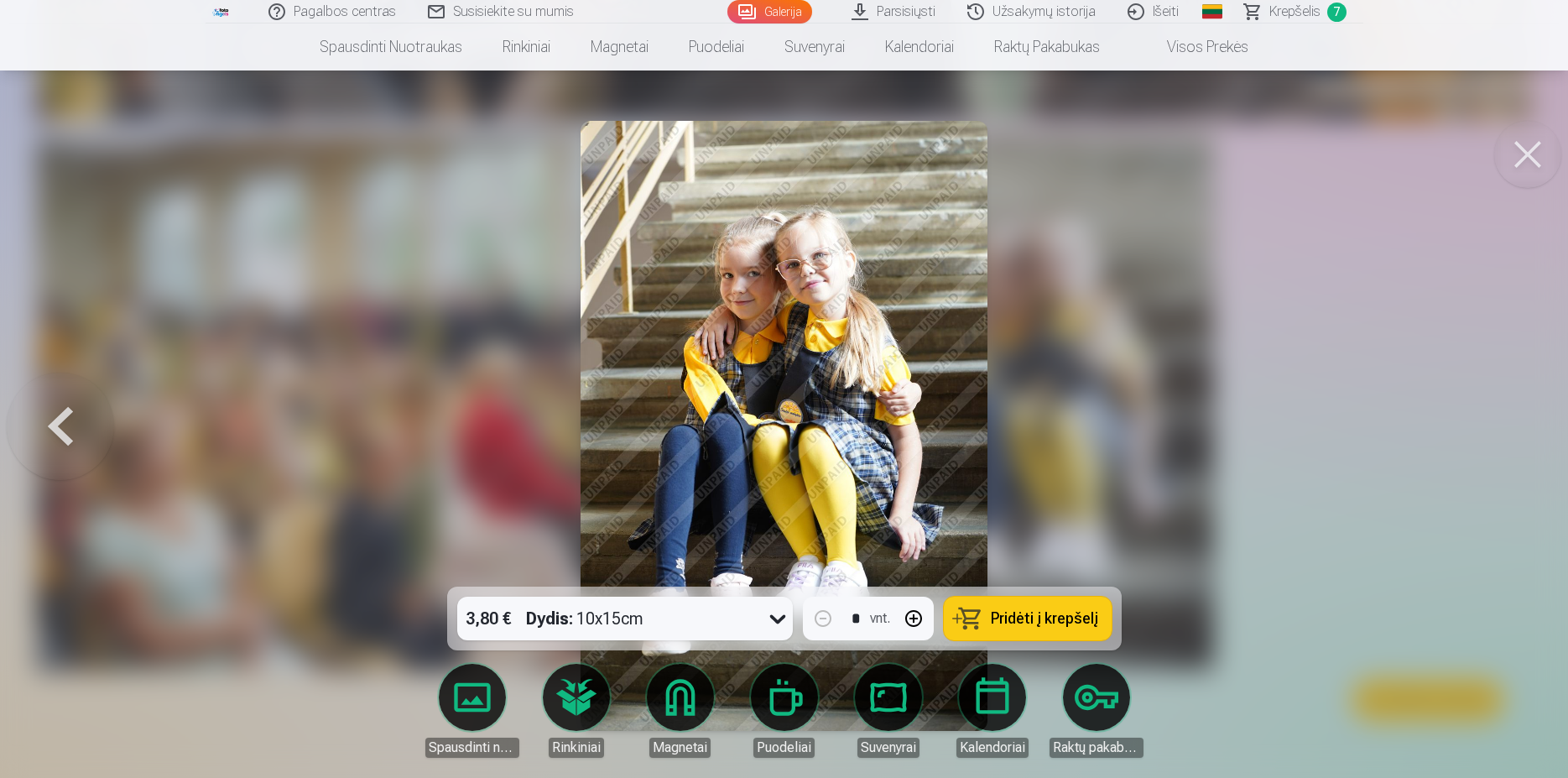
click at [1018, 623] on span "Pridėti į krepšelį" at bounding box center [1044, 617] width 107 height 15
click at [1524, 145] on button at bounding box center [1528, 154] width 67 height 67
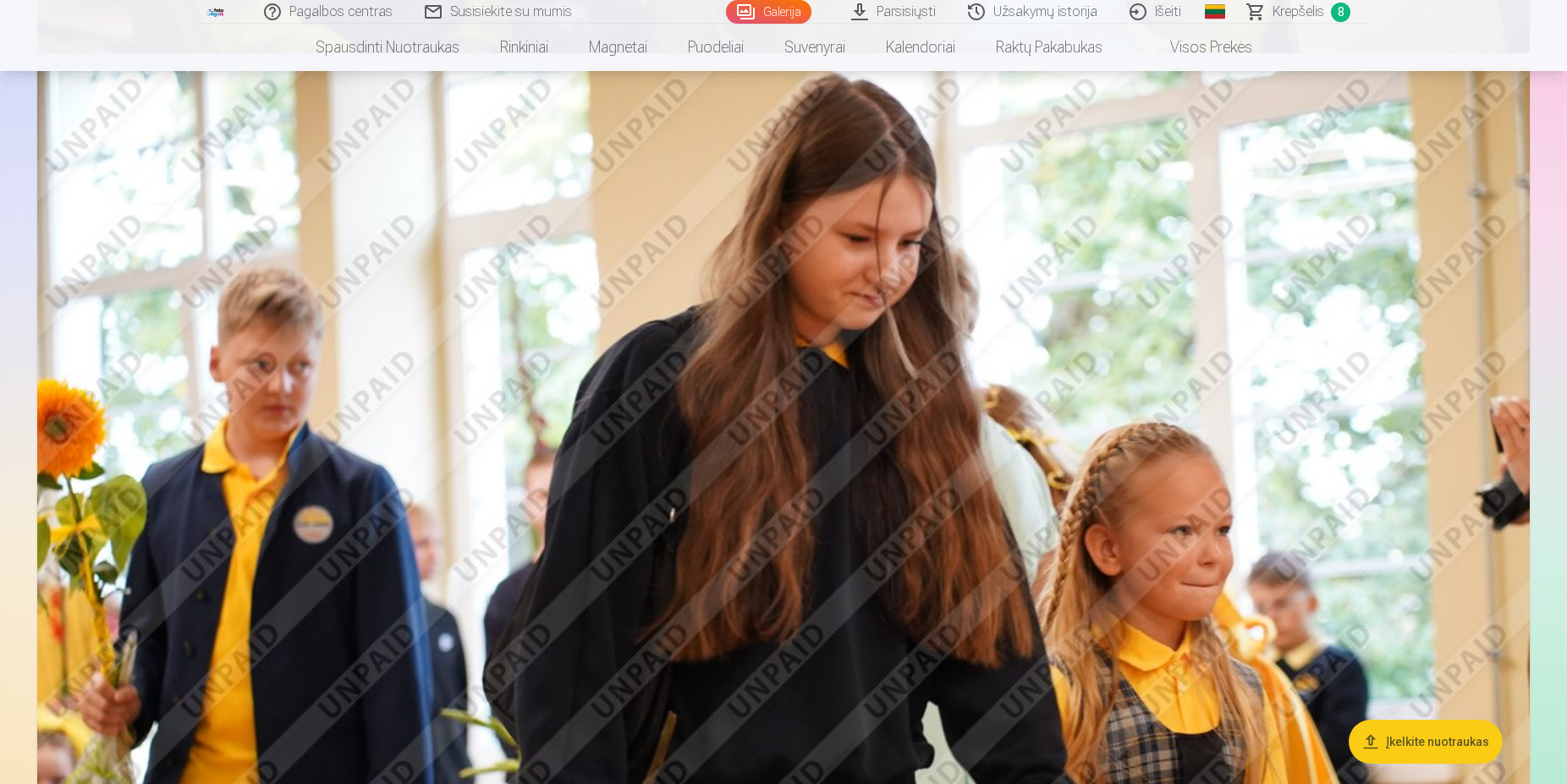
scroll to position [39166, 0]
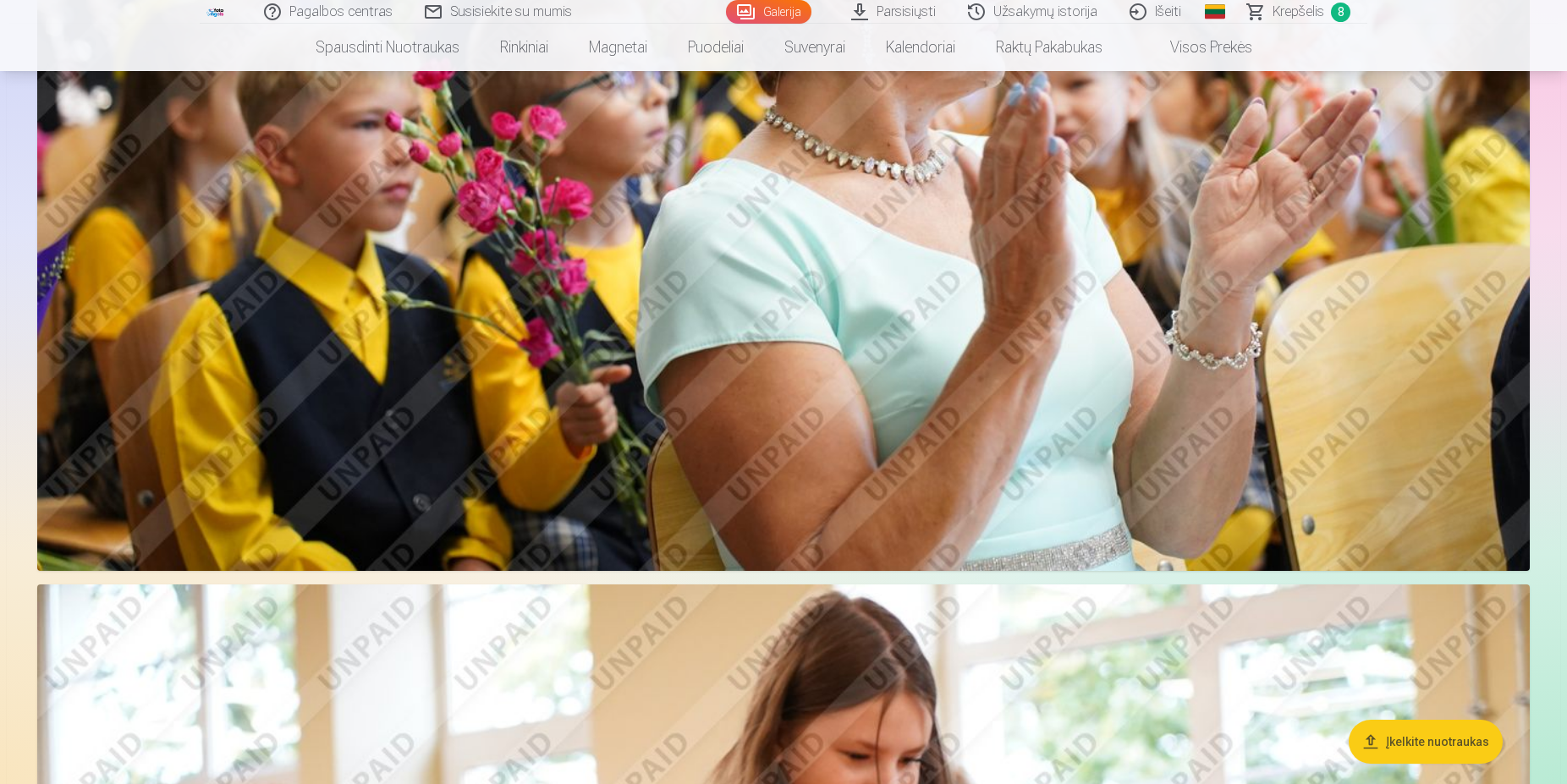
click at [1290, 11] on span "Krepšelis" at bounding box center [1298, 12] width 51 height 21
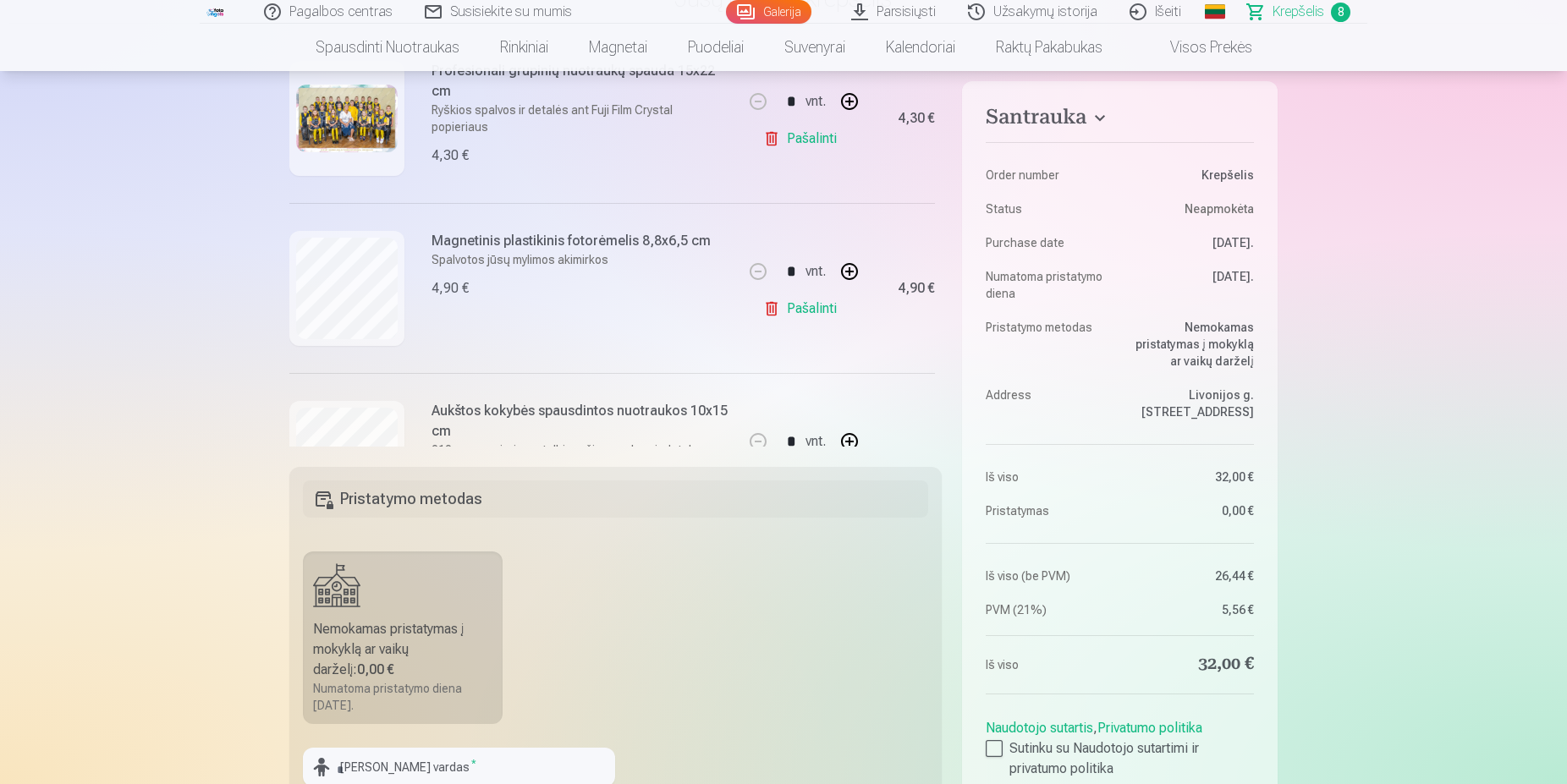
scroll to position [136, 0]
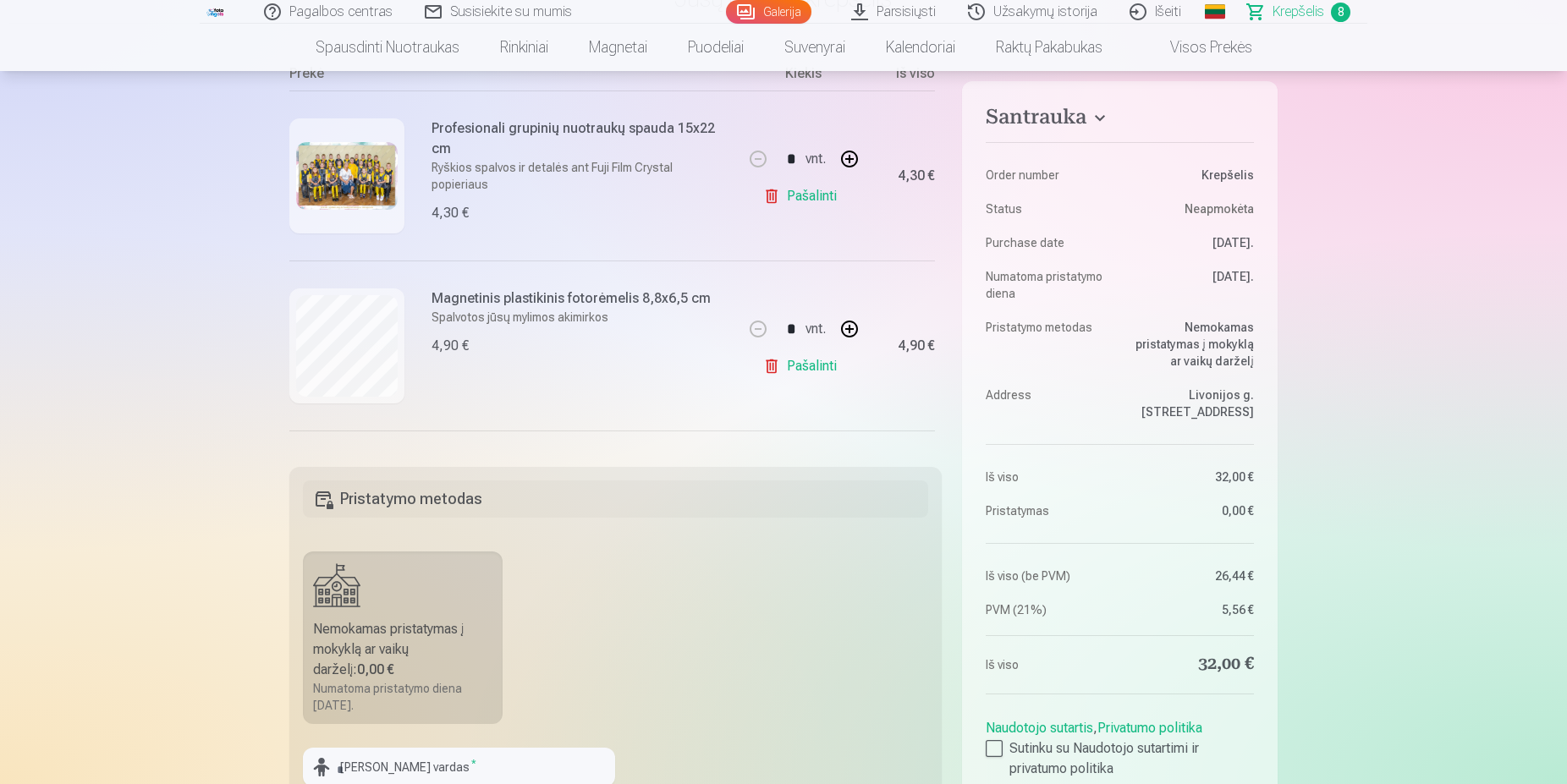
click at [796, 15] on link "Galerija" at bounding box center [769, 12] width 85 height 24
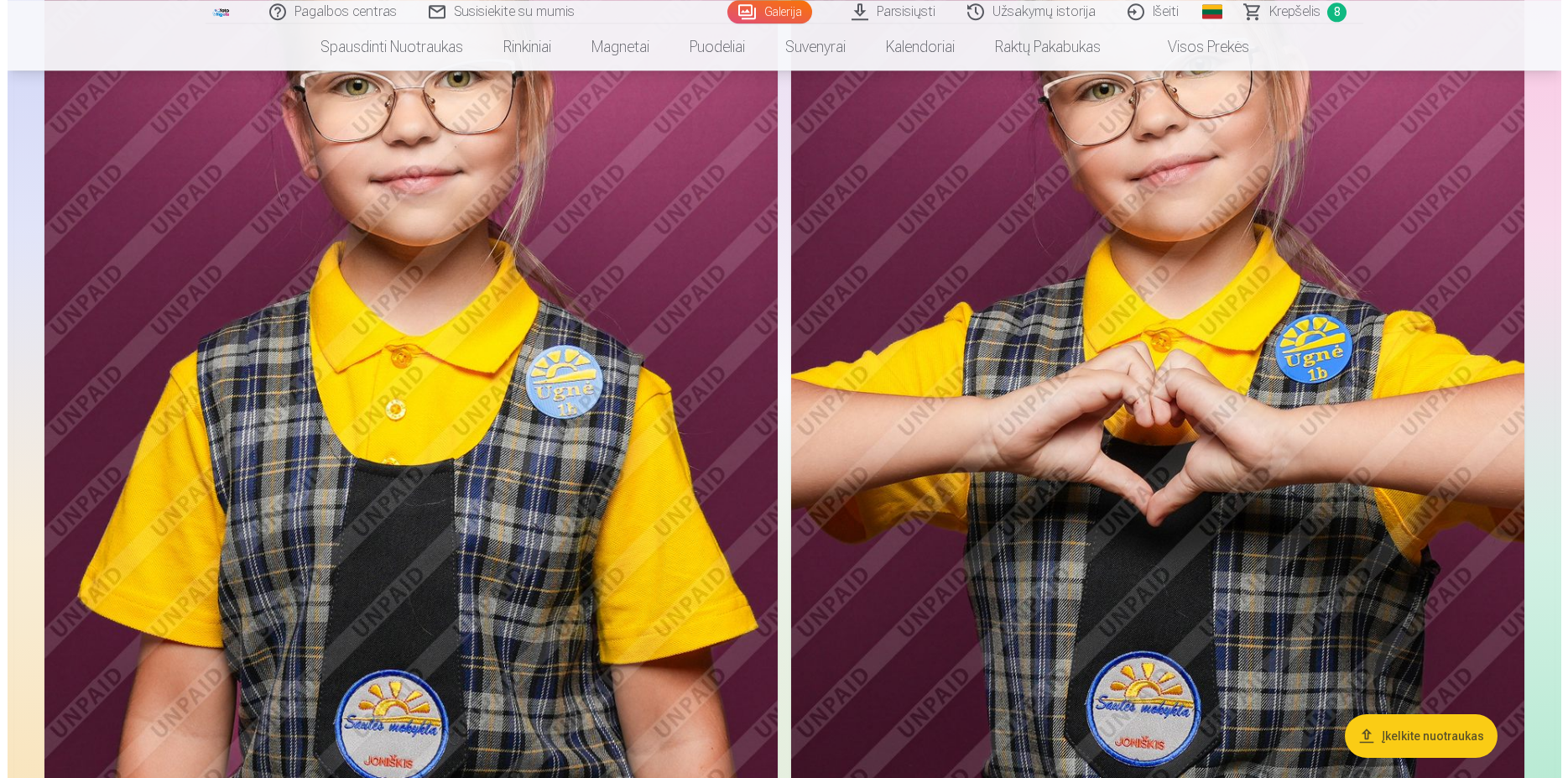
scroll to position [9498, 0]
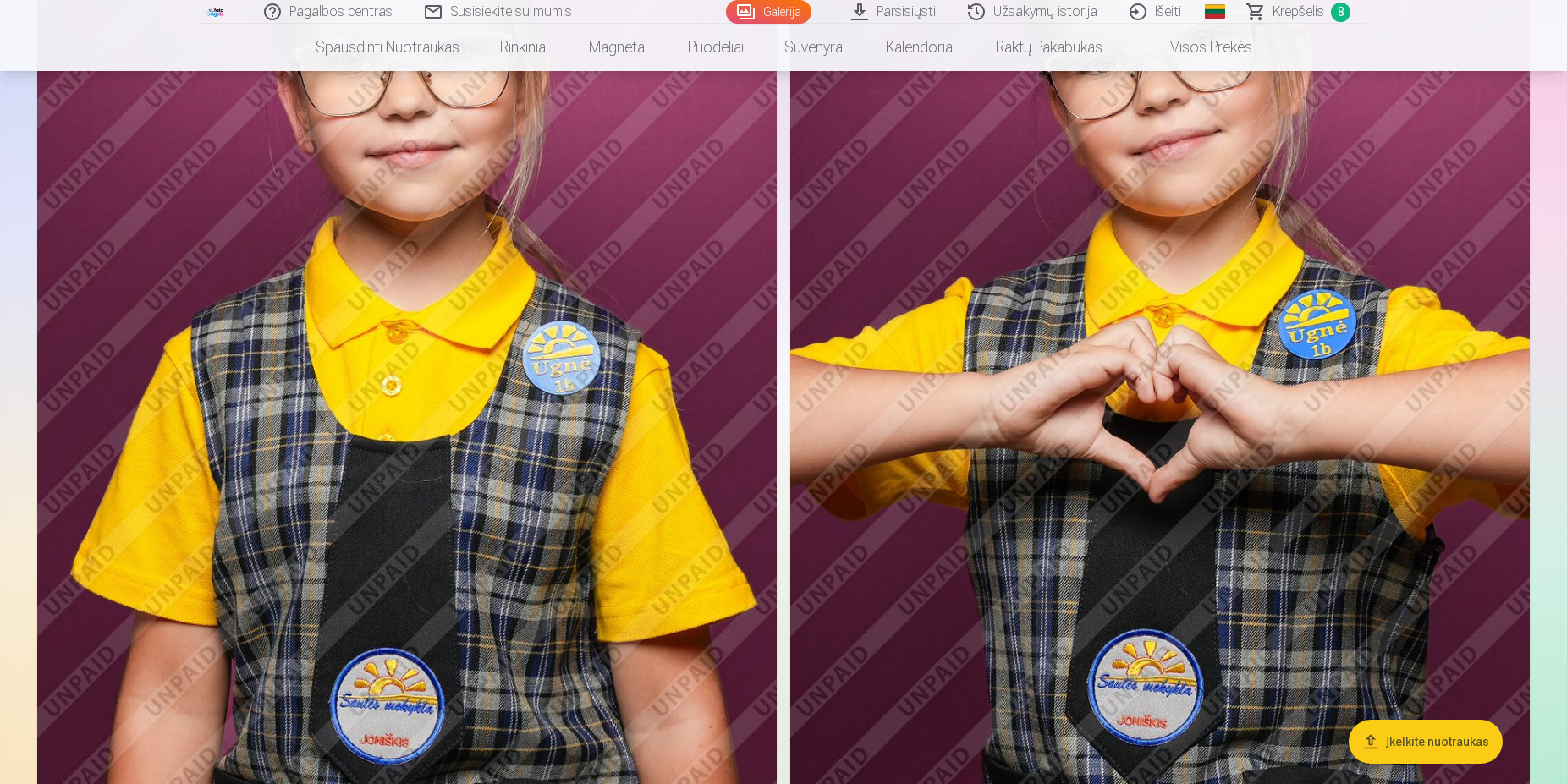
click at [559, 395] on img at bounding box center [407, 380] width 739 height 1108
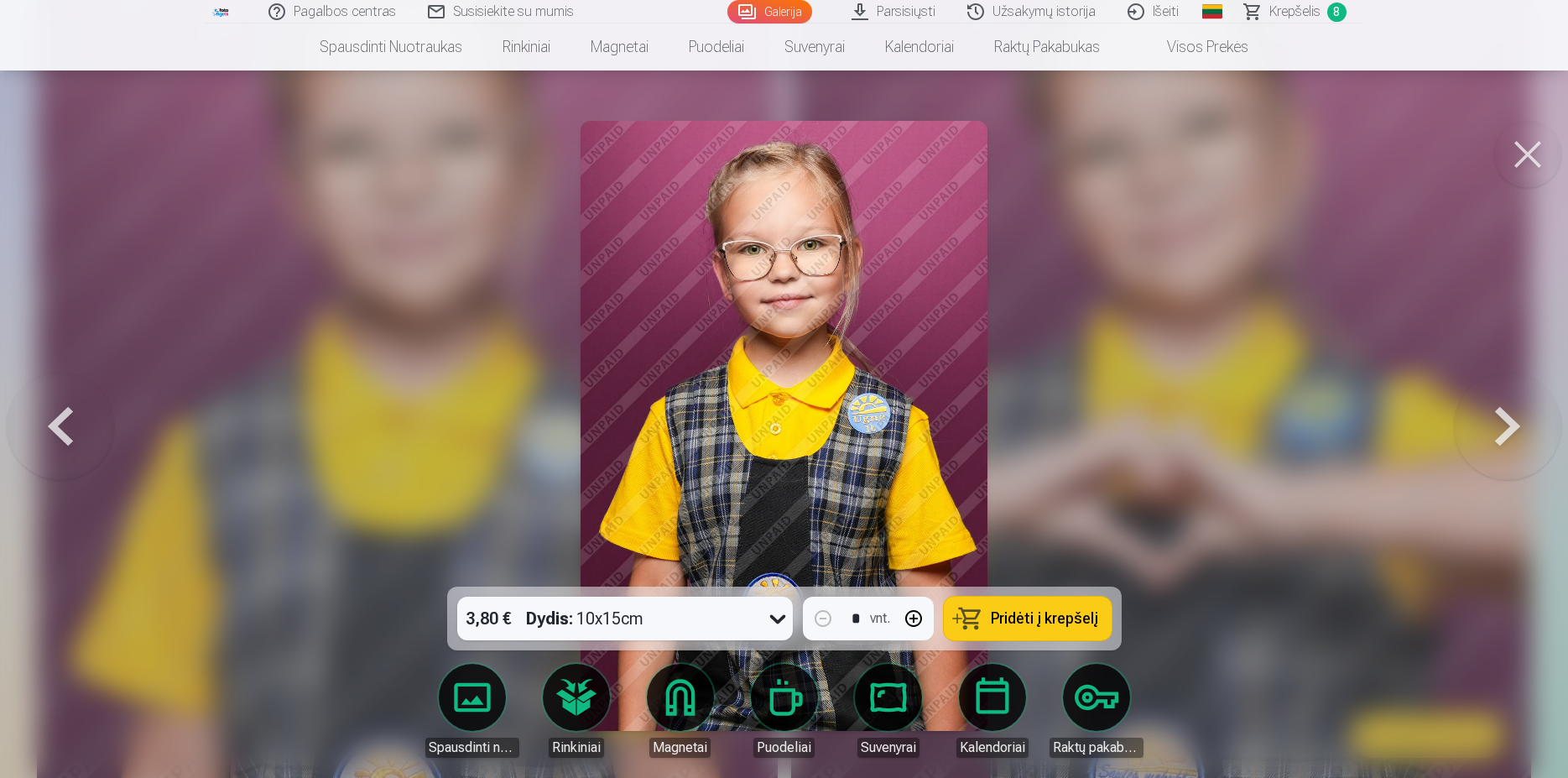
click at [1026, 613] on span "Pridėti į krepšelį" at bounding box center [1044, 617] width 107 height 15
click at [1283, 15] on span "Krepšelis" at bounding box center [1295, 12] width 51 height 21
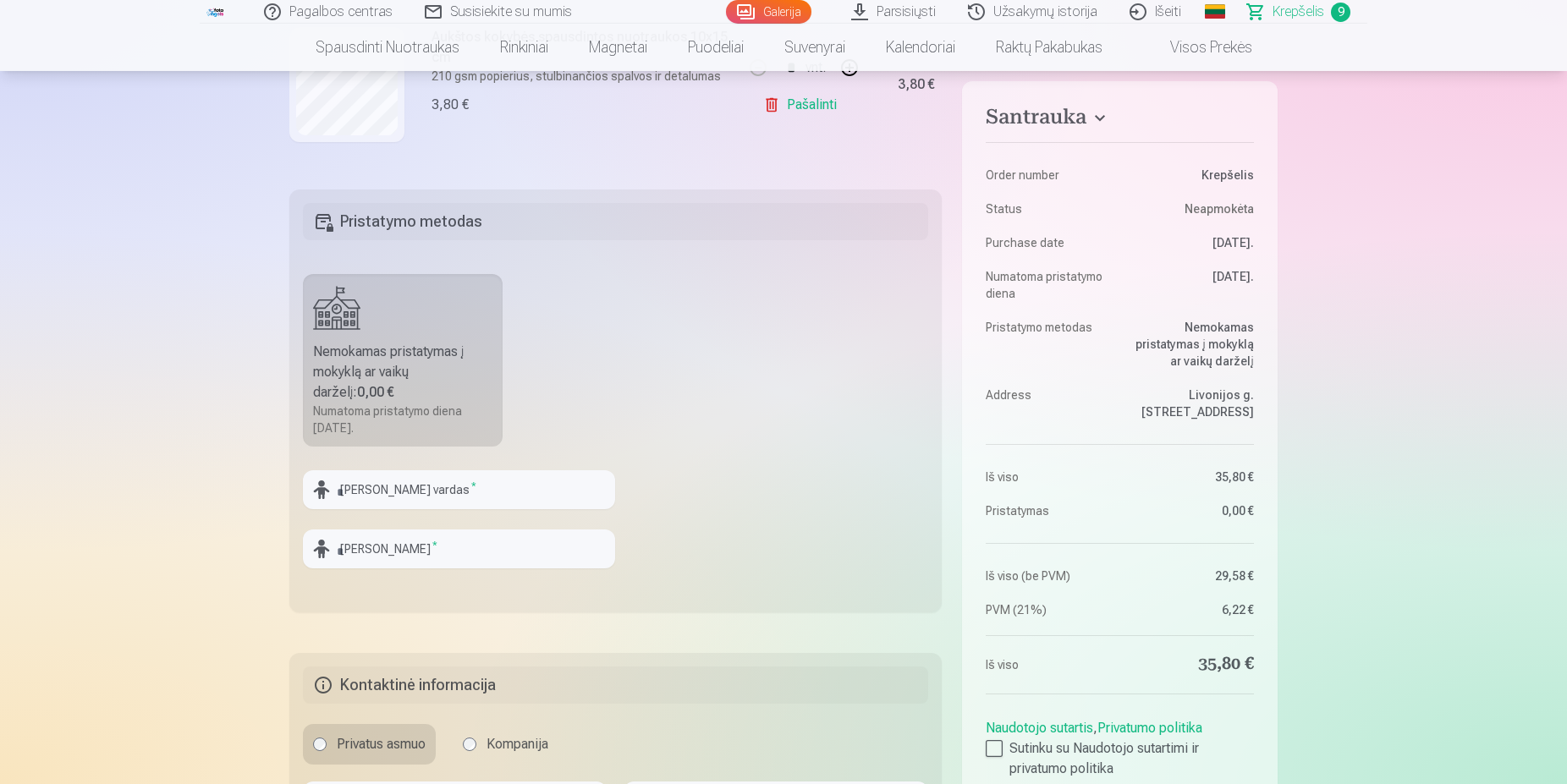
scroll to position [431, 0]
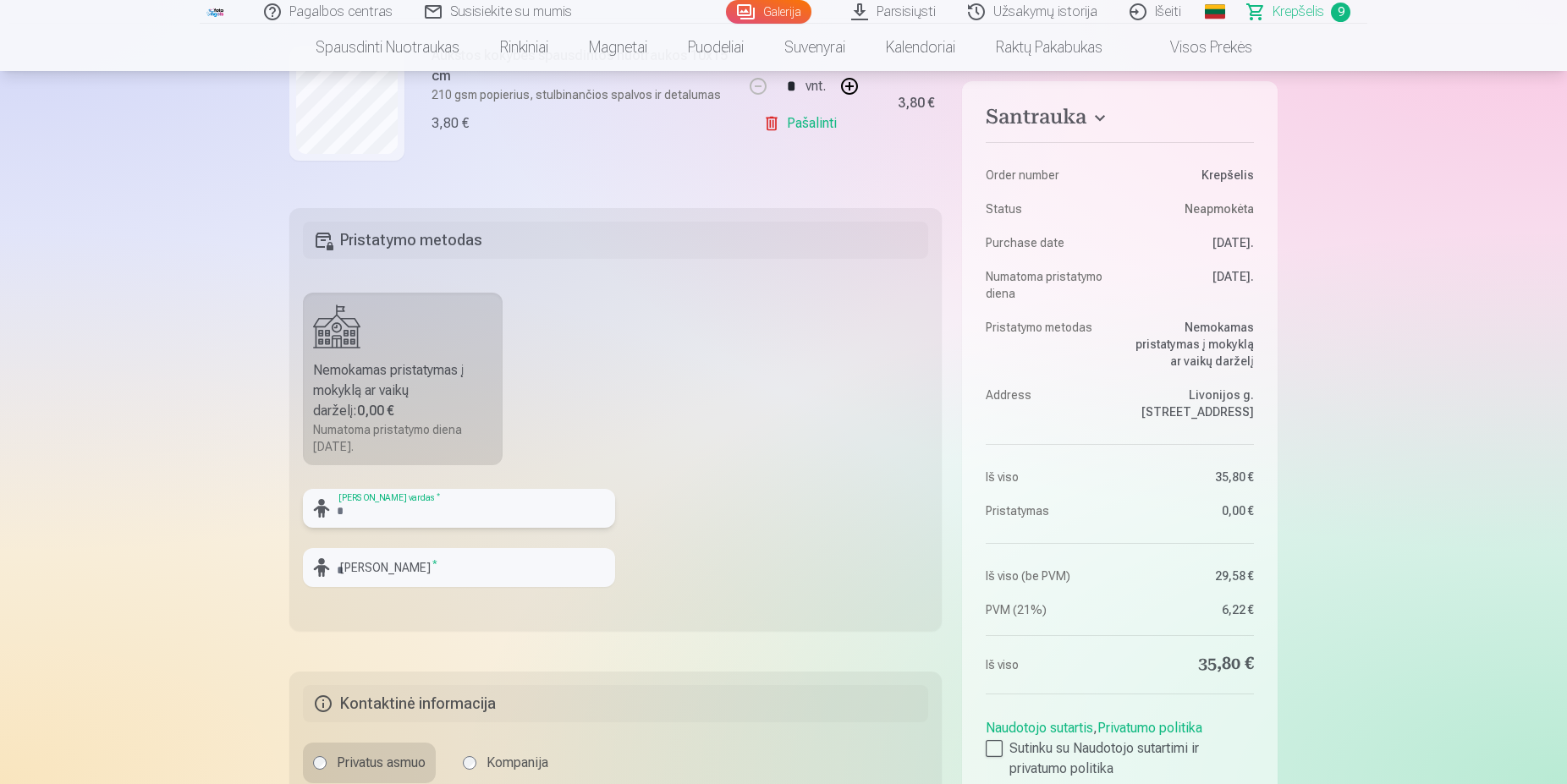
click at [439, 502] on input "text" at bounding box center [459, 507] width 313 height 39
type input "****"
click at [451, 573] on input "text" at bounding box center [459, 566] width 313 height 39
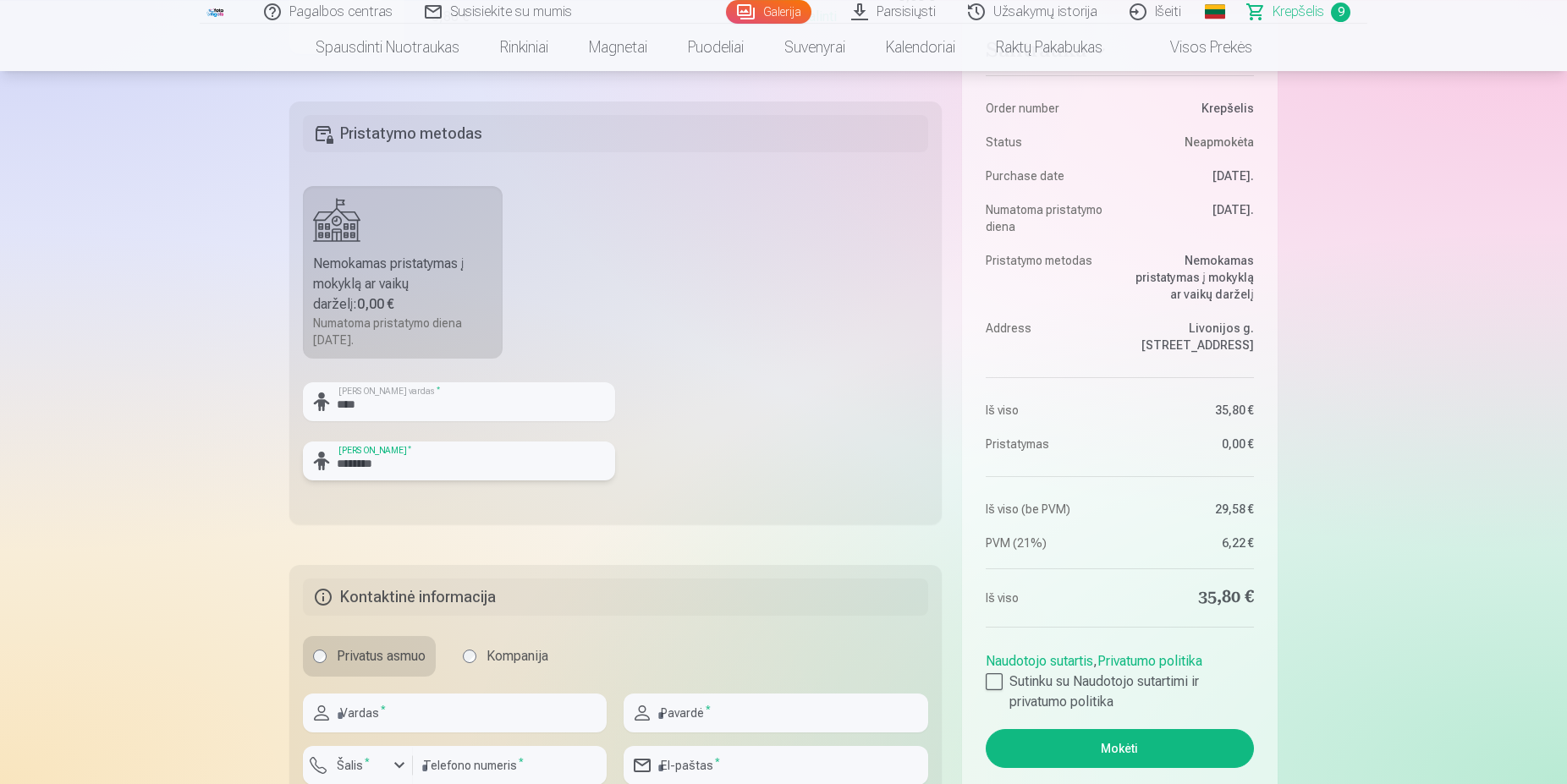
scroll to position [690, 0]
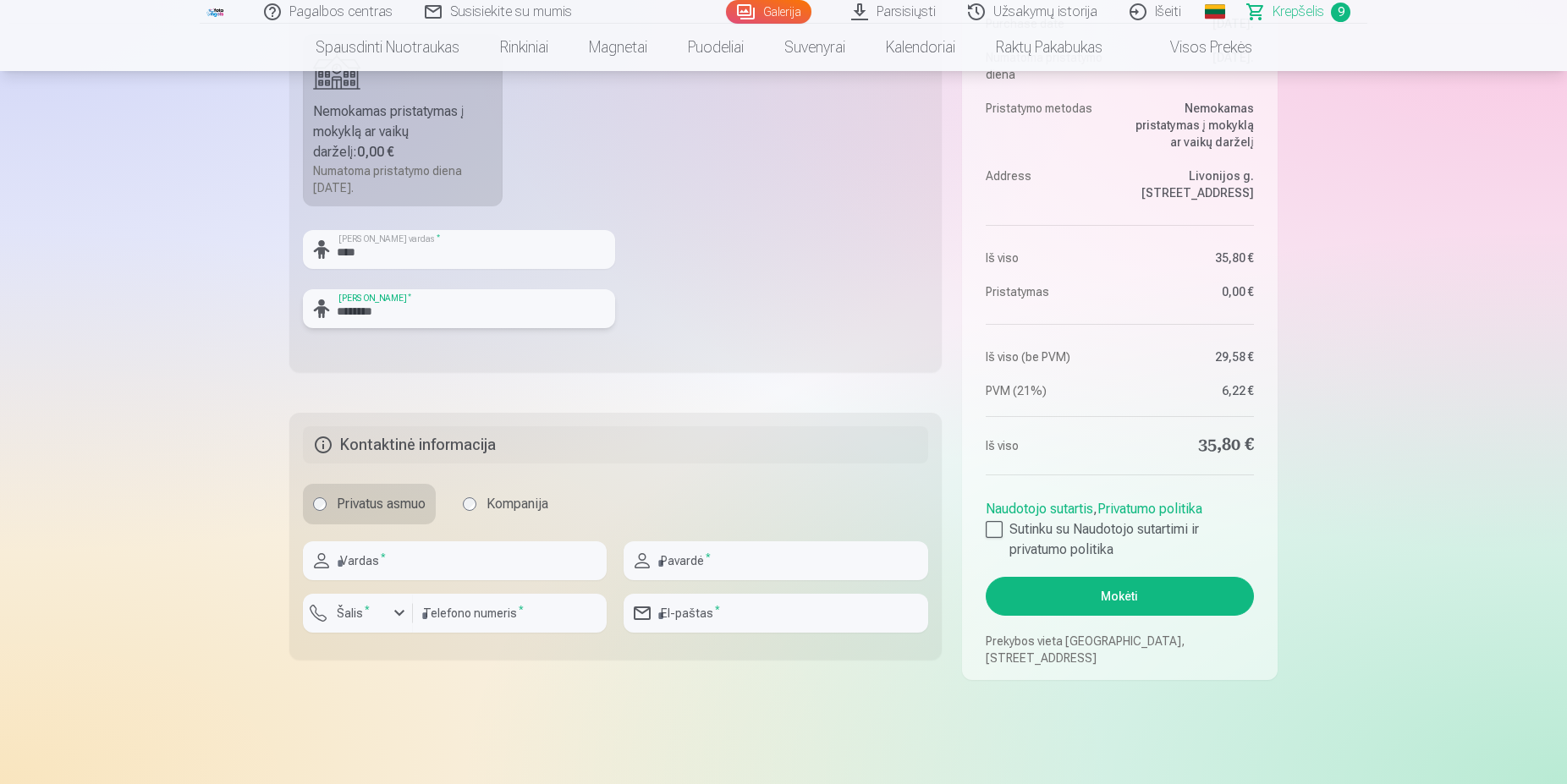
type input "********"
click at [458, 561] on input "text" at bounding box center [454, 560] width 304 height 39
type input "******"
click at [686, 557] on input "text" at bounding box center [775, 560] width 304 height 39
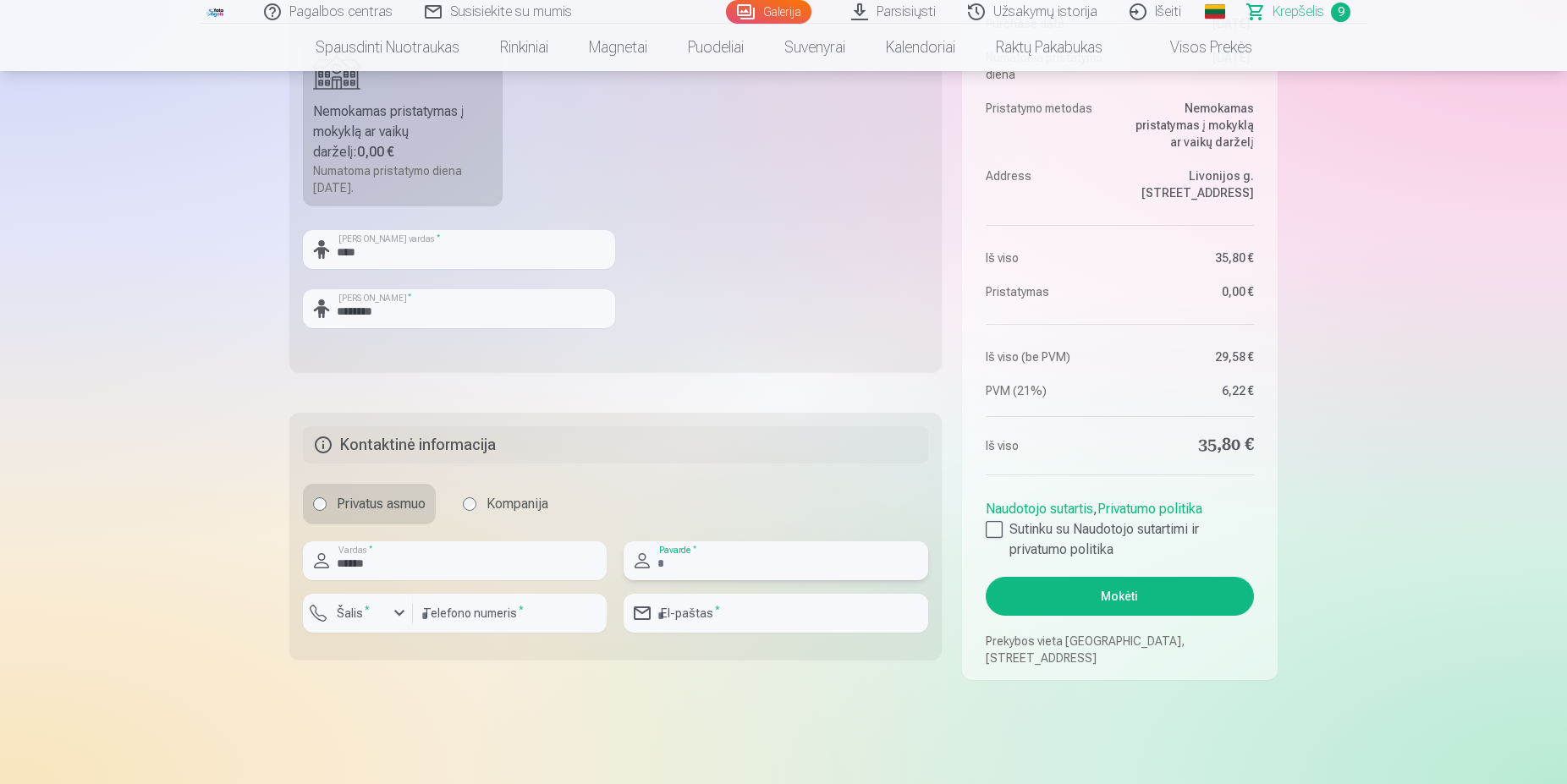
click at [686, 557] on input "text" at bounding box center [775, 560] width 304 height 39
type input "*********"
click at [352, 614] on label "Šalis *" at bounding box center [352, 612] width 46 height 17
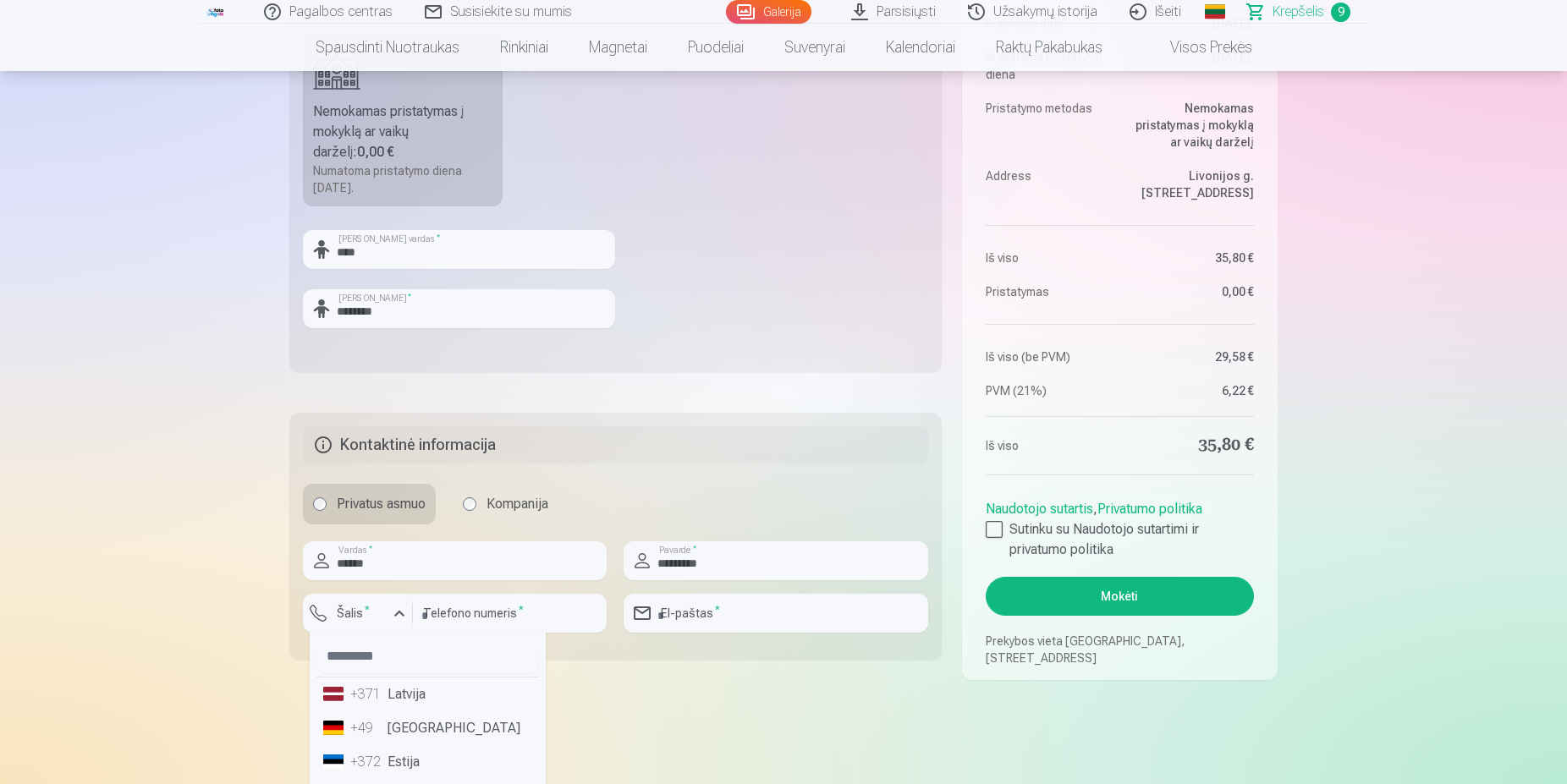
scroll to position [107, 0]
click at [424, 697] on li "+370 Lietuva" at bounding box center [427, 689] width 223 height 34
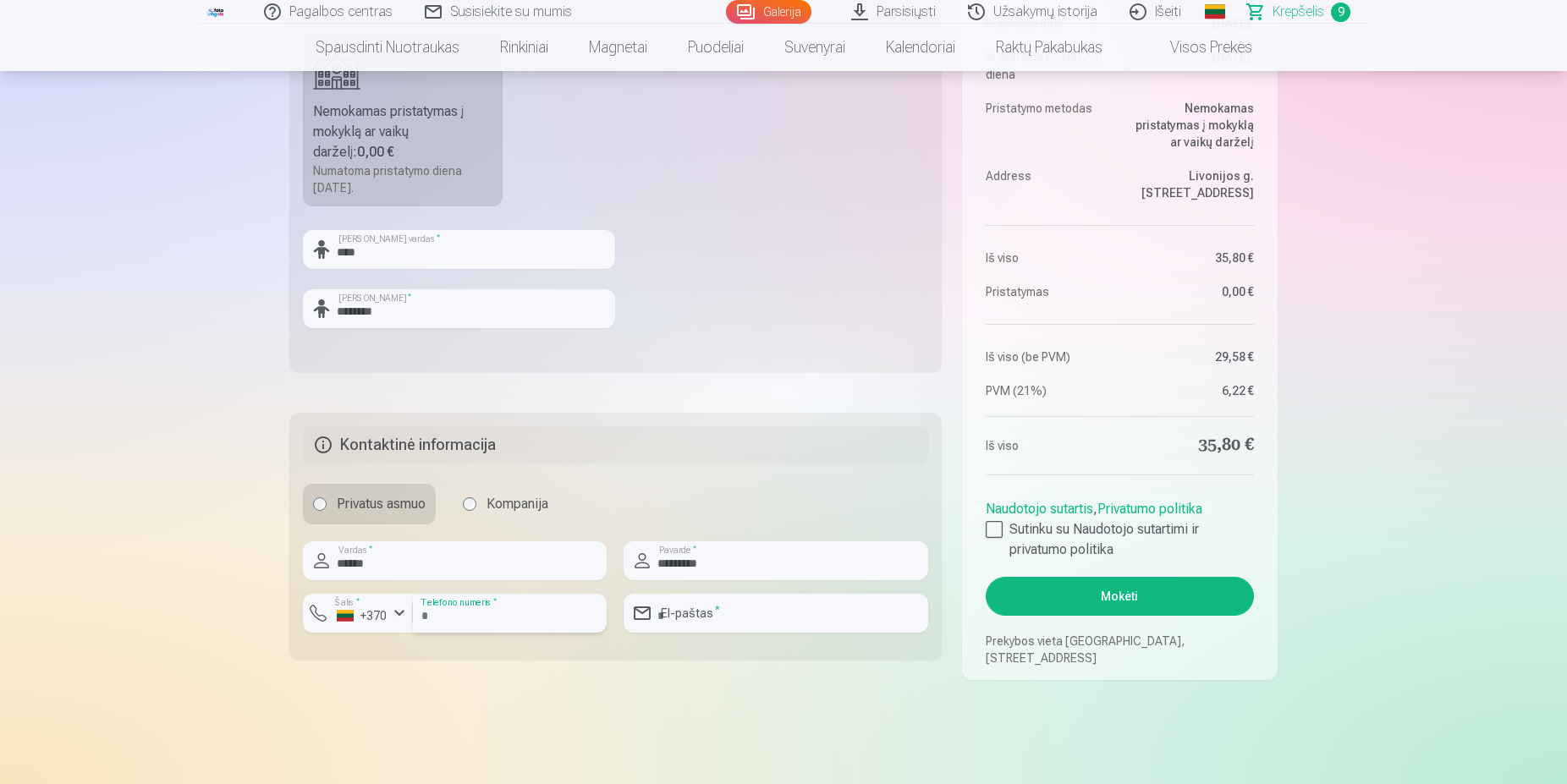
click at [455, 622] on input "number" at bounding box center [509, 612] width 194 height 39
type input "********"
click at [732, 615] on input "email" at bounding box center [775, 612] width 304 height 39
type input "**********"
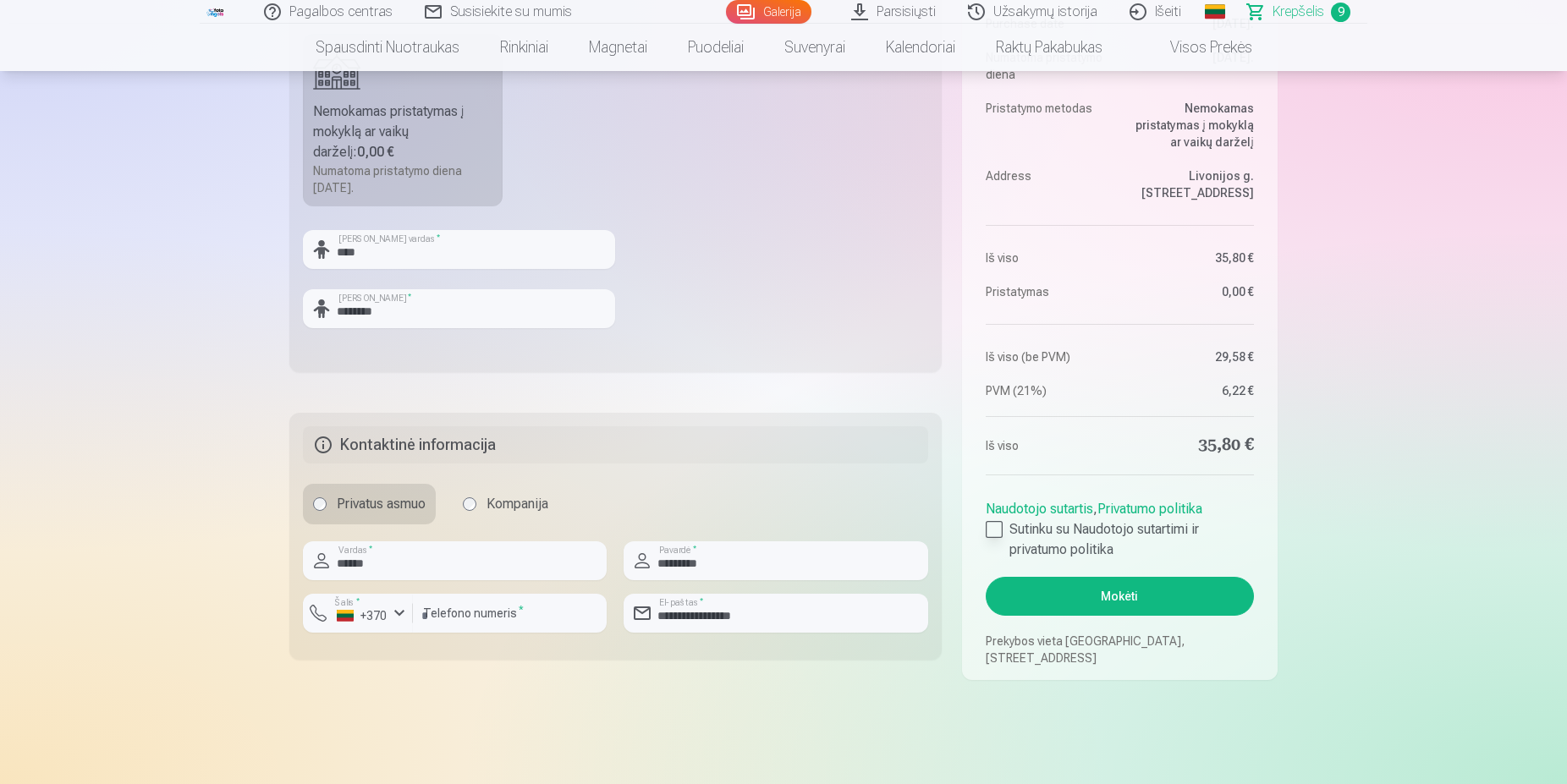
click at [998, 537] on div at bounding box center [993, 529] width 17 height 17
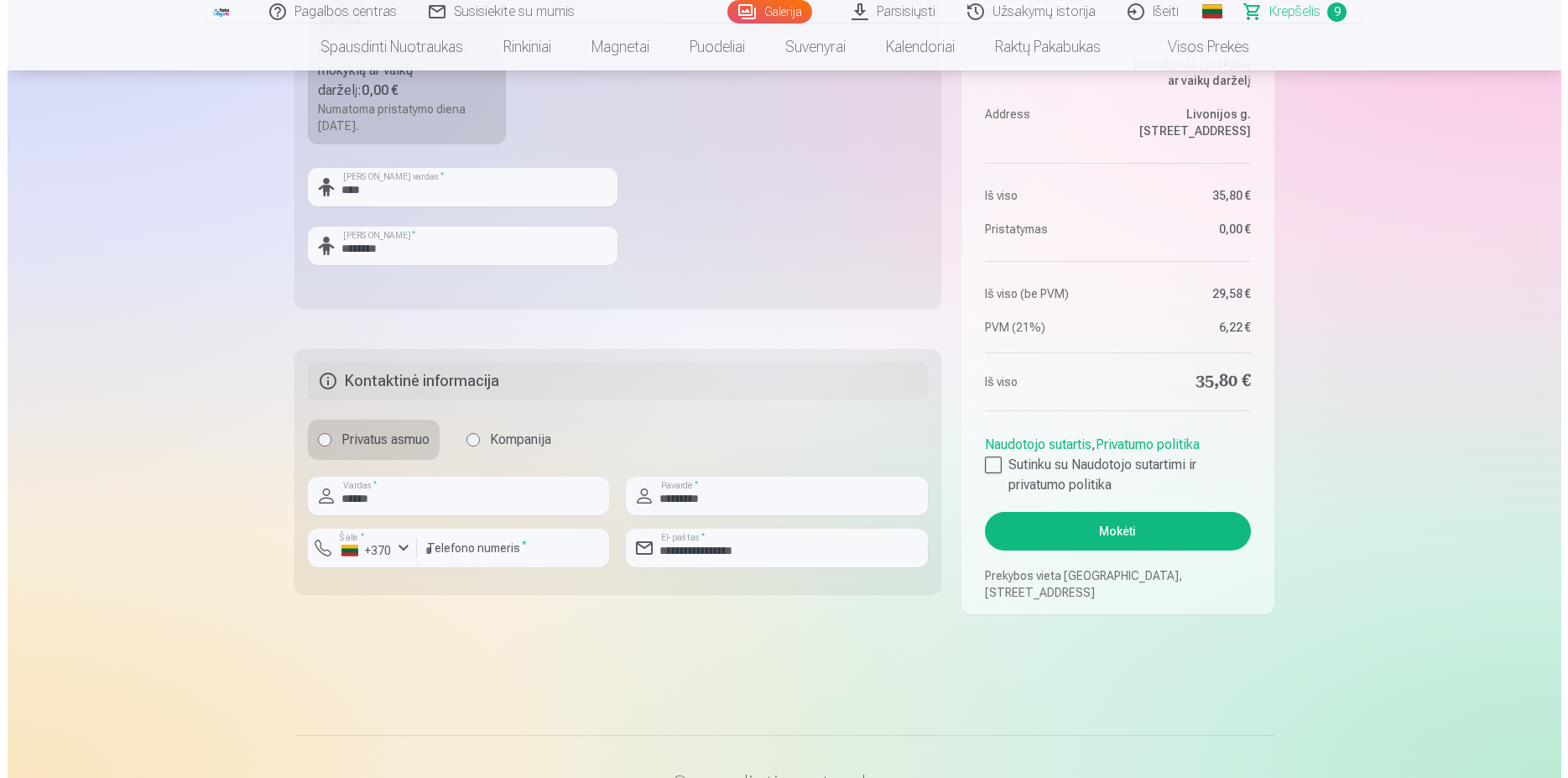
scroll to position [770, 0]
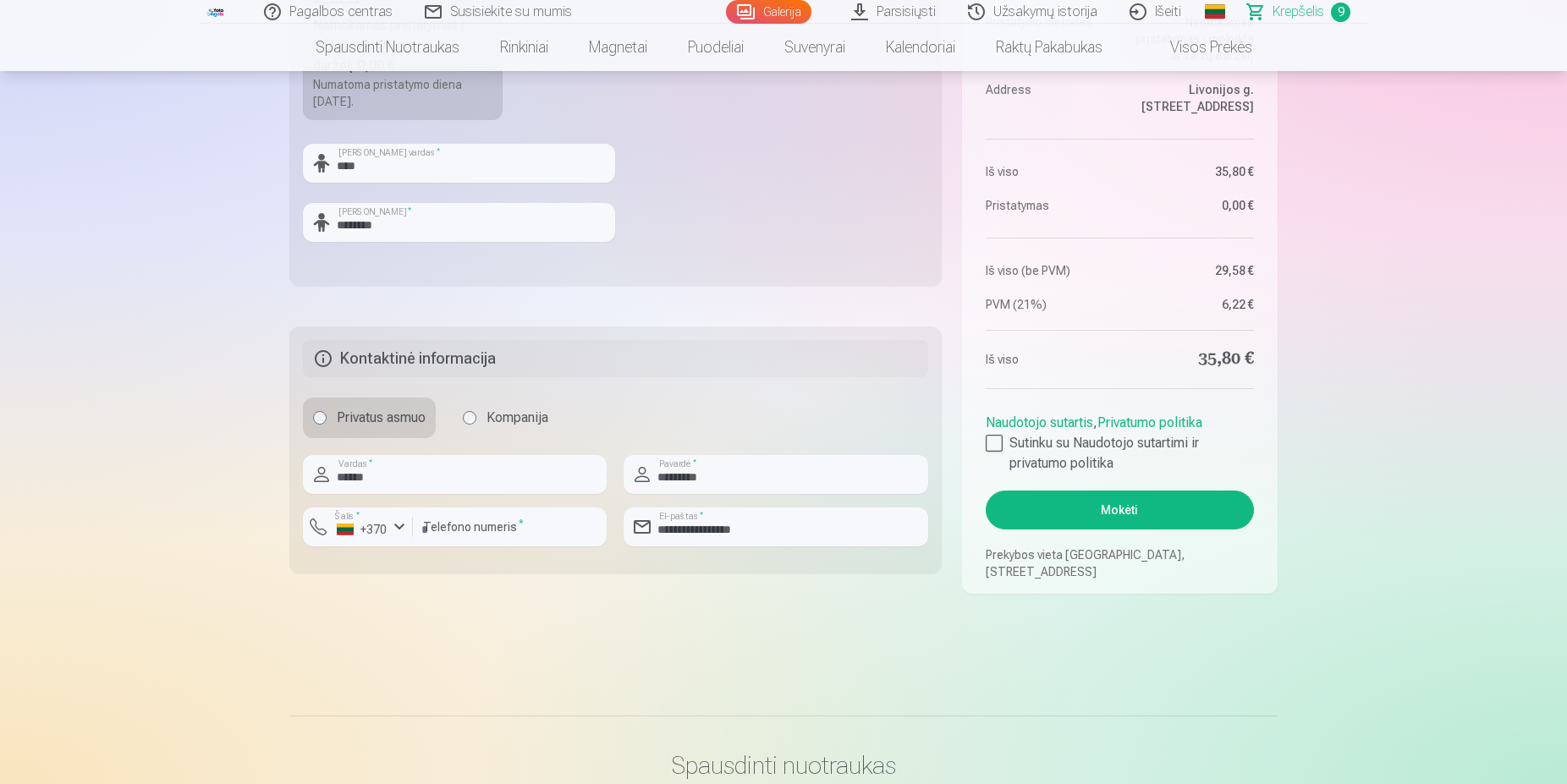
click at [1154, 525] on button "Mokėti" at bounding box center [1119, 509] width 268 height 39
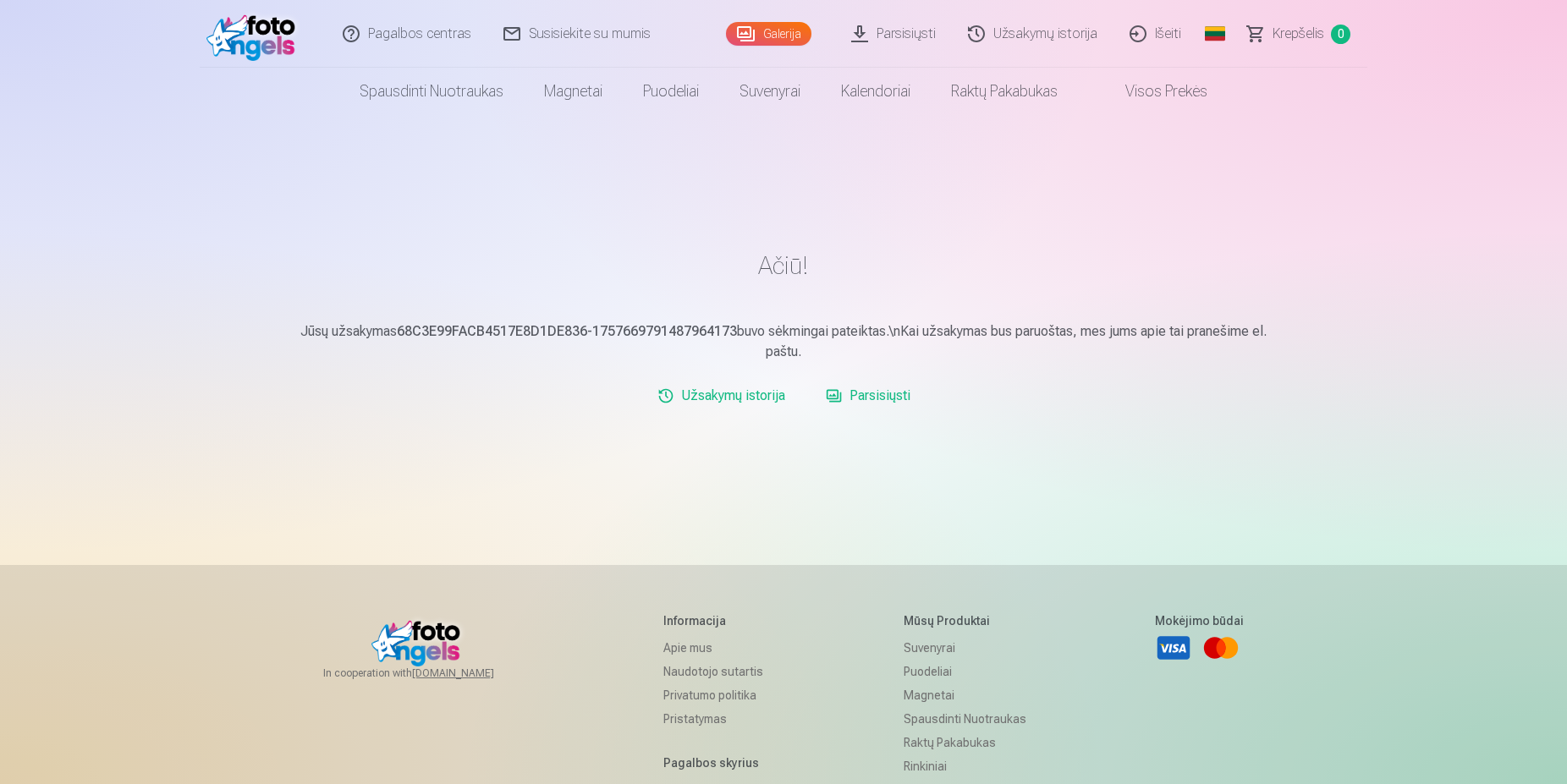
click at [908, 31] on link "Parsisiųsti" at bounding box center [894, 34] width 117 height 67
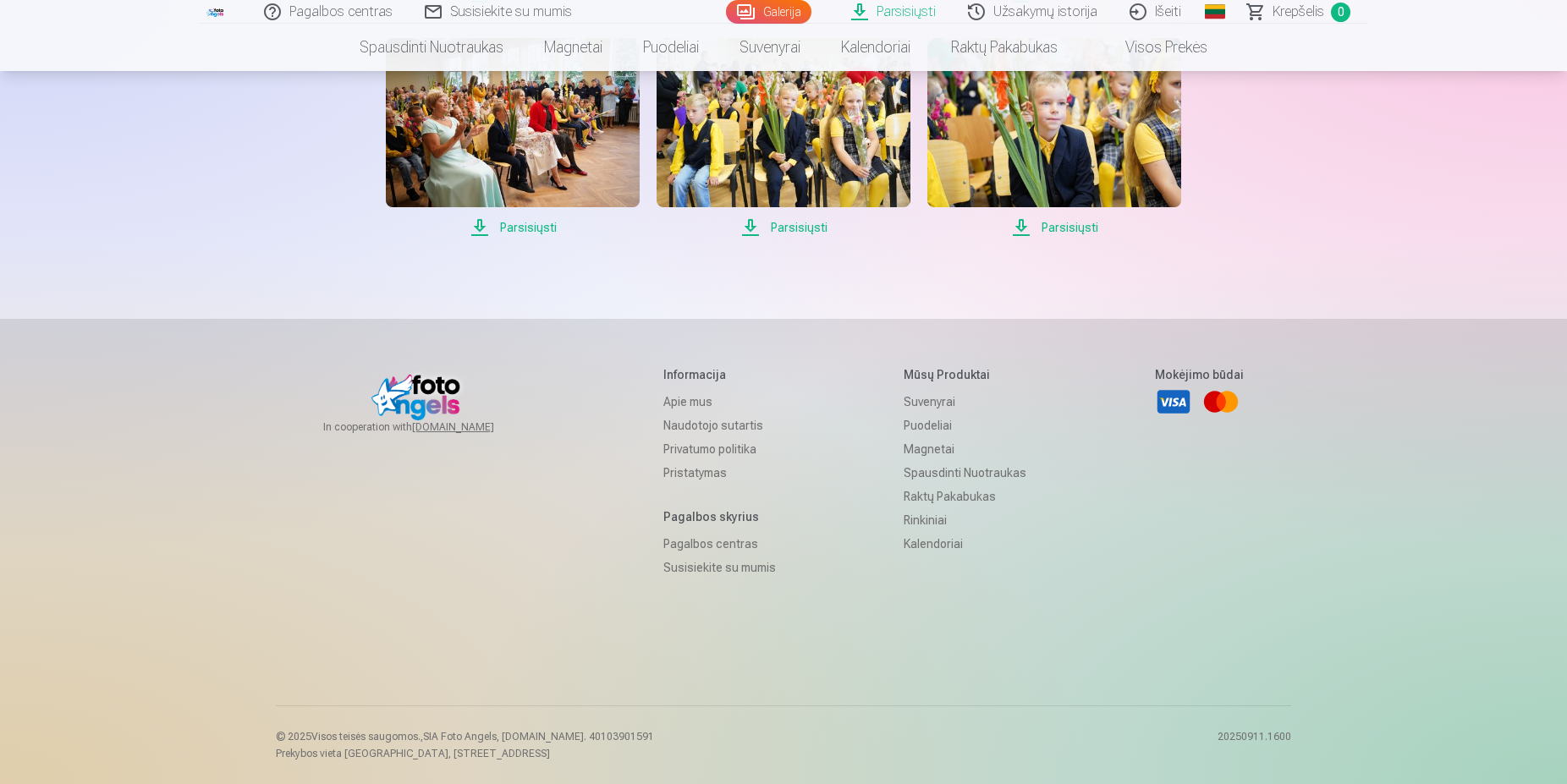
scroll to position [3862, 0]
